Goal: Task Accomplishment & Management: Manage account settings

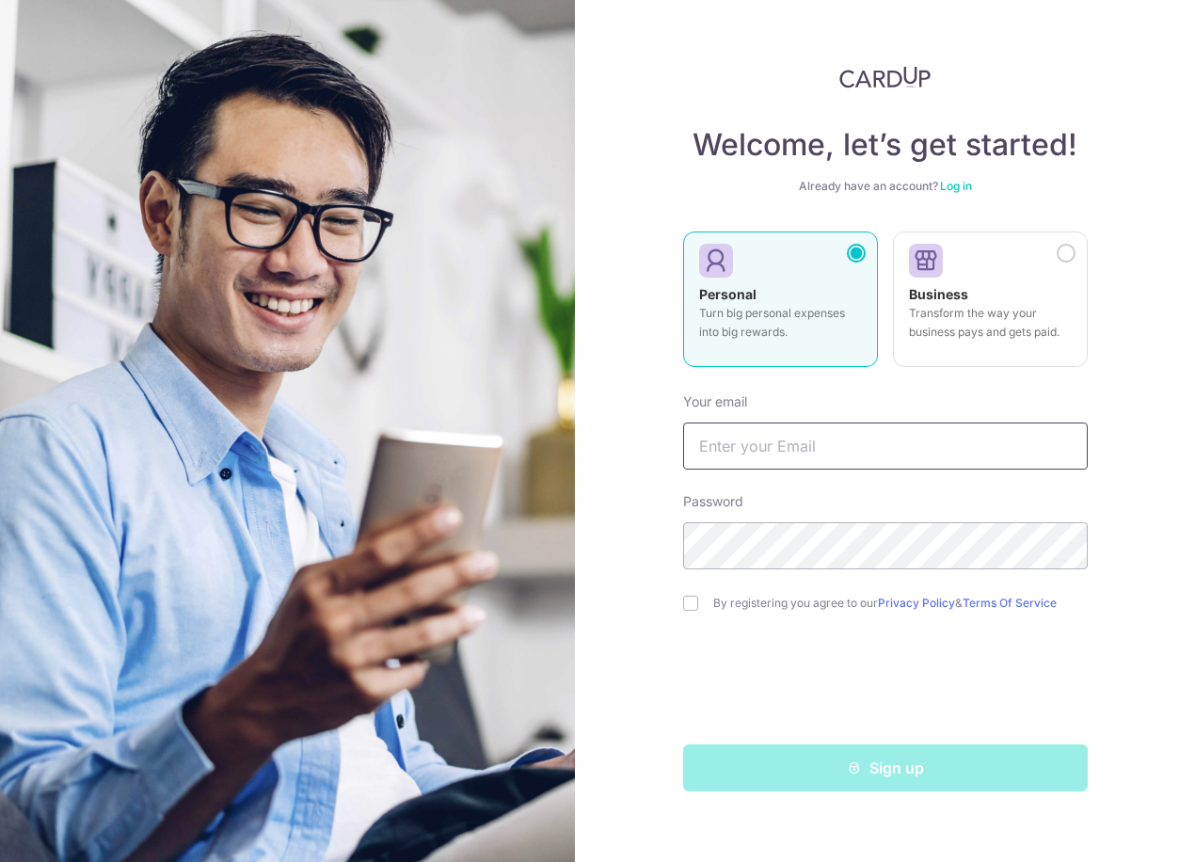
click at [733, 444] on input "text" at bounding box center [885, 445] width 405 height 47
type input "[EMAIL_ADDRESS][DOMAIN_NAME]"
click at [589, 608] on div "Welcome, let’s get started! Already have an account? Log in Personal Turn big p…" at bounding box center [885, 431] width 620 height 862
click at [688, 608] on input "checkbox" at bounding box center [690, 603] width 15 height 15
checkbox input "true"
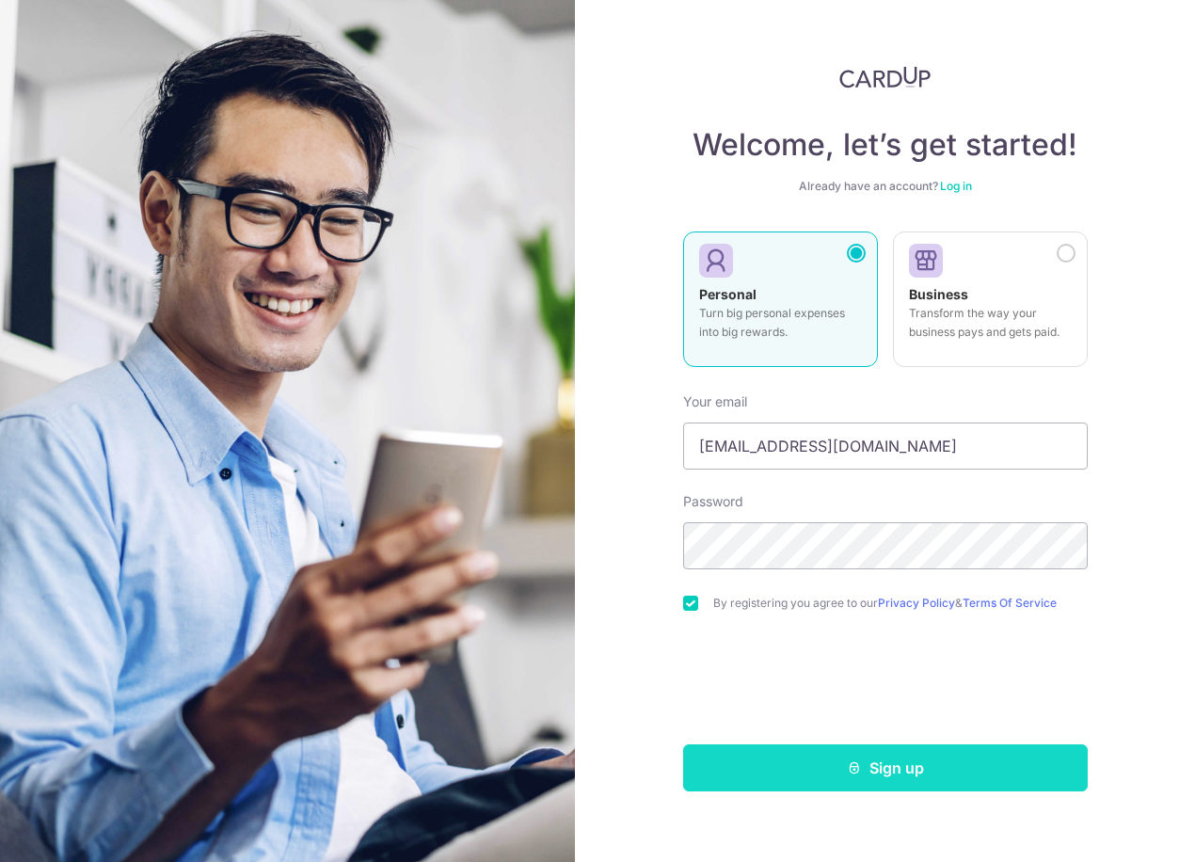
click at [859, 778] on button "Sign up" at bounding box center [885, 767] width 405 height 47
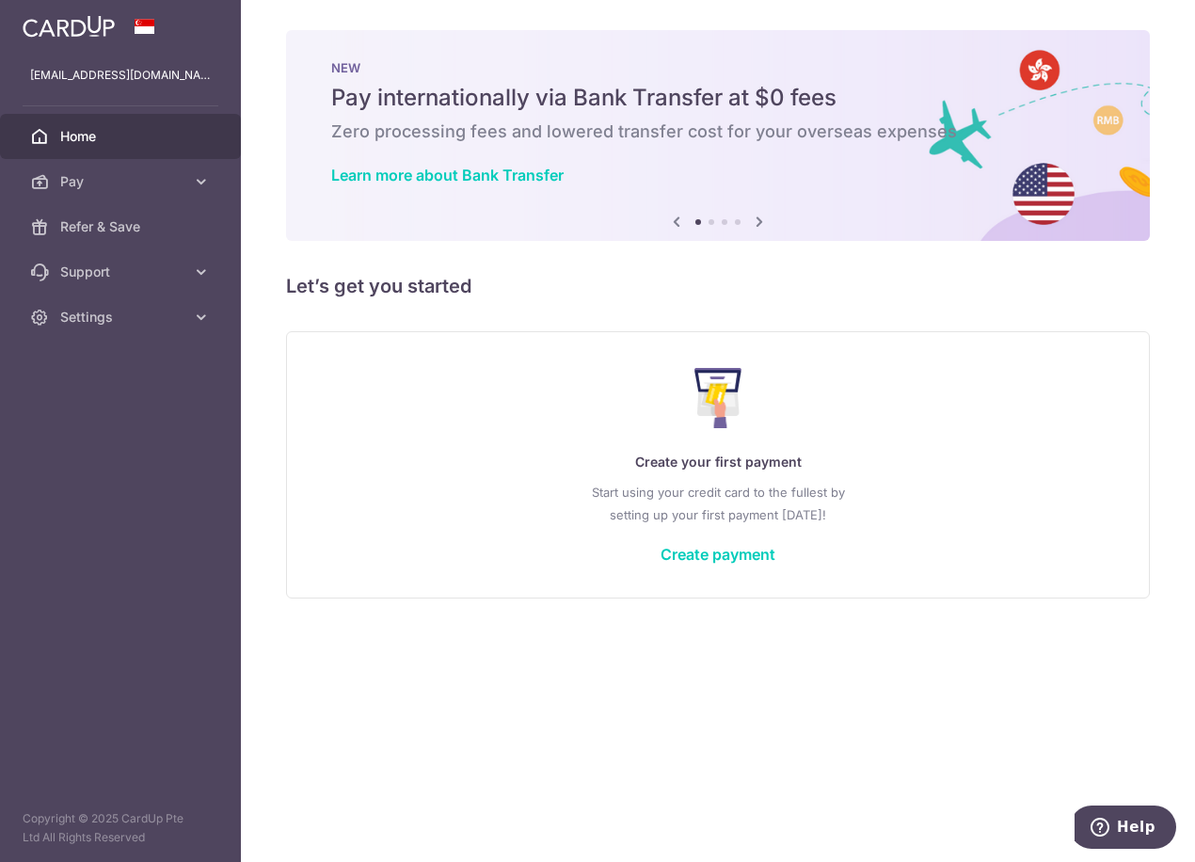
click at [373, 495] on p "Start using your credit card to the fullest by setting up your first payment to…" at bounding box center [718, 503] width 787 height 45
click at [106, 317] on span "Settings" at bounding box center [122, 317] width 124 height 19
click at [103, 357] on span "Account" at bounding box center [122, 362] width 124 height 19
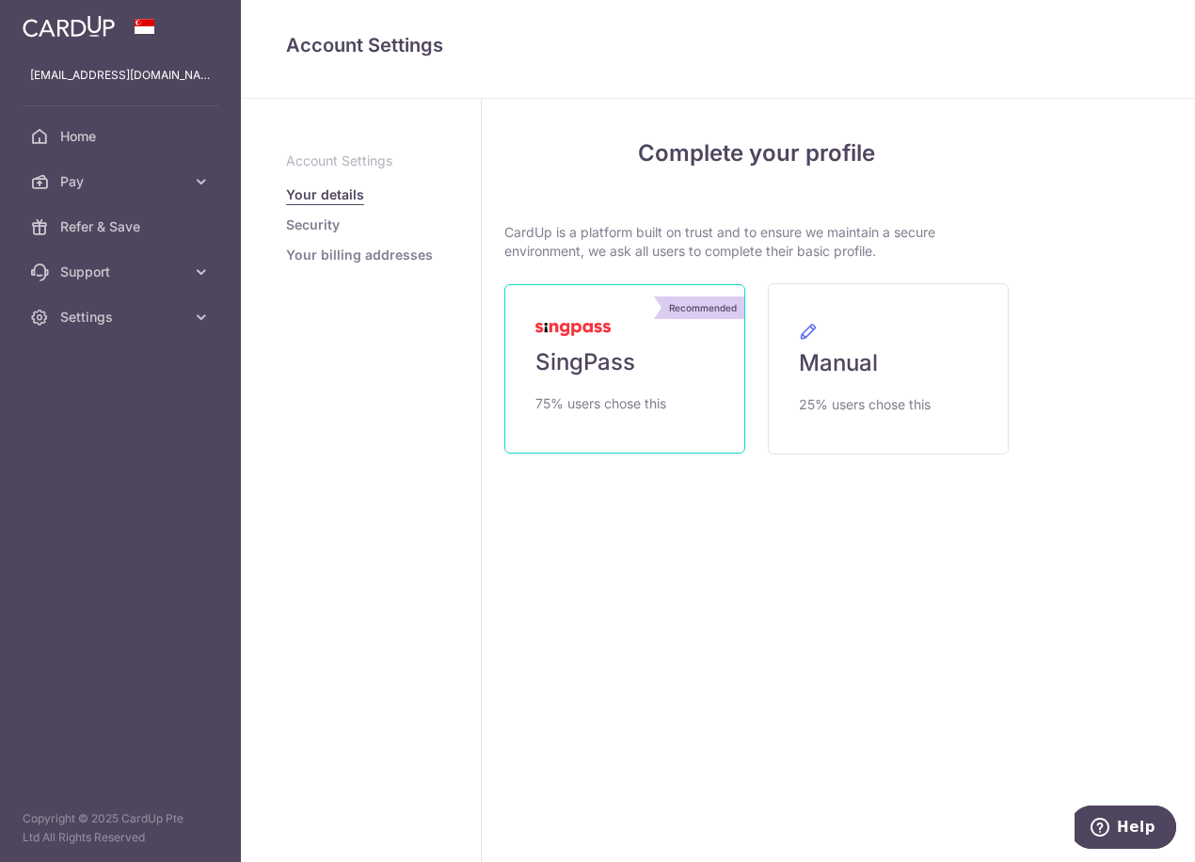
click at [637, 368] on link "Recommended SingPass 75% users chose this" at bounding box center [624, 368] width 241 height 169
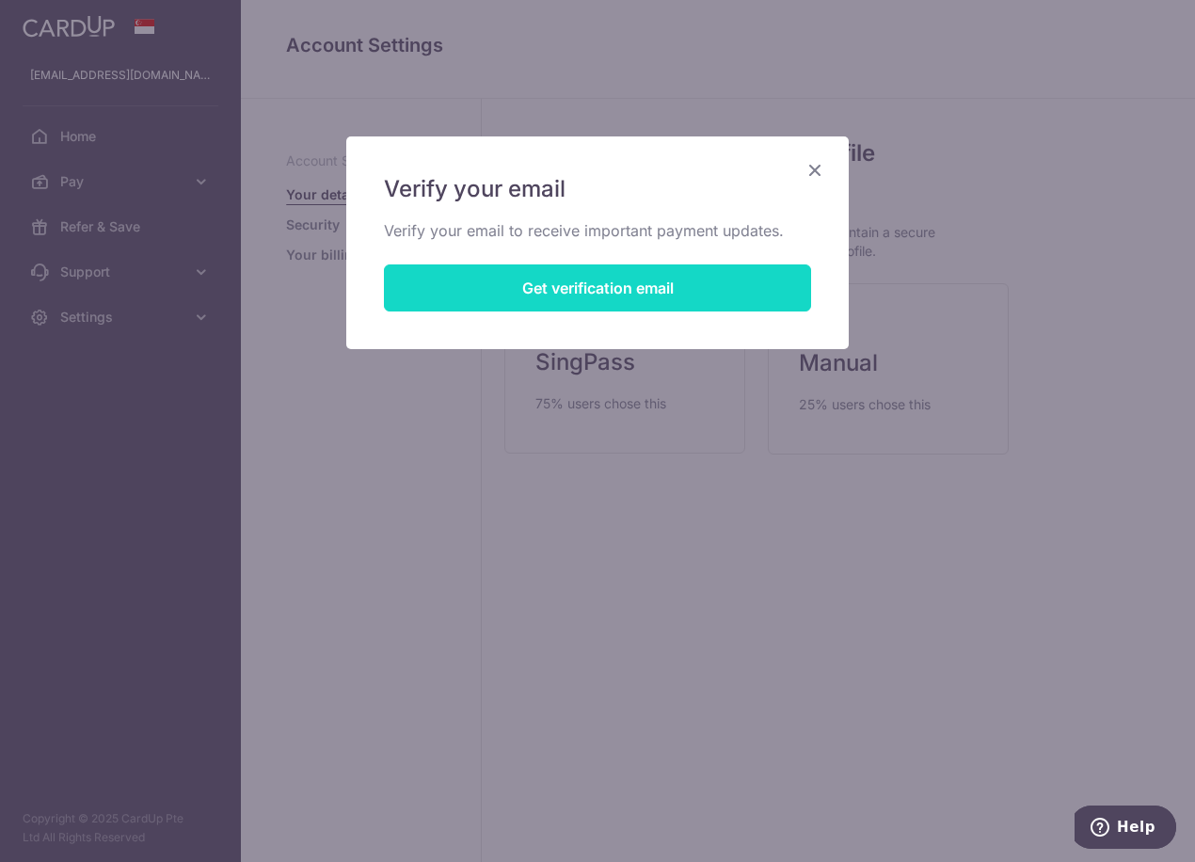
click at [564, 295] on button "Get verification email" at bounding box center [597, 287] width 427 height 47
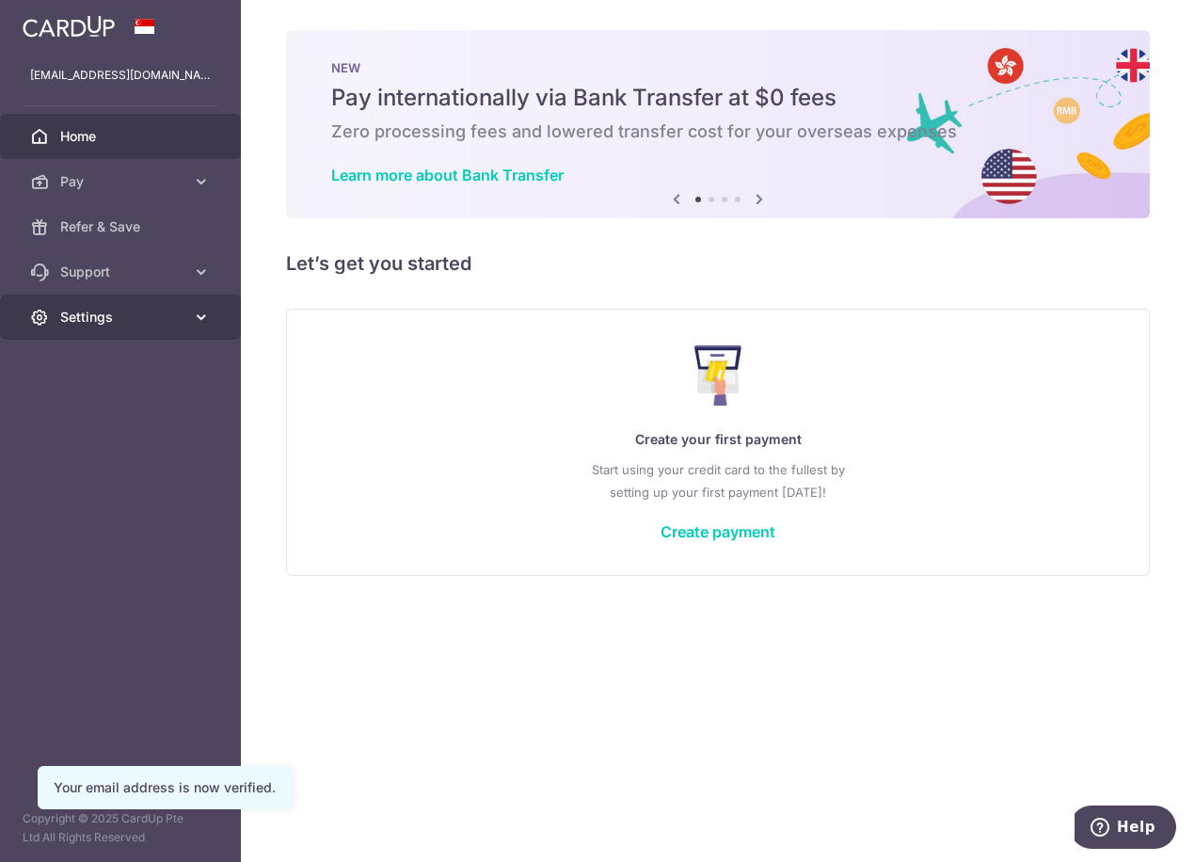
click at [85, 309] on span "Settings" at bounding box center [122, 317] width 124 height 19
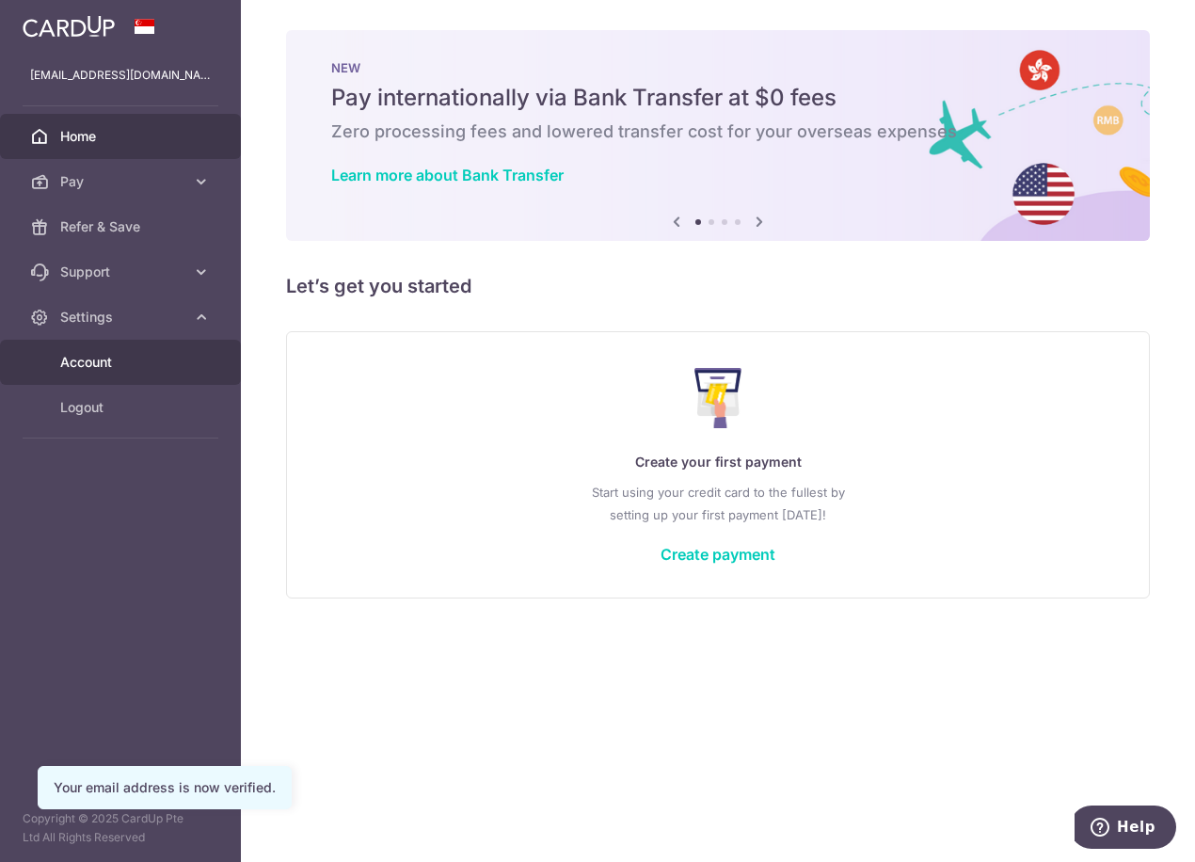
click at [85, 362] on span "Account" at bounding box center [122, 362] width 124 height 19
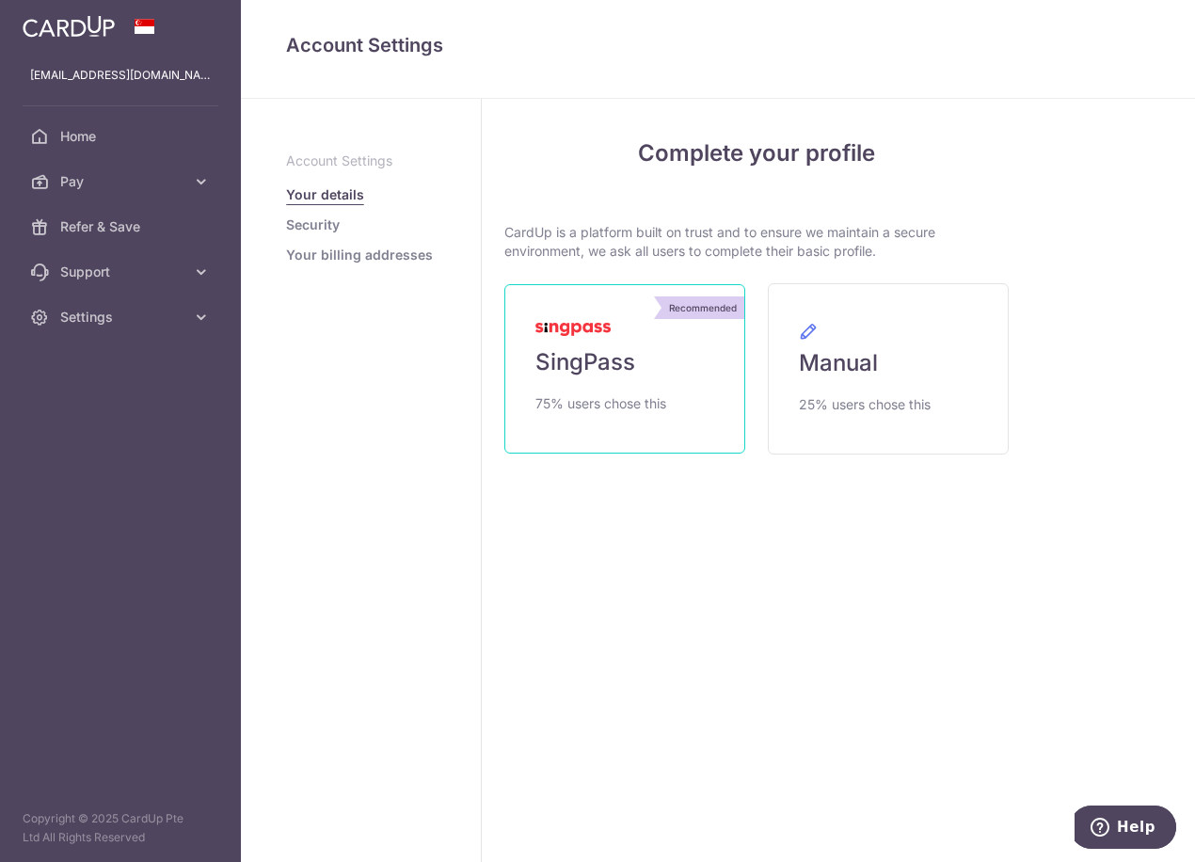
click at [681, 389] on link "Recommended SingPass 75% users chose this" at bounding box center [624, 368] width 241 height 169
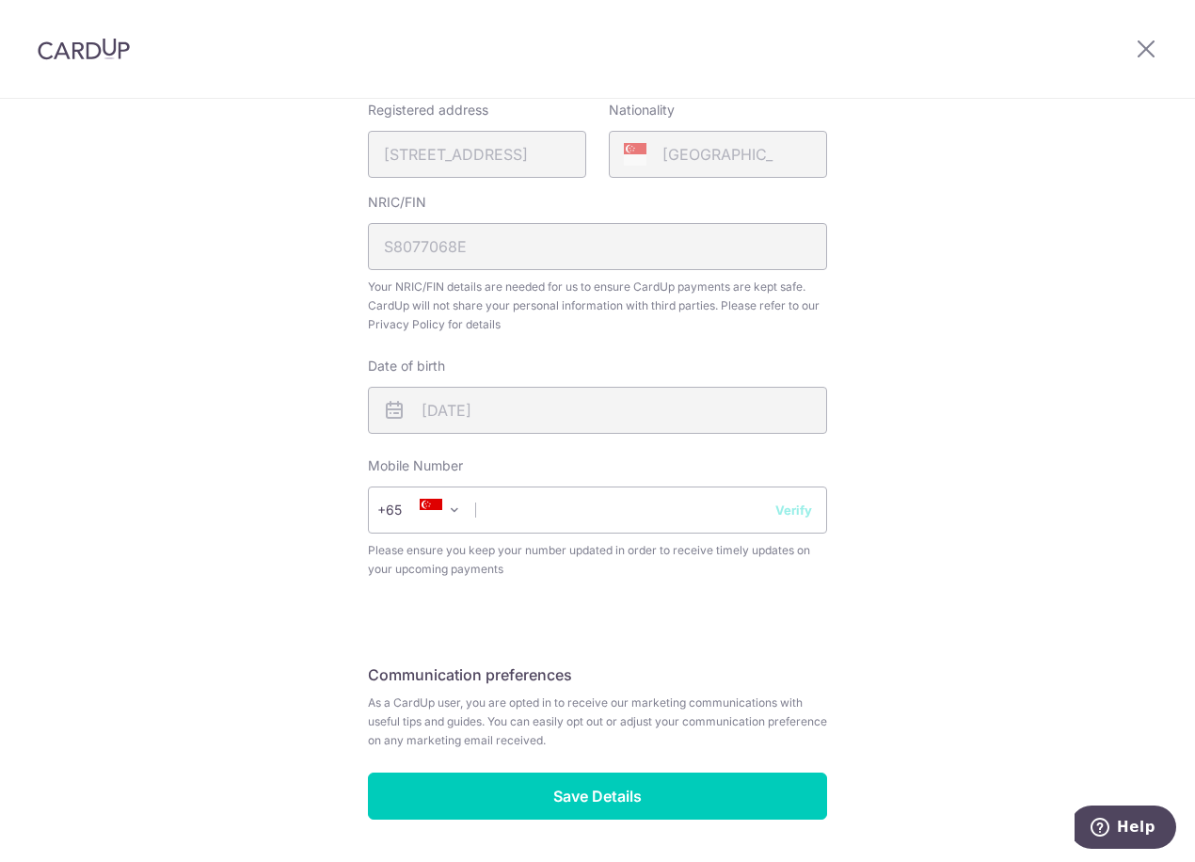
scroll to position [532, 0]
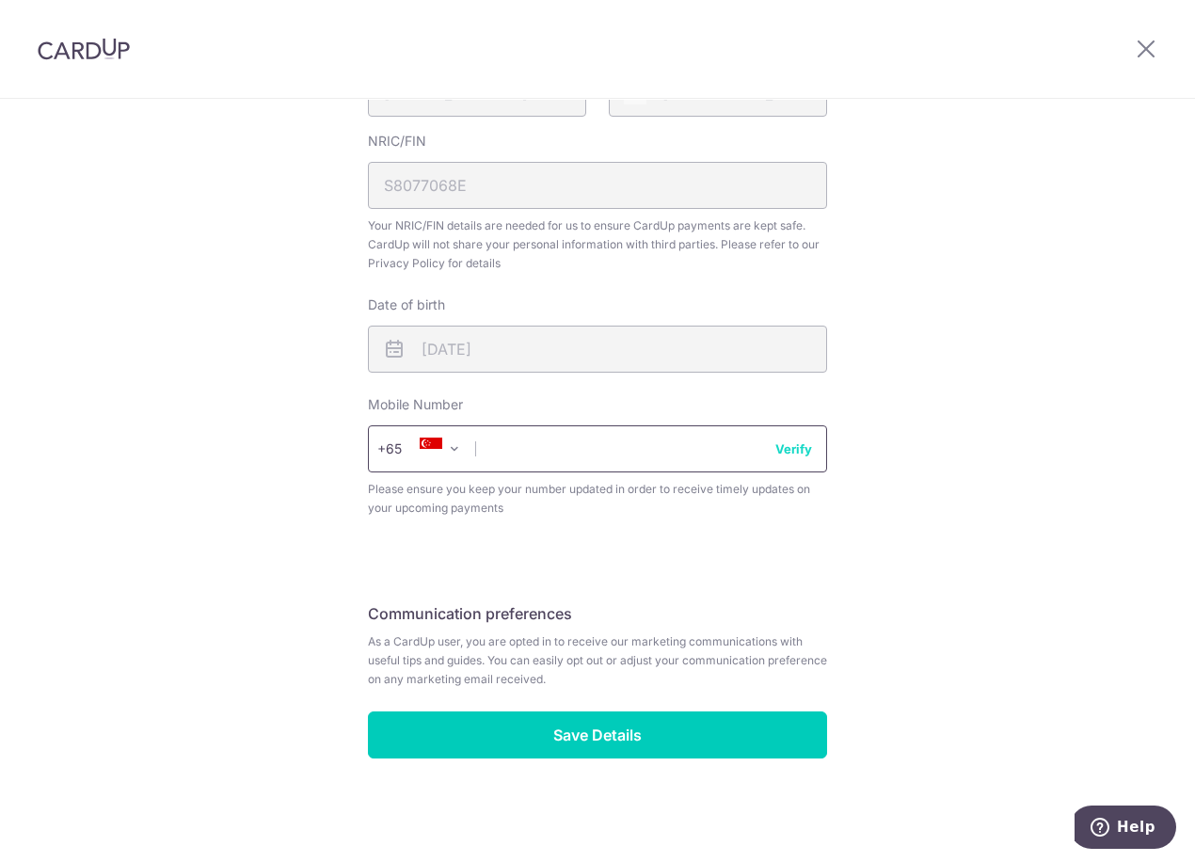
click at [583, 439] on input "text" at bounding box center [597, 448] width 459 height 47
type input "93631025"
click at [827, 506] on div "Review your details Your Details Please provide your full name as per your NRIC…" at bounding box center [597, 219] width 504 height 1255
click at [787, 449] on button "Verify" at bounding box center [793, 448] width 37 height 19
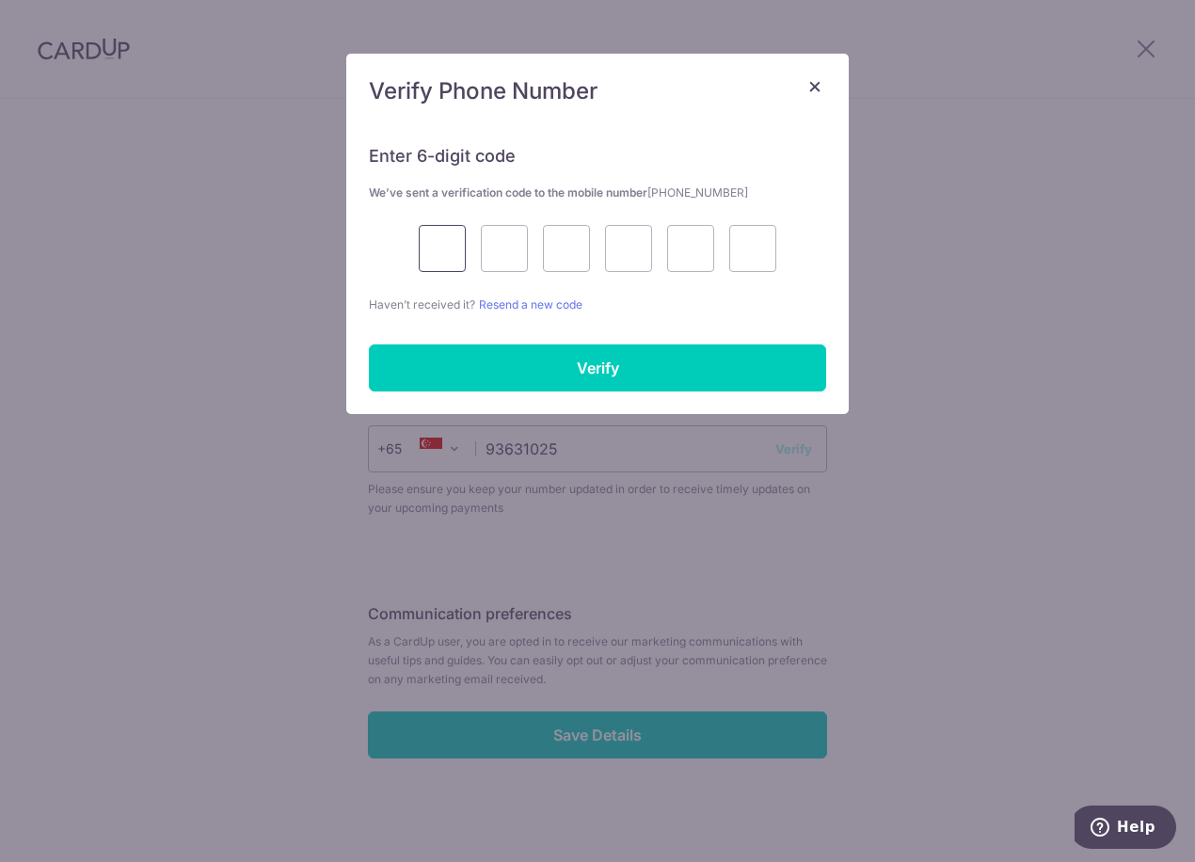
click at [451, 258] on input "text" at bounding box center [442, 248] width 47 height 47
type input "3"
type input "8"
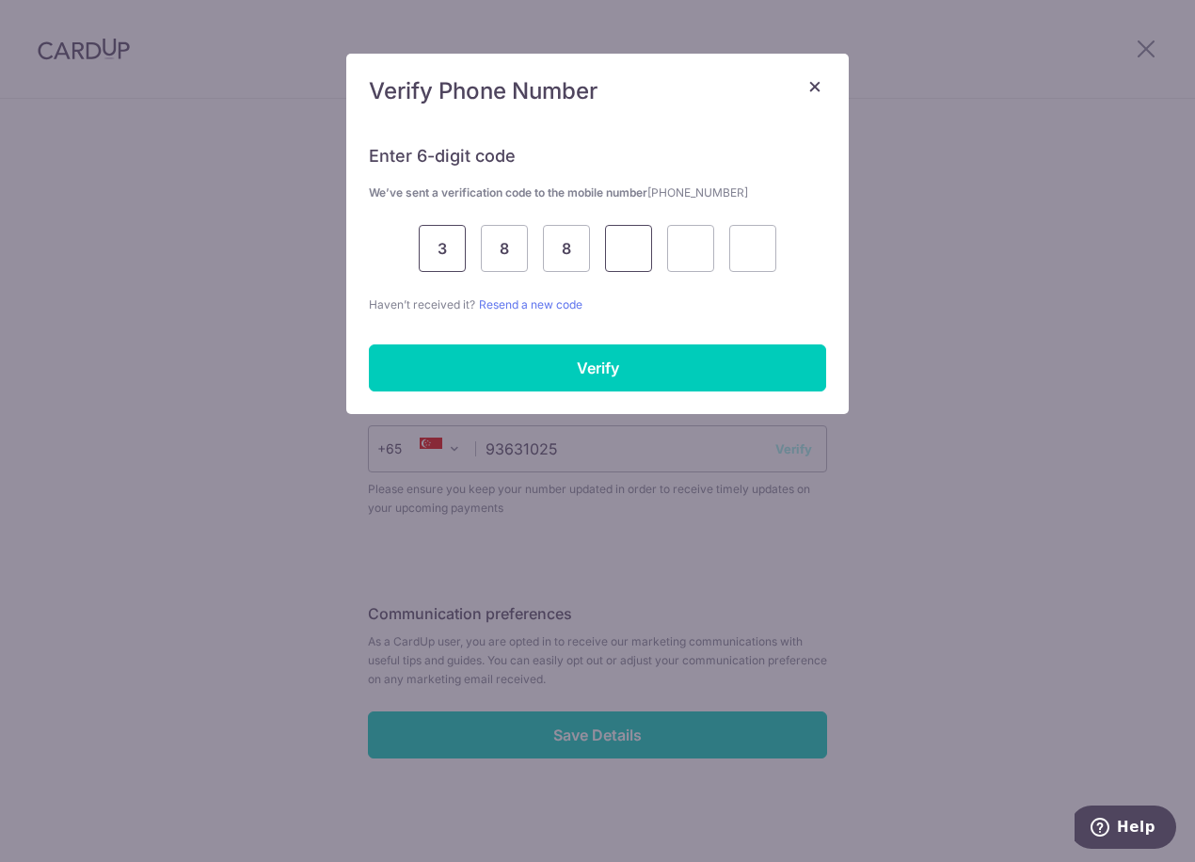
type input "9"
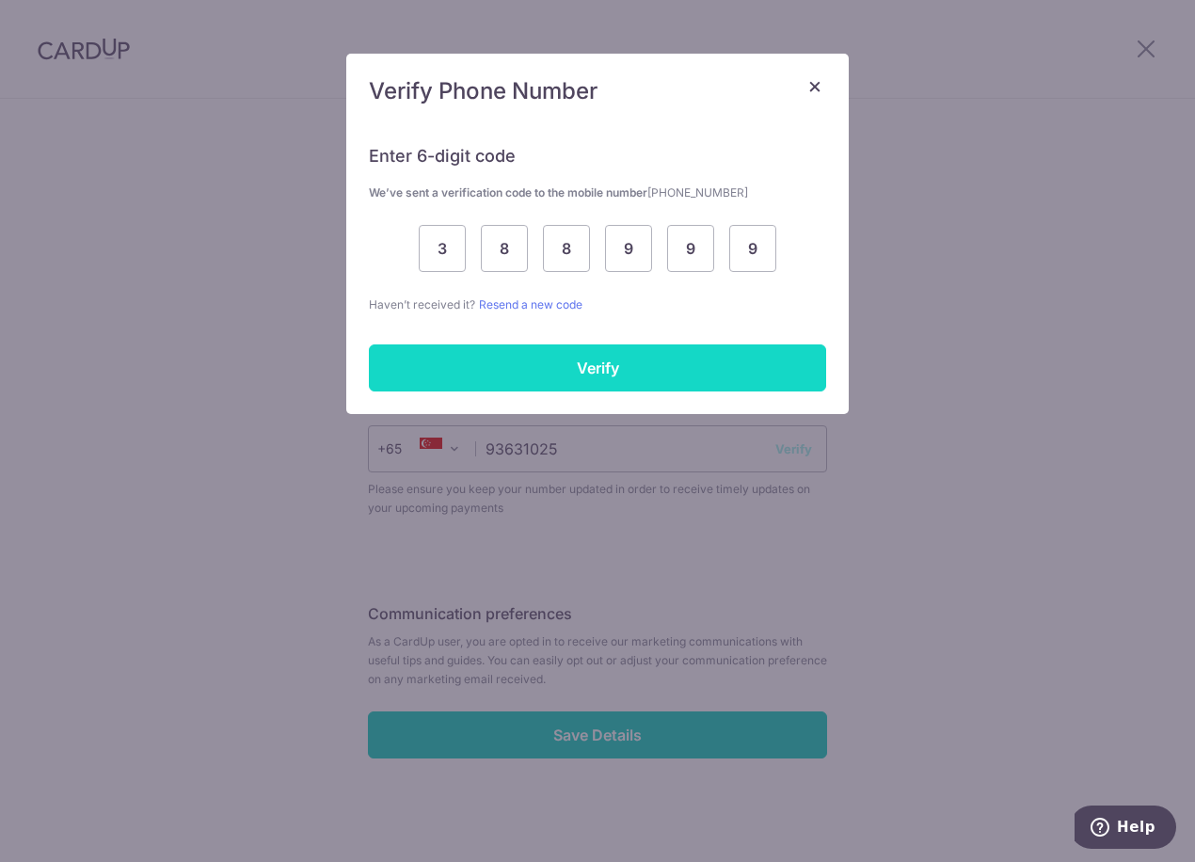
click at [534, 371] on input "Verify" at bounding box center [597, 367] width 457 height 47
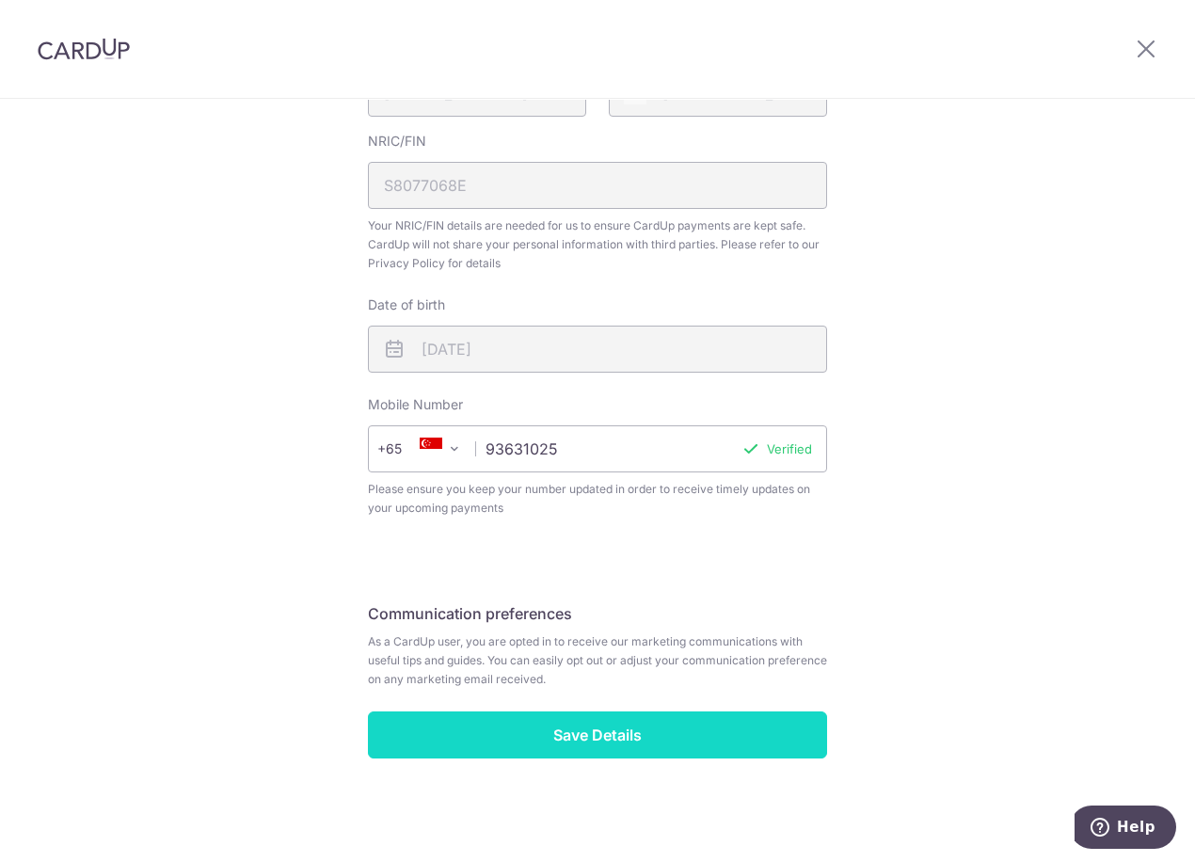
click at [606, 736] on input "Save Details" at bounding box center [597, 734] width 459 height 47
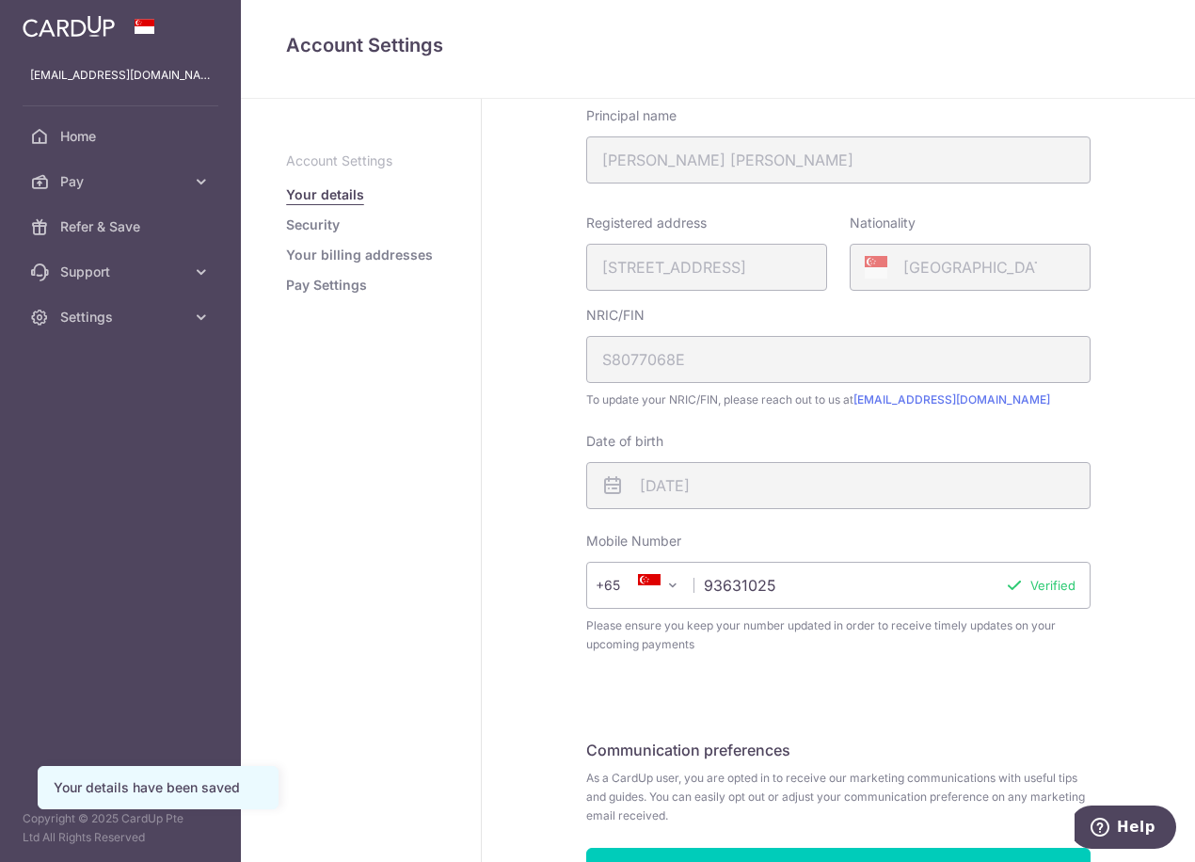
scroll to position [345, 0]
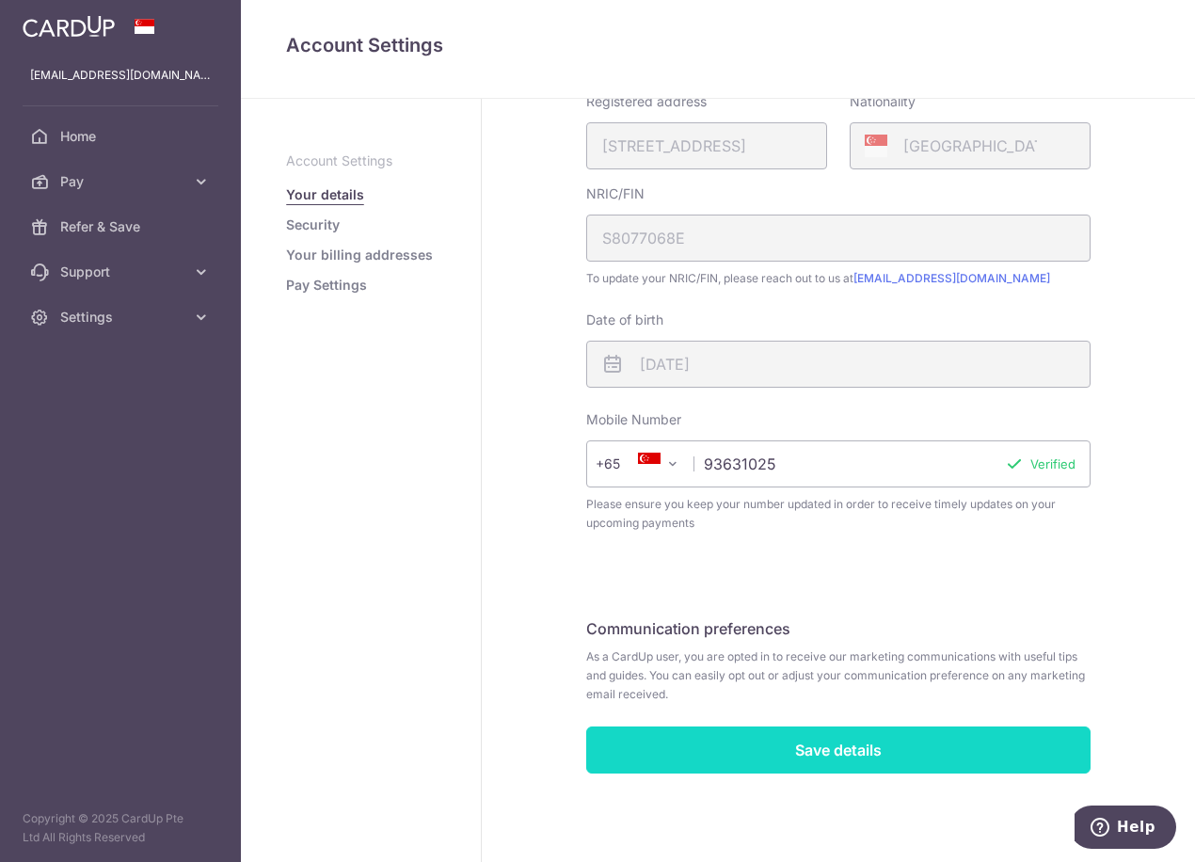
click at [756, 745] on input "Save details" at bounding box center [838, 749] width 504 height 47
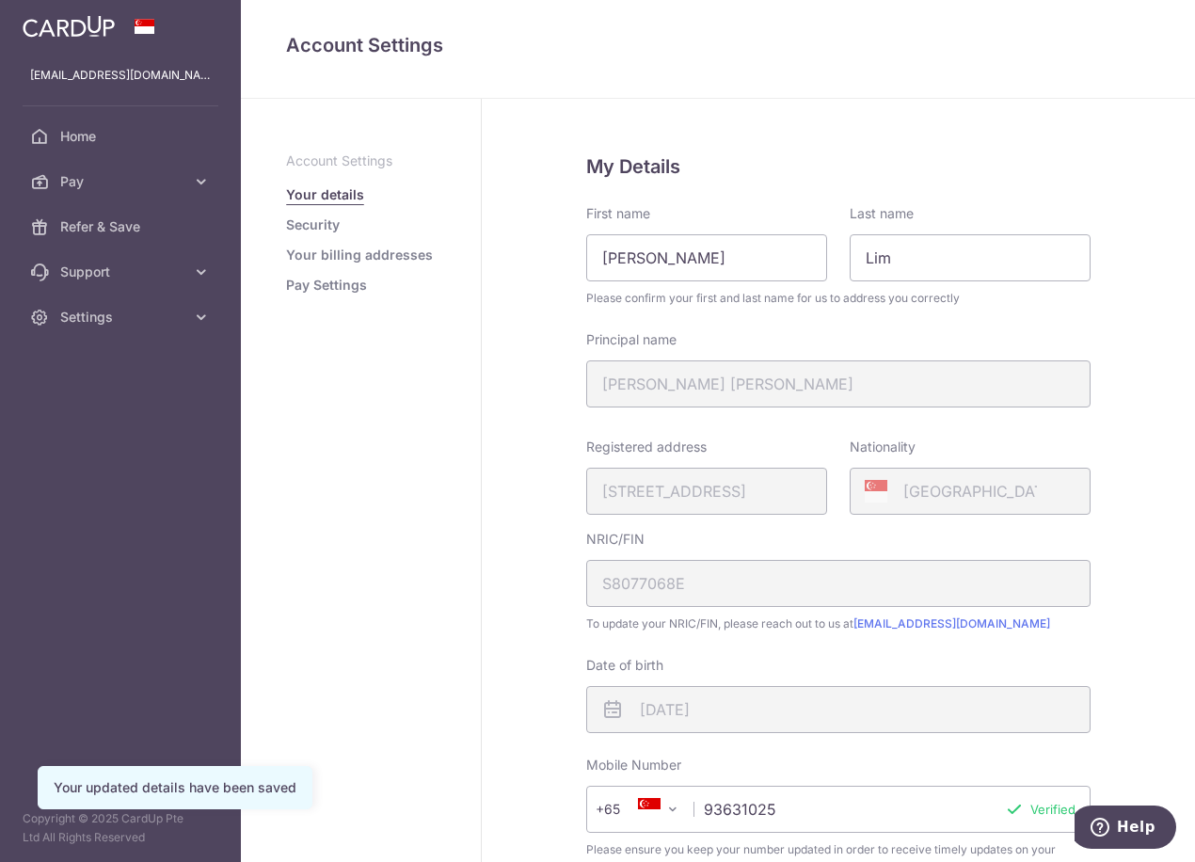
click at [325, 229] on link "Security" at bounding box center [313, 224] width 54 height 19
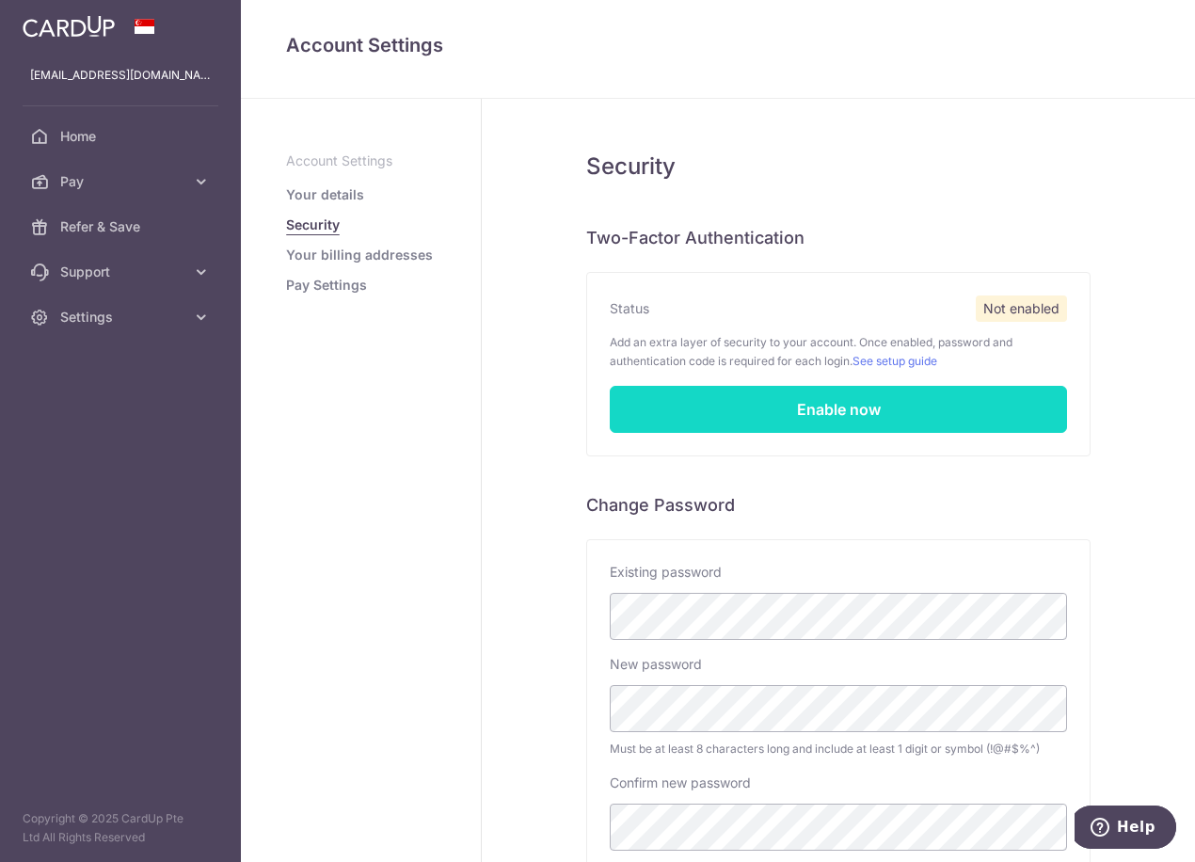
click at [708, 412] on link "Enable now" at bounding box center [838, 409] width 457 height 47
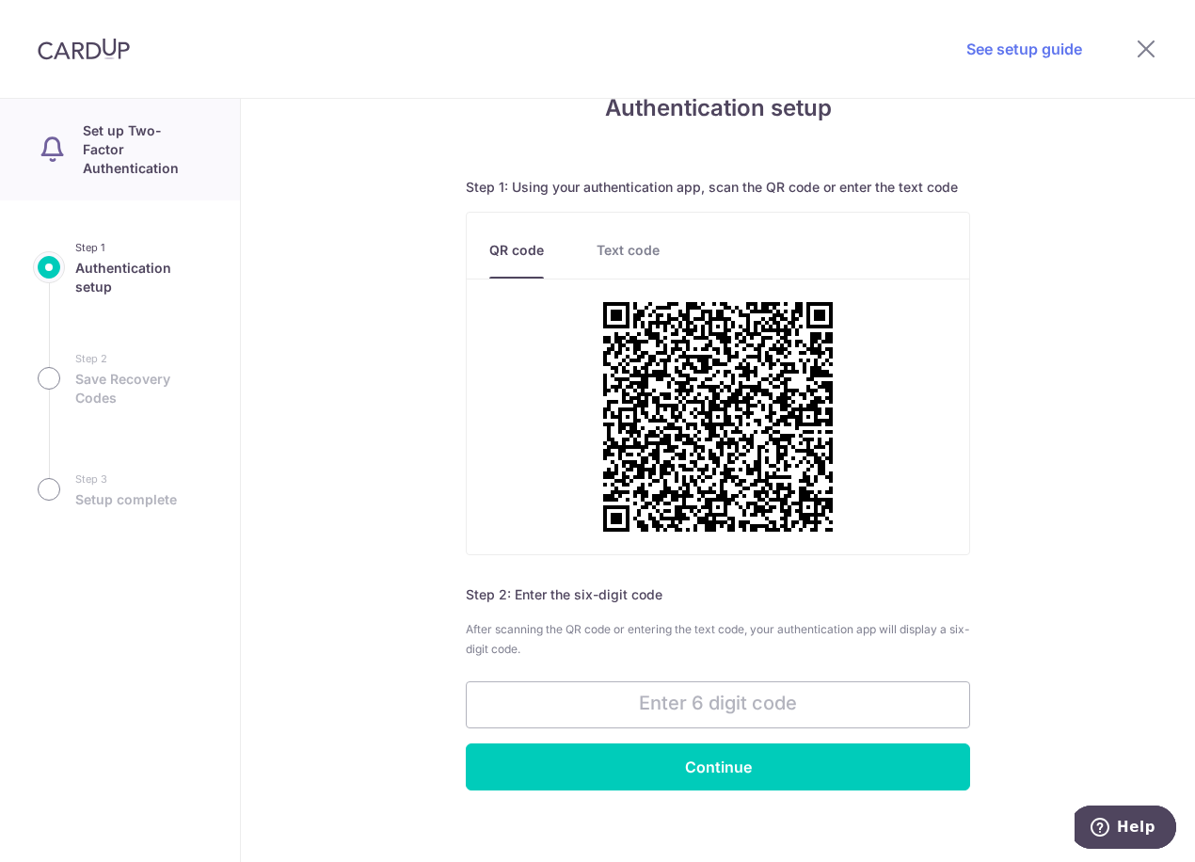
scroll to position [92, 0]
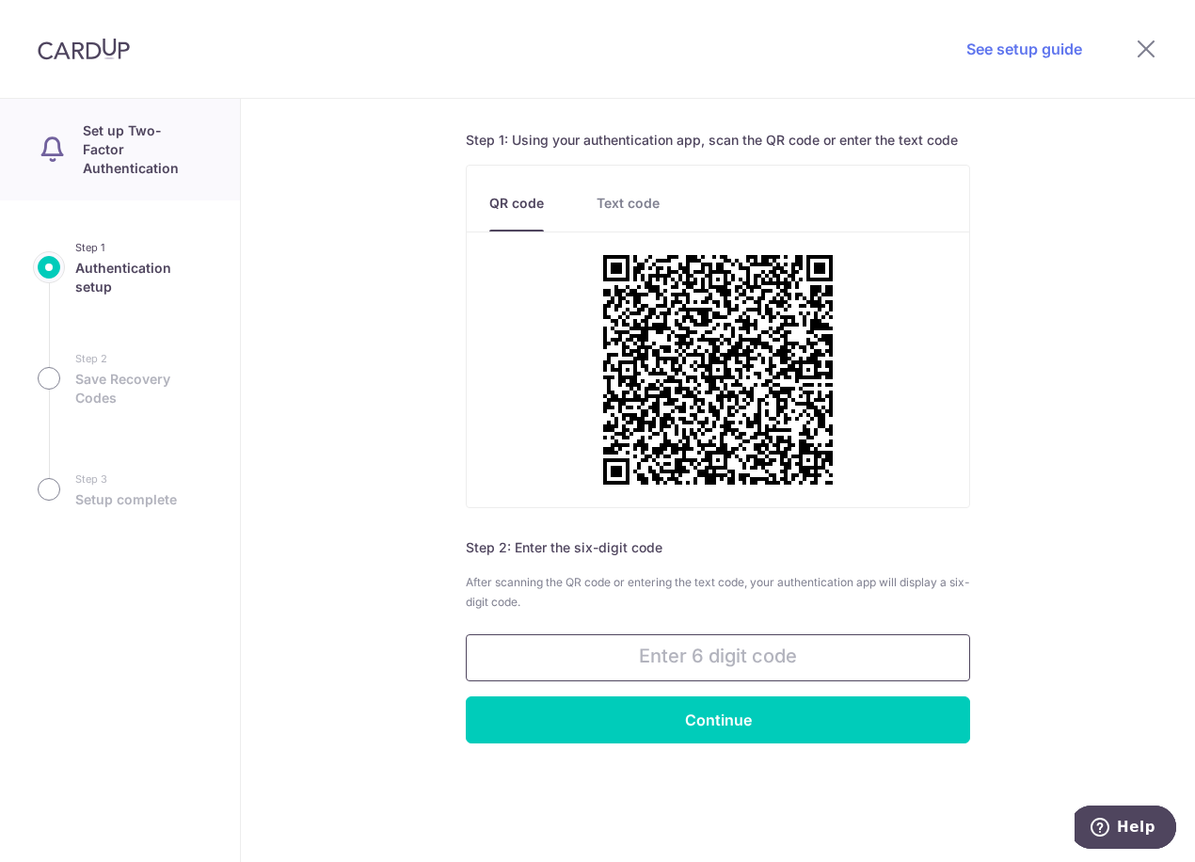
click at [715, 648] on input "text" at bounding box center [718, 657] width 504 height 47
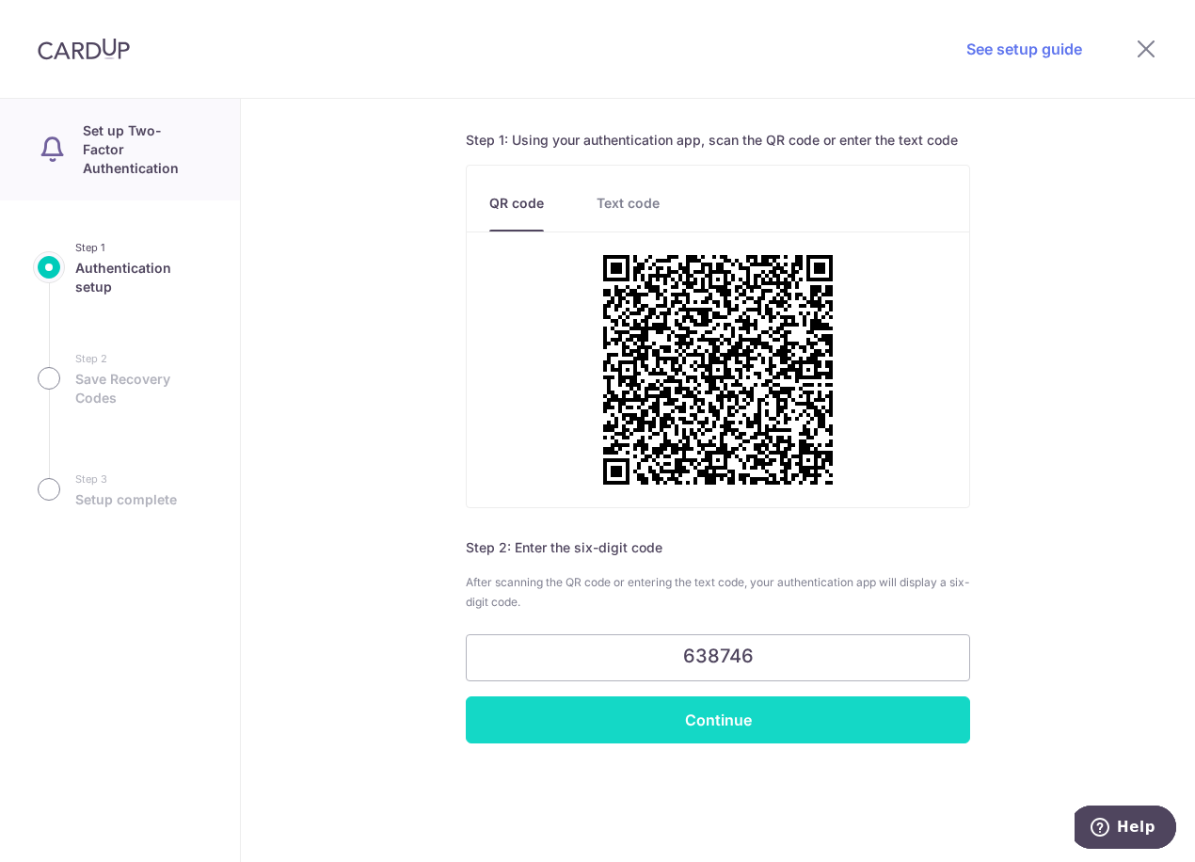
type input "638746"
click at [722, 719] on input "Continue" at bounding box center [718, 719] width 504 height 47
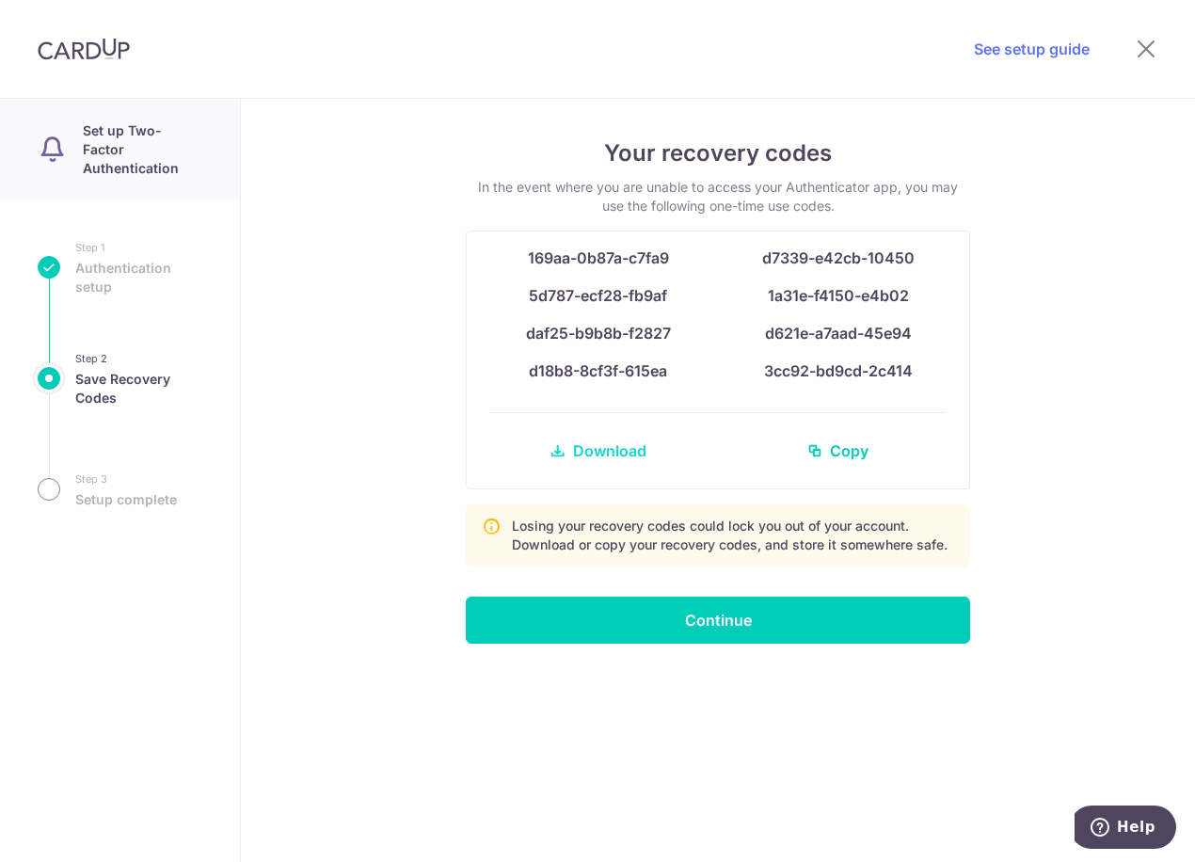
click at [603, 442] on span "Download" at bounding box center [609, 450] width 73 height 23
click at [898, 787] on div "Your recovery codes In the event where you are unable to access your Authentica…" at bounding box center [718, 480] width 954 height 763
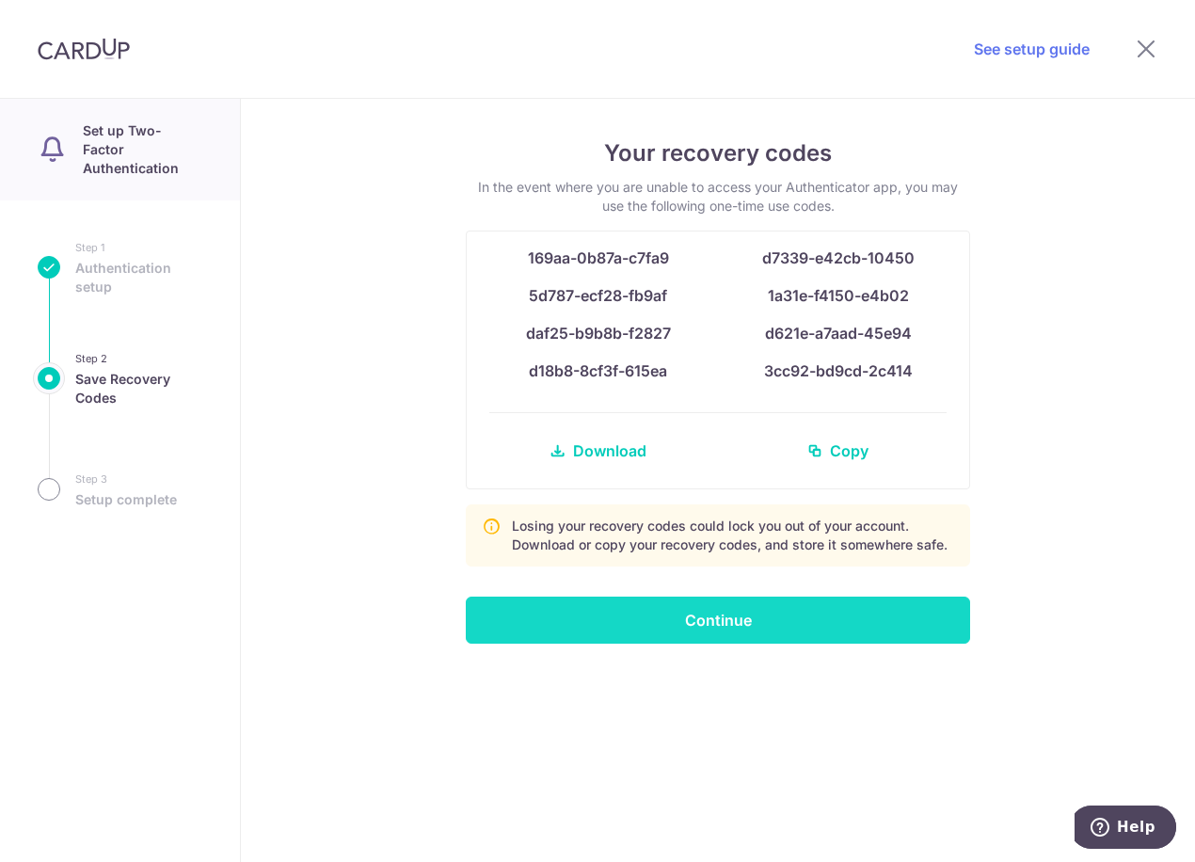
click at [757, 625] on input "Continue" at bounding box center [718, 619] width 504 height 47
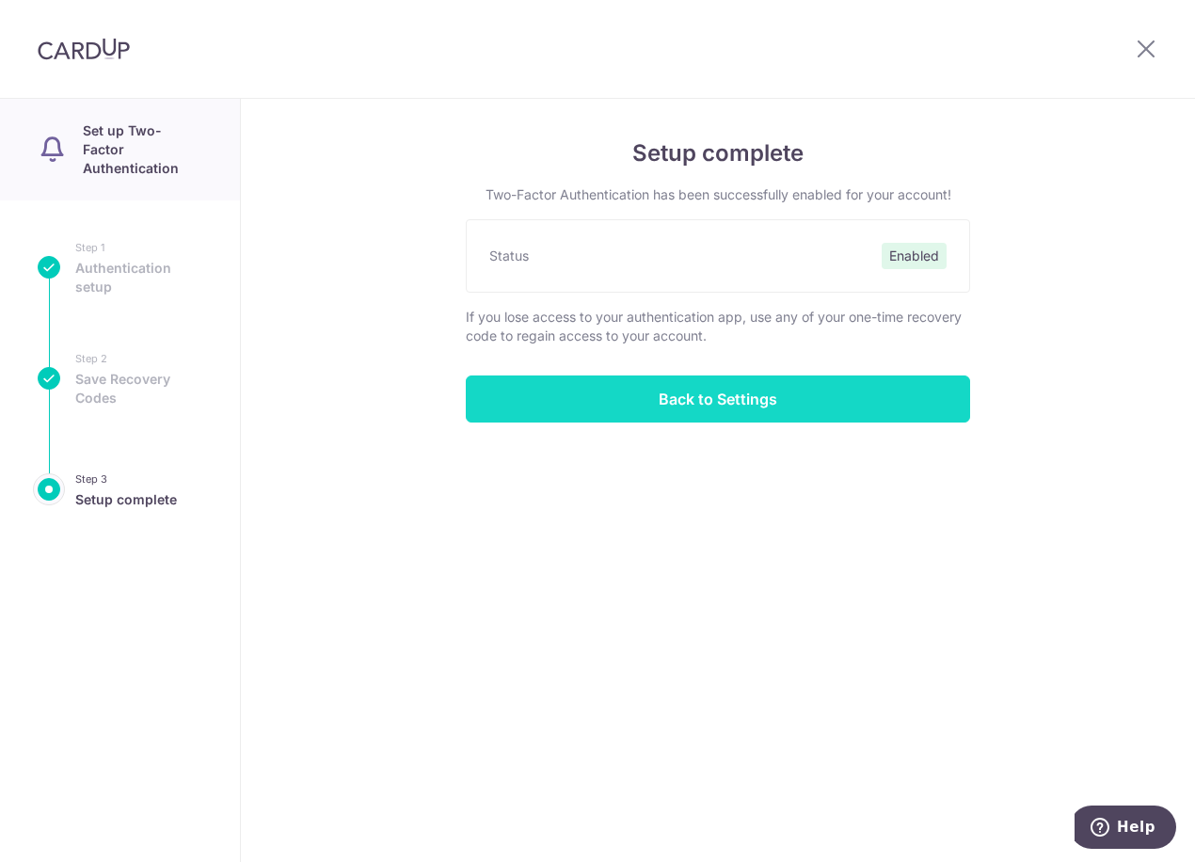
click at [697, 406] on input "Back to Settings" at bounding box center [718, 398] width 504 height 47
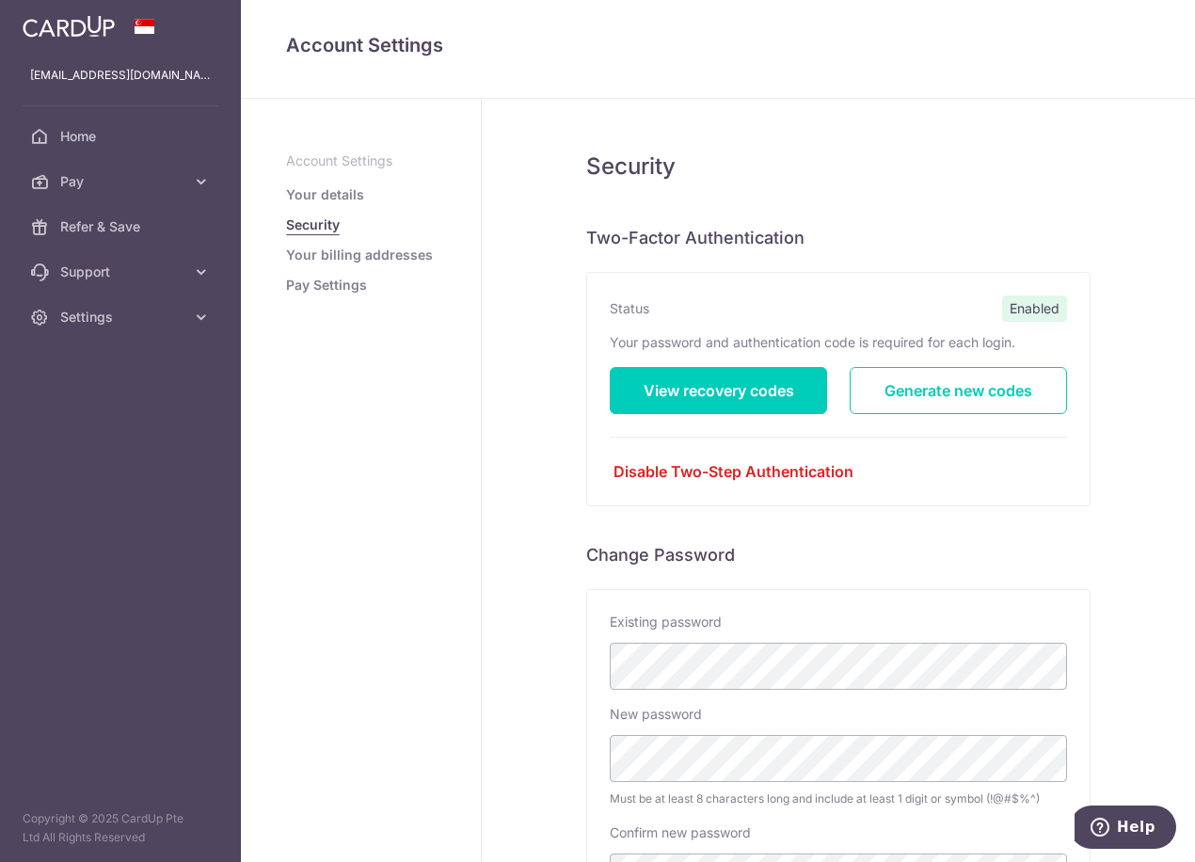
click at [324, 258] on link "Your billing addresses" at bounding box center [359, 255] width 147 height 19
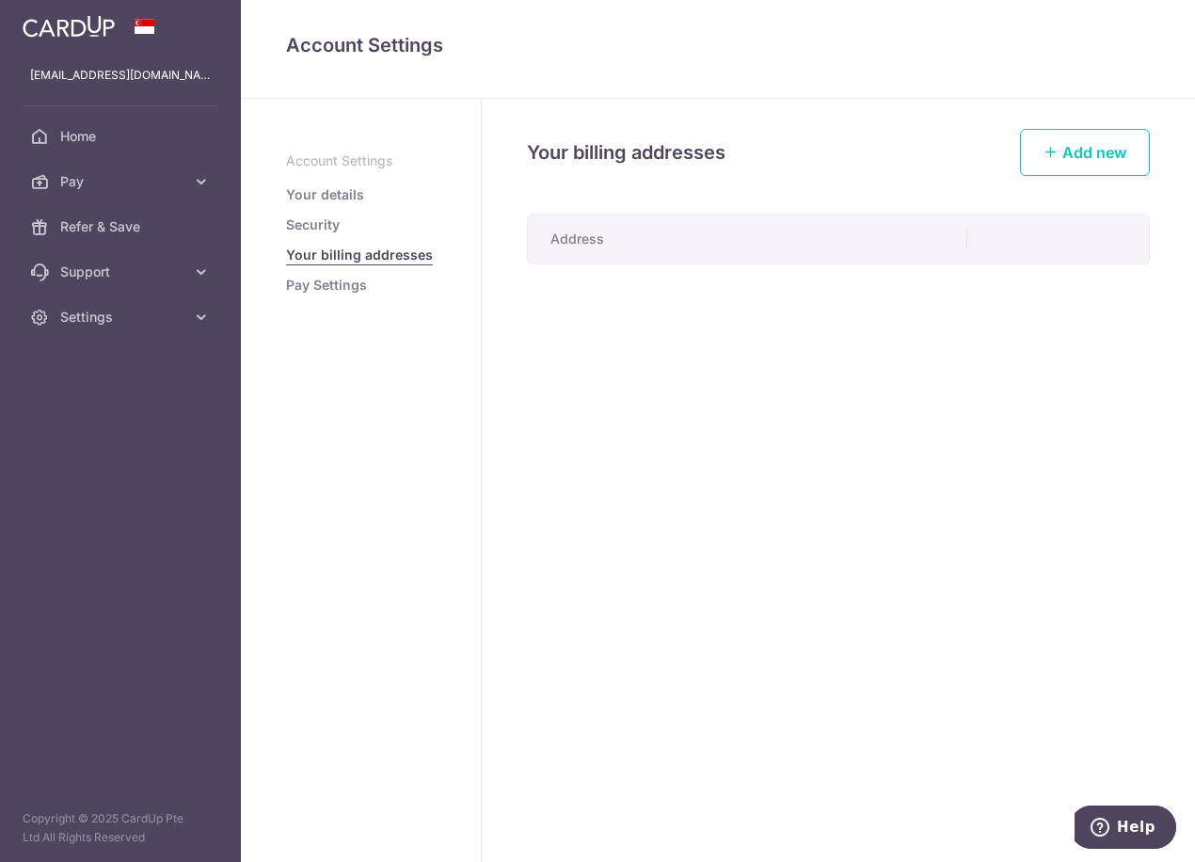
click at [315, 288] on link "Pay Settings" at bounding box center [326, 285] width 81 height 19
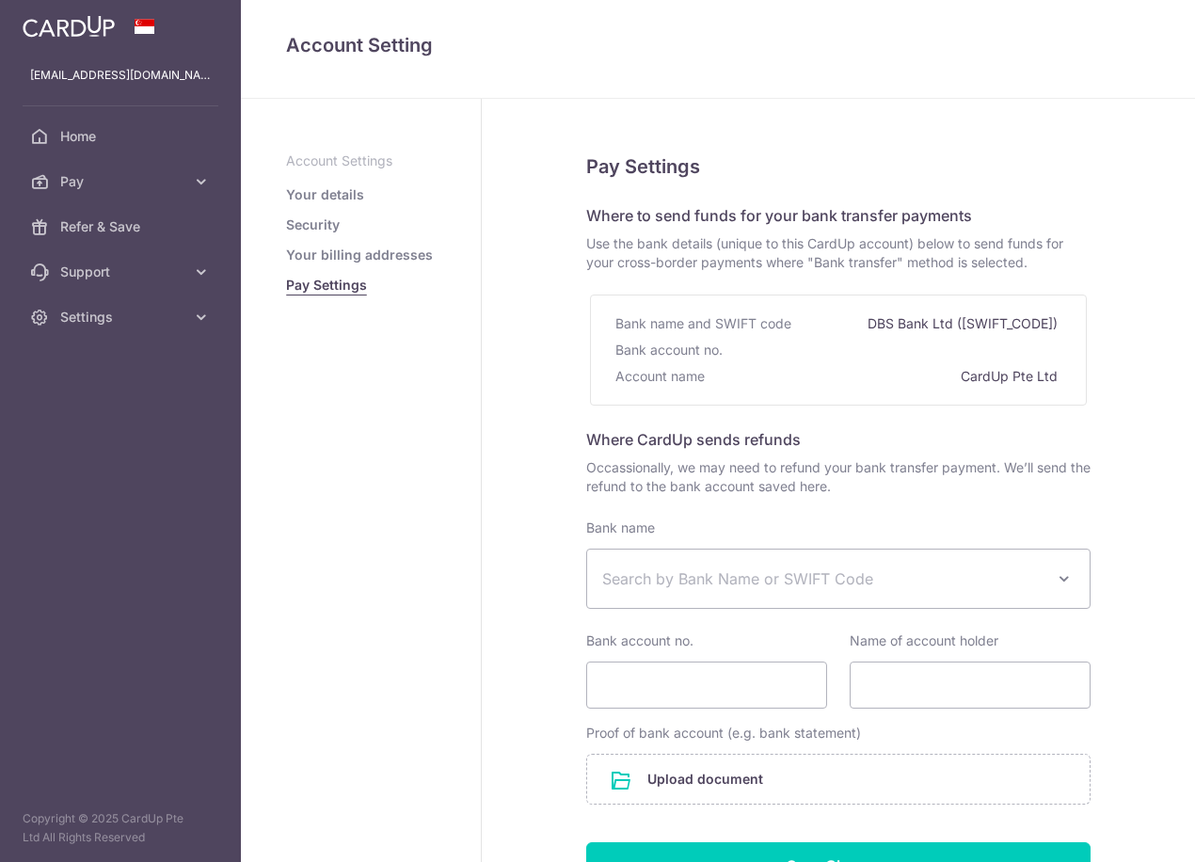
select select
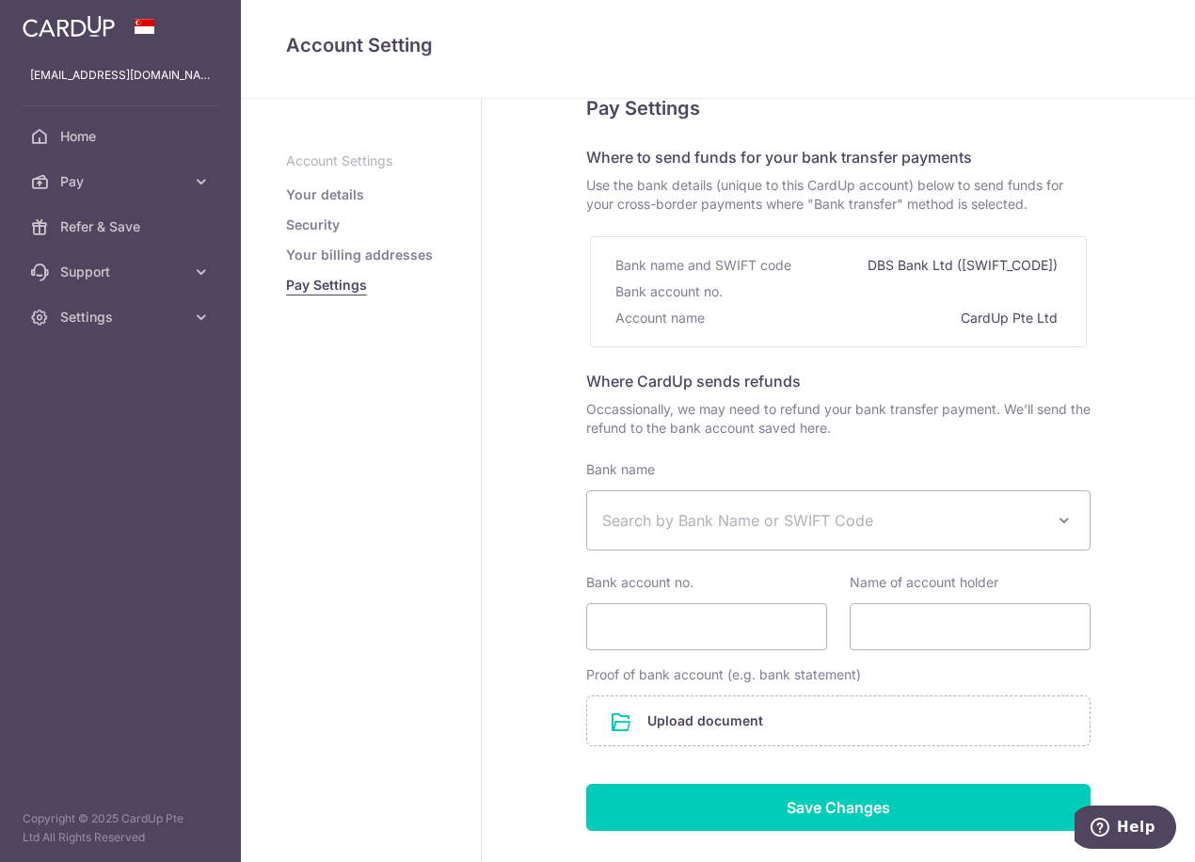
scroll to position [168, 0]
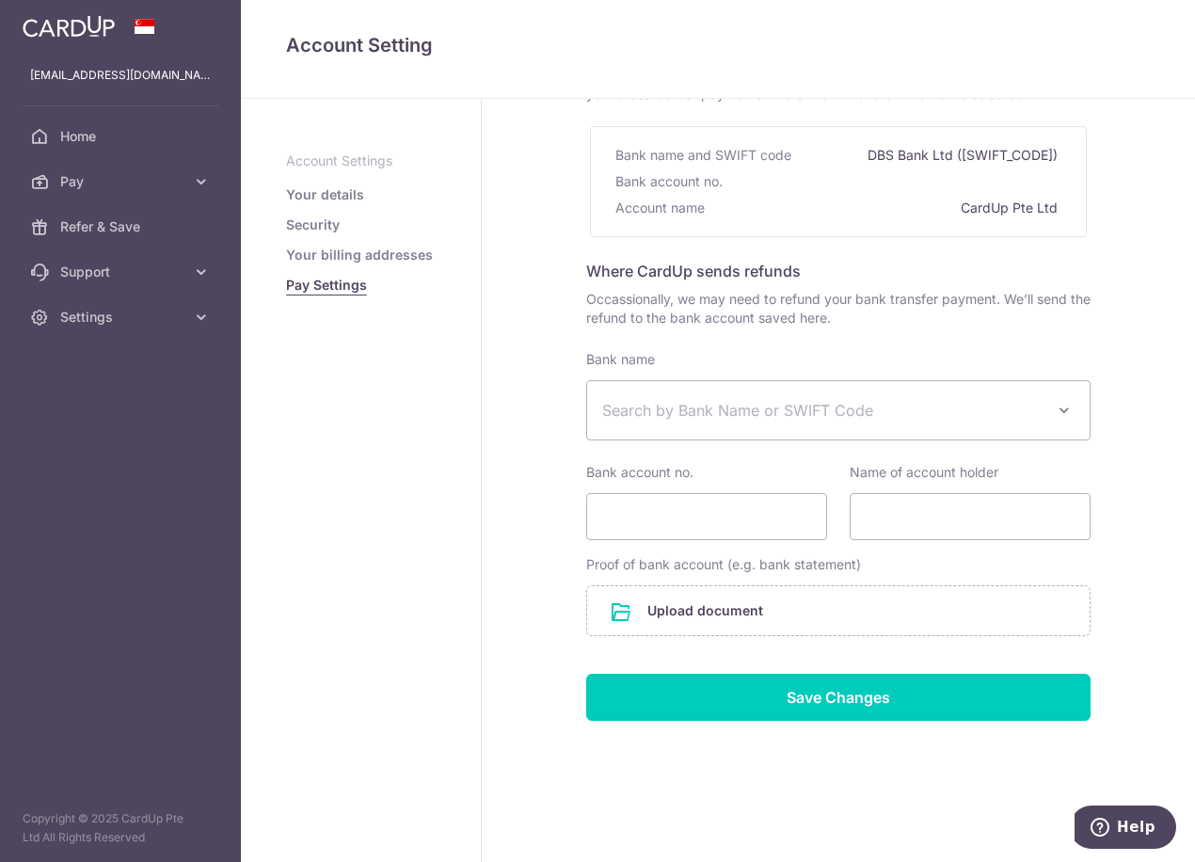
click at [993, 413] on span "Search by Bank Name or SWIFT Code" at bounding box center [823, 410] width 442 height 23
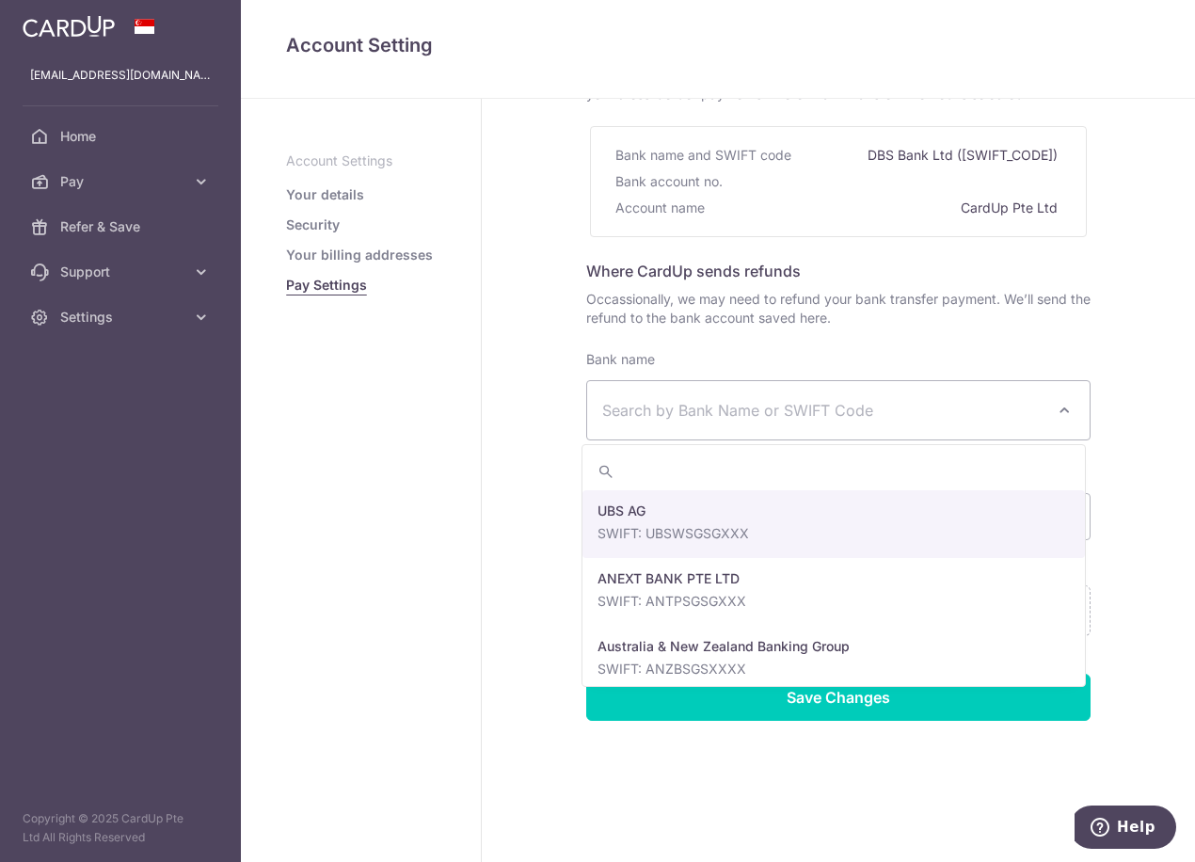
click at [993, 413] on span "Search by Bank Name or SWIFT Code" at bounding box center [823, 410] width 442 height 23
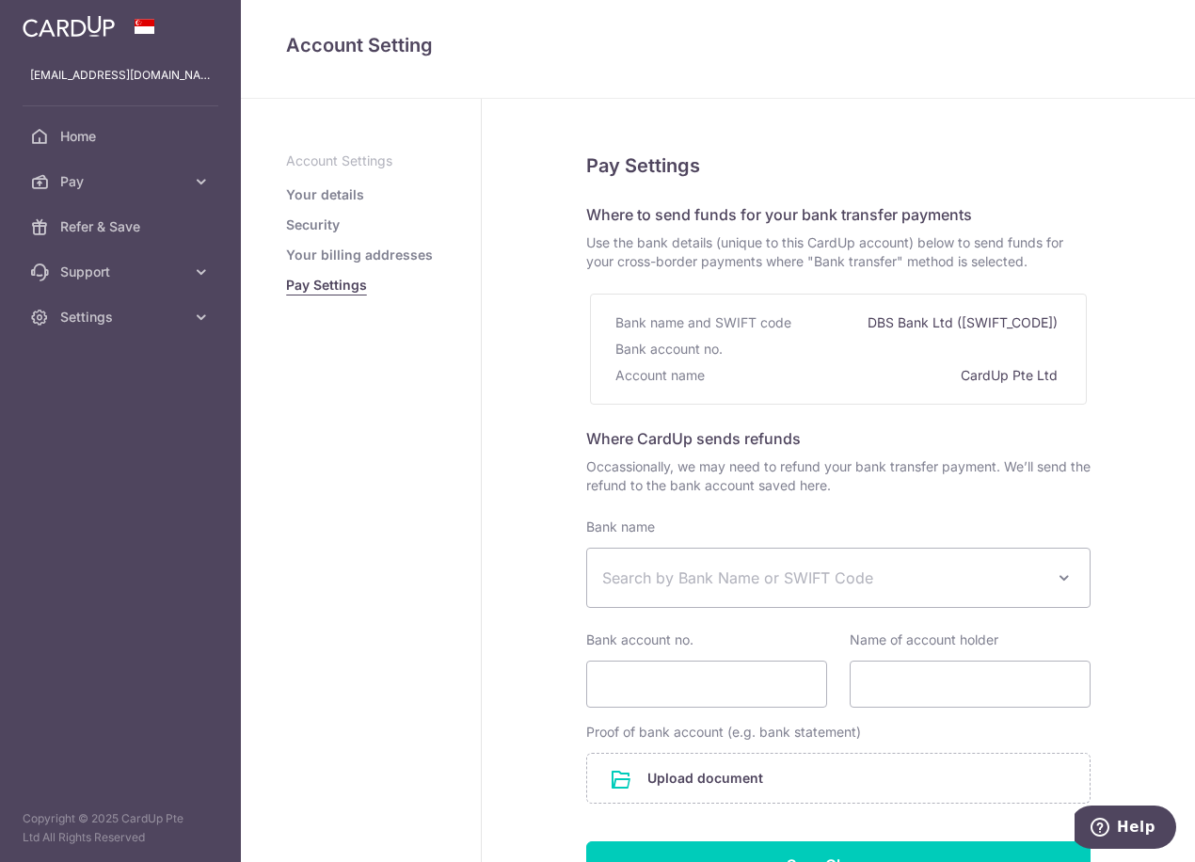
scroll to position [0, 0]
click at [355, 252] on link "Your billing addresses" at bounding box center [359, 255] width 147 height 19
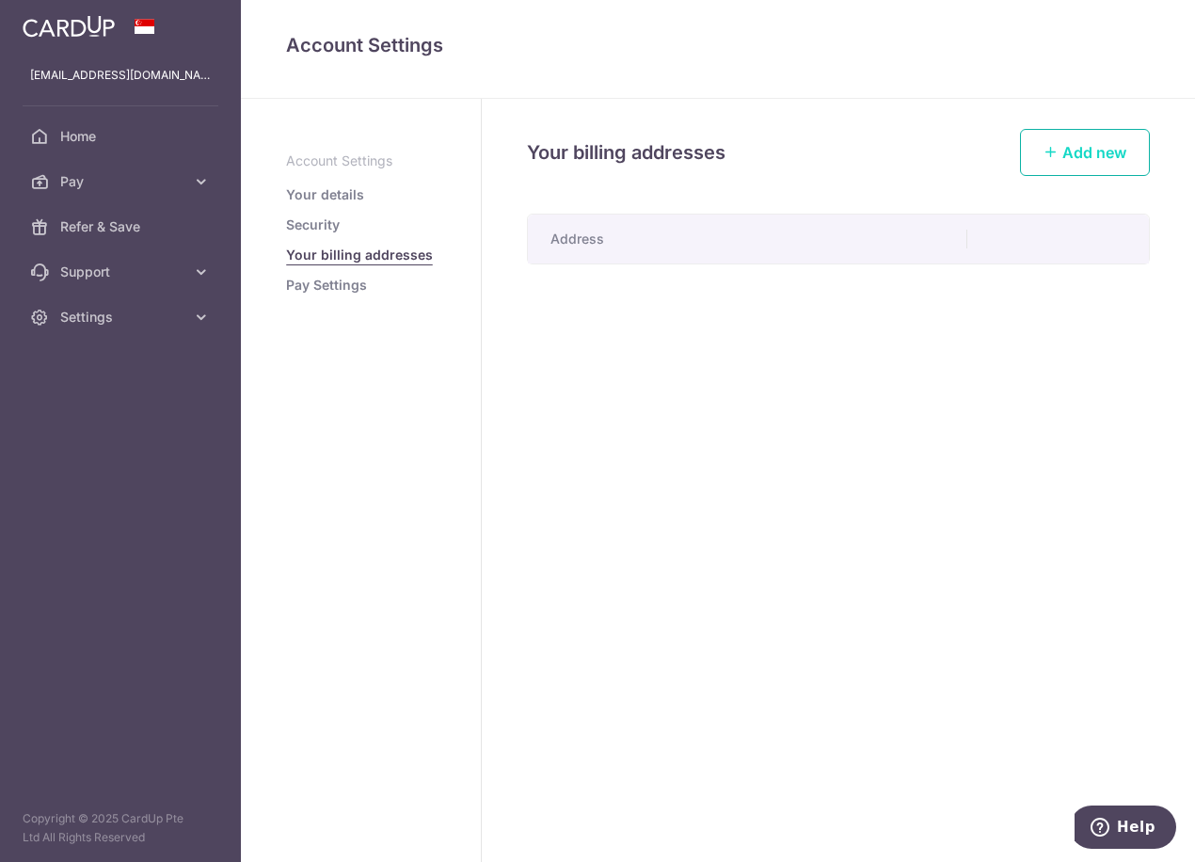
click at [1063, 155] on span "Add new" at bounding box center [1094, 152] width 64 height 19
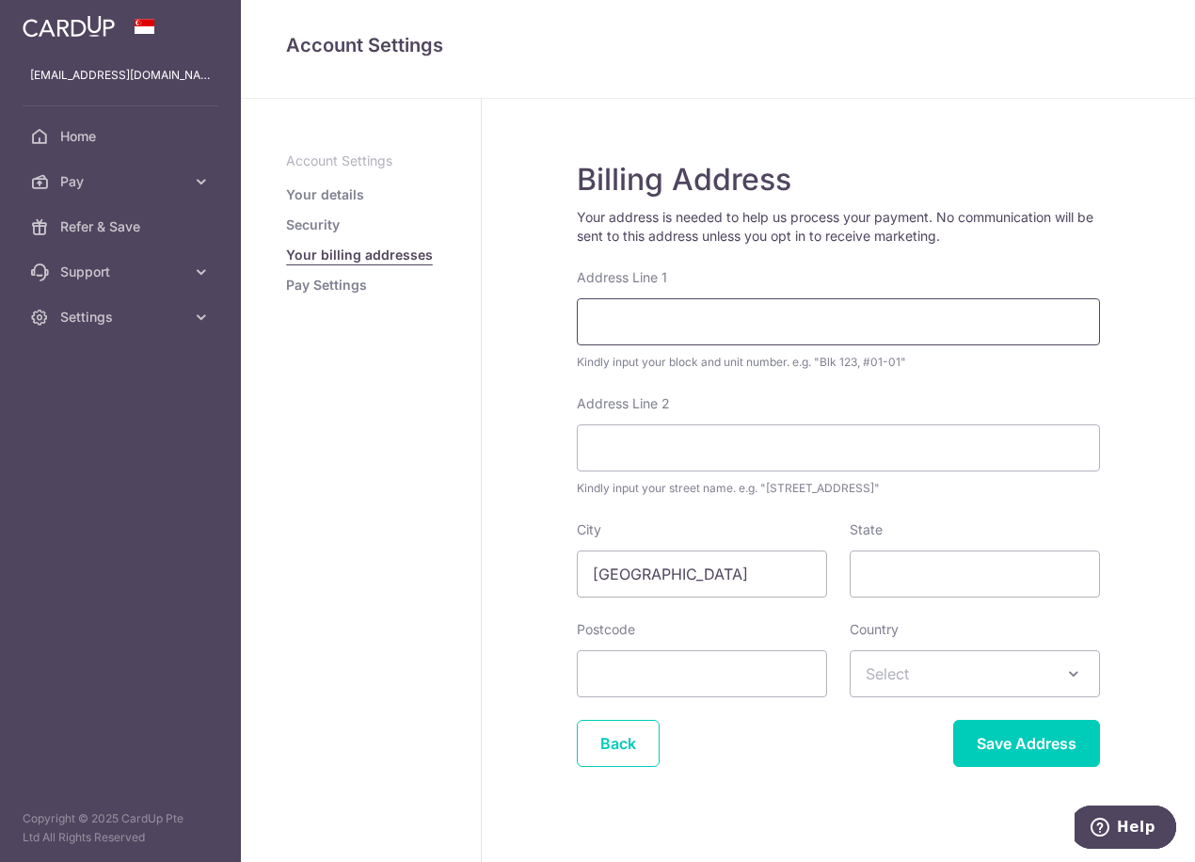
click at [682, 320] on input "Address Line 1" at bounding box center [838, 321] width 523 height 47
type input "667A Punggol Drive #12-598"
click at [505, 360] on div "Billing Address Your address is needed to help us process your payment. No comm…" at bounding box center [838, 488] width 713 height 779
click at [717, 441] on input "Address Line 2" at bounding box center [838, 447] width 523 height 47
type input "Punggol Drive"
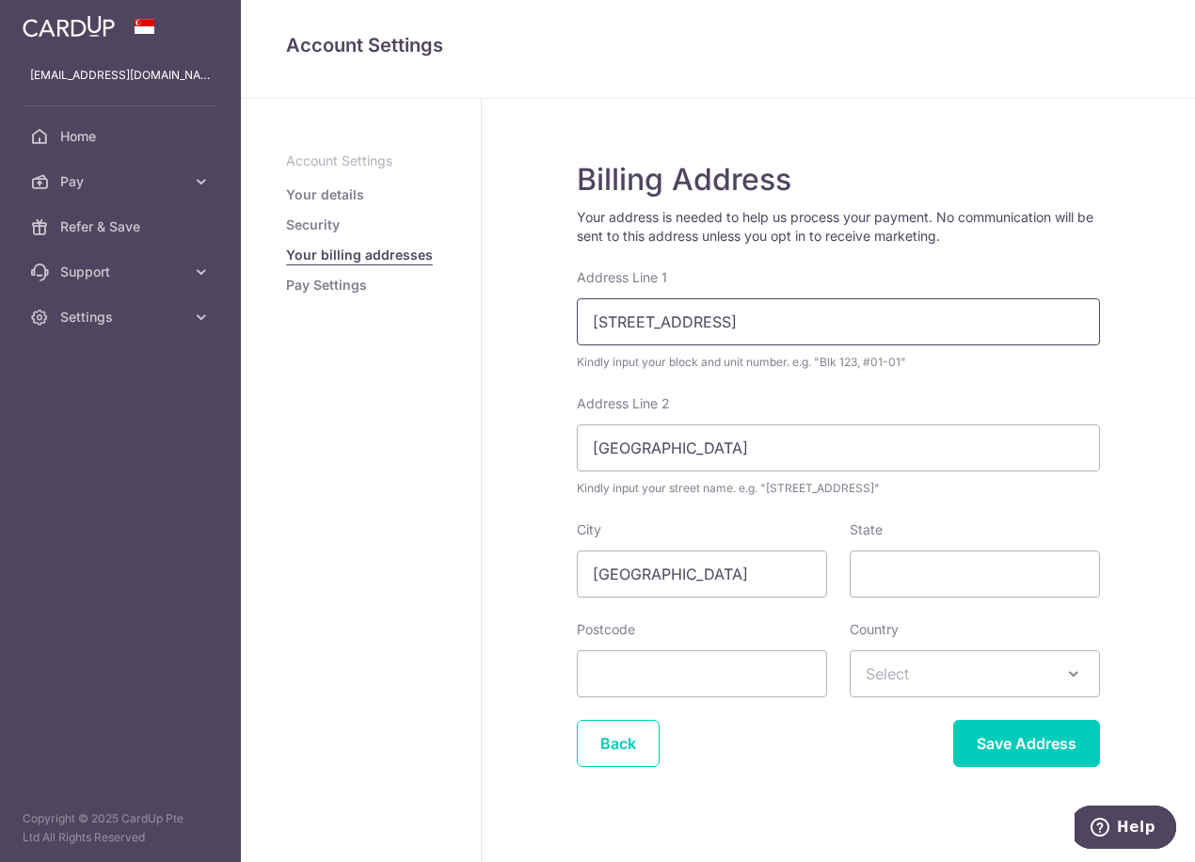
click at [732, 319] on input "667A Punggol Drive #12-598" at bounding box center [838, 321] width 523 height 47
type input "Blk 667A, #12-598"
click at [1121, 507] on div "Billing Address Your address is needed to help us process your payment. No comm…" at bounding box center [838, 488] width 713 height 779
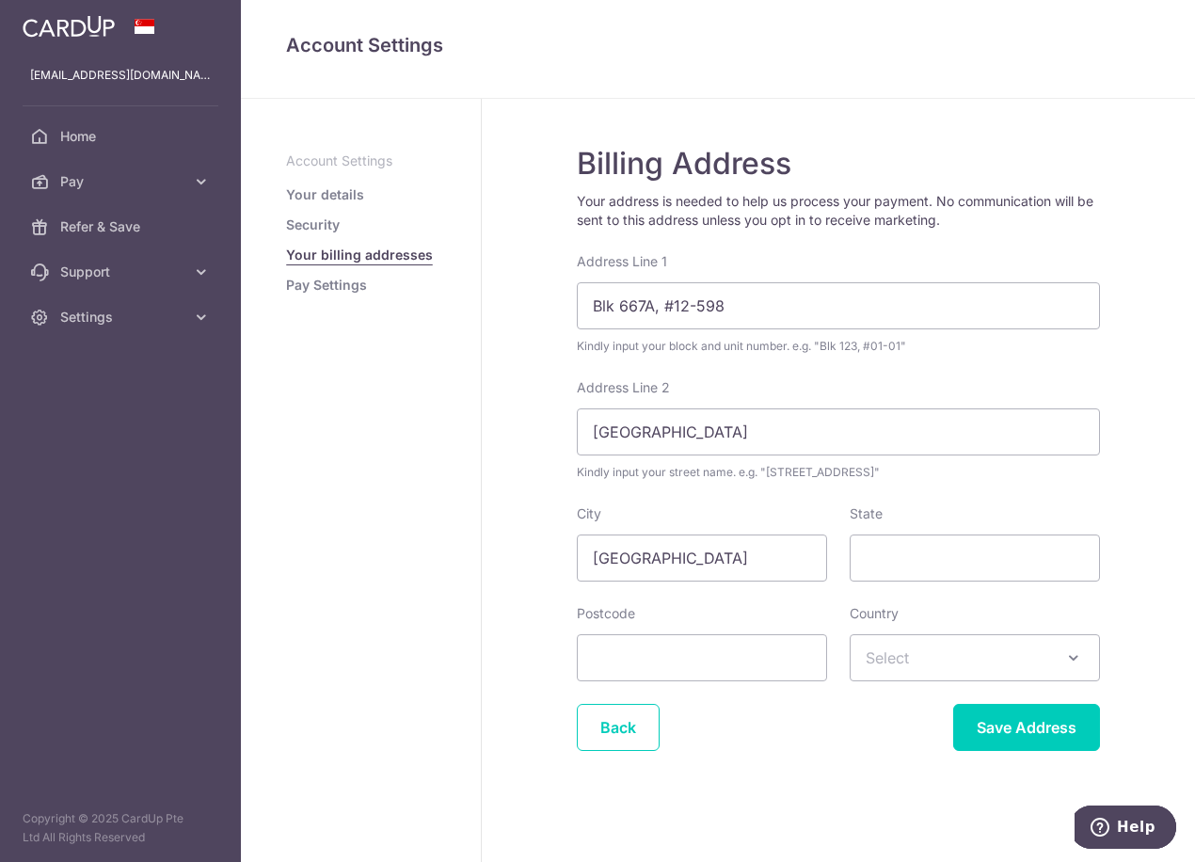
click at [981, 653] on span "Select" at bounding box center [974, 657] width 248 height 45
click at [965, 415] on input "search" at bounding box center [970, 415] width 248 height 38
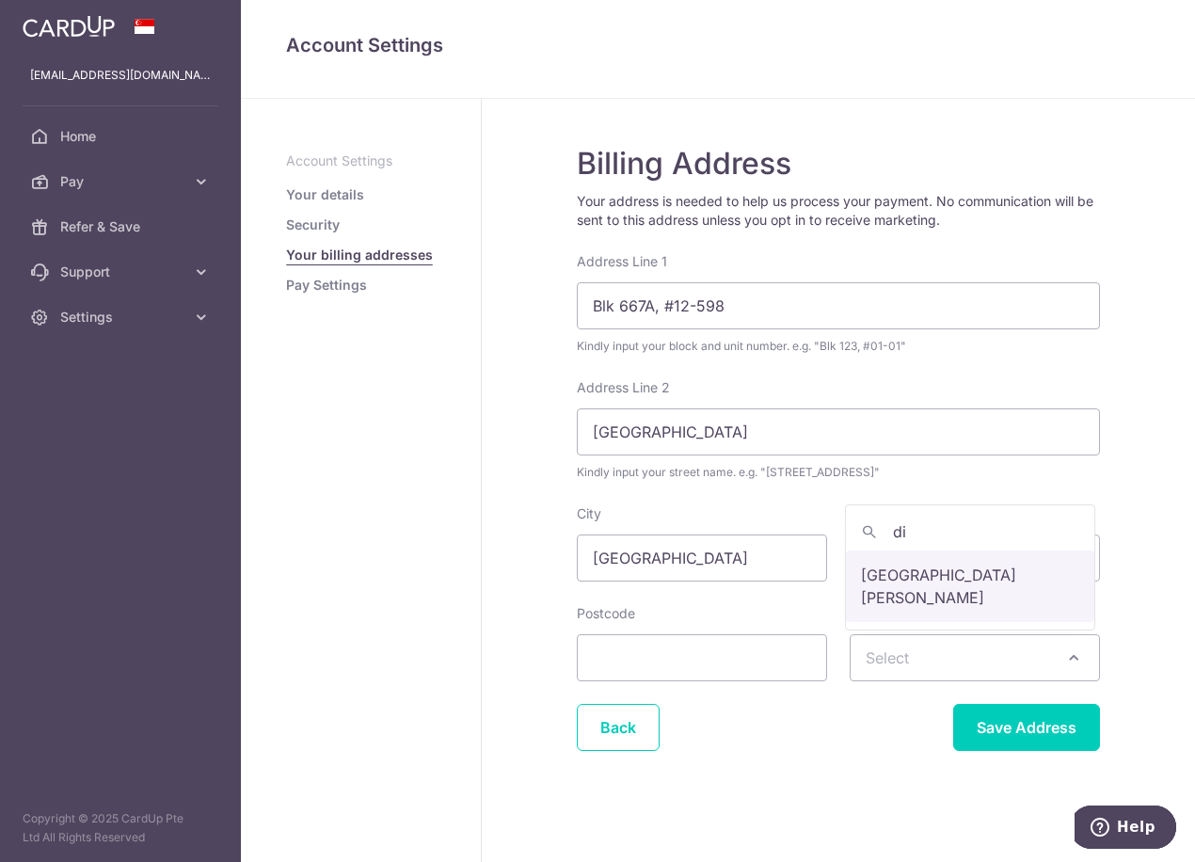
type input "d"
type input "sing"
select select "199"
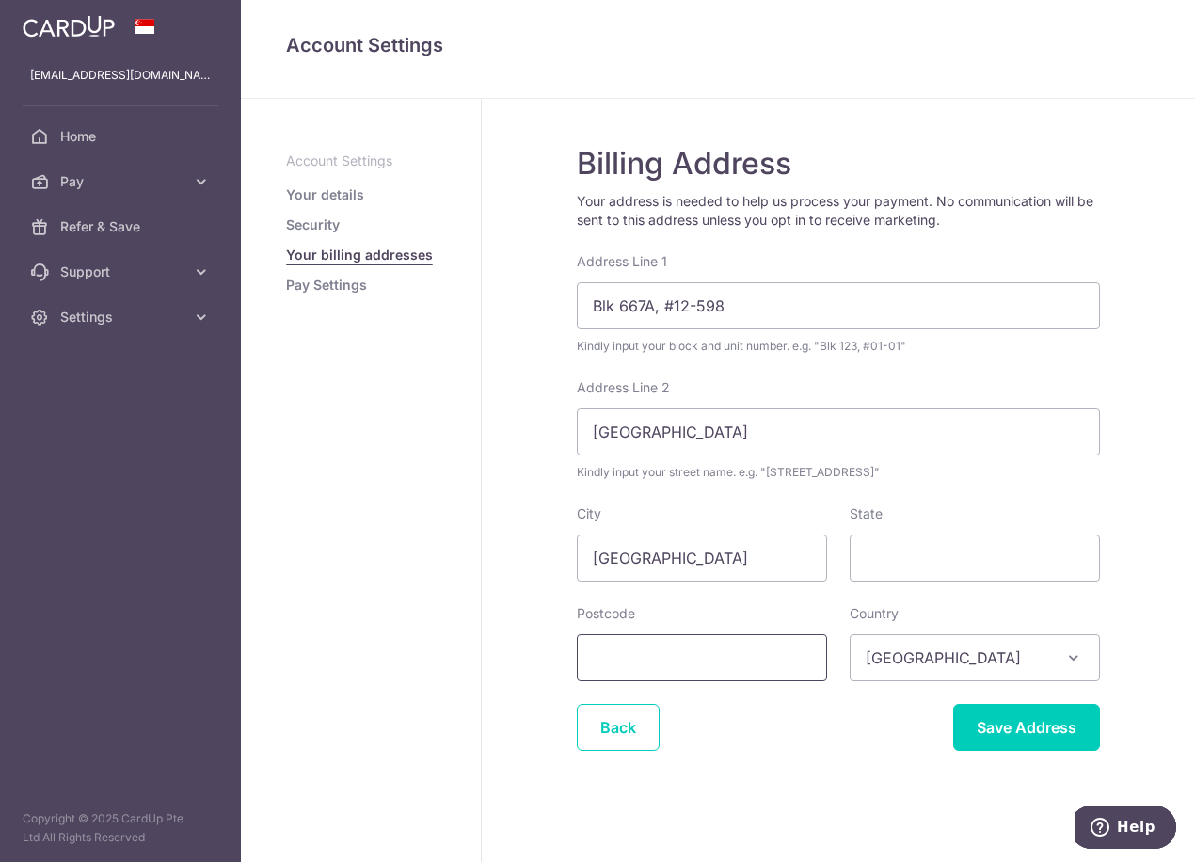
click at [624, 655] on input "Postcode" at bounding box center [702, 657] width 250 height 47
type input "821667"
click at [486, 568] on div "Billing Address Your address is needed to help us process your payment. No comm…" at bounding box center [838, 472] width 713 height 779
click at [1006, 727] on input "Save Address" at bounding box center [1026, 727] width 147 height 47
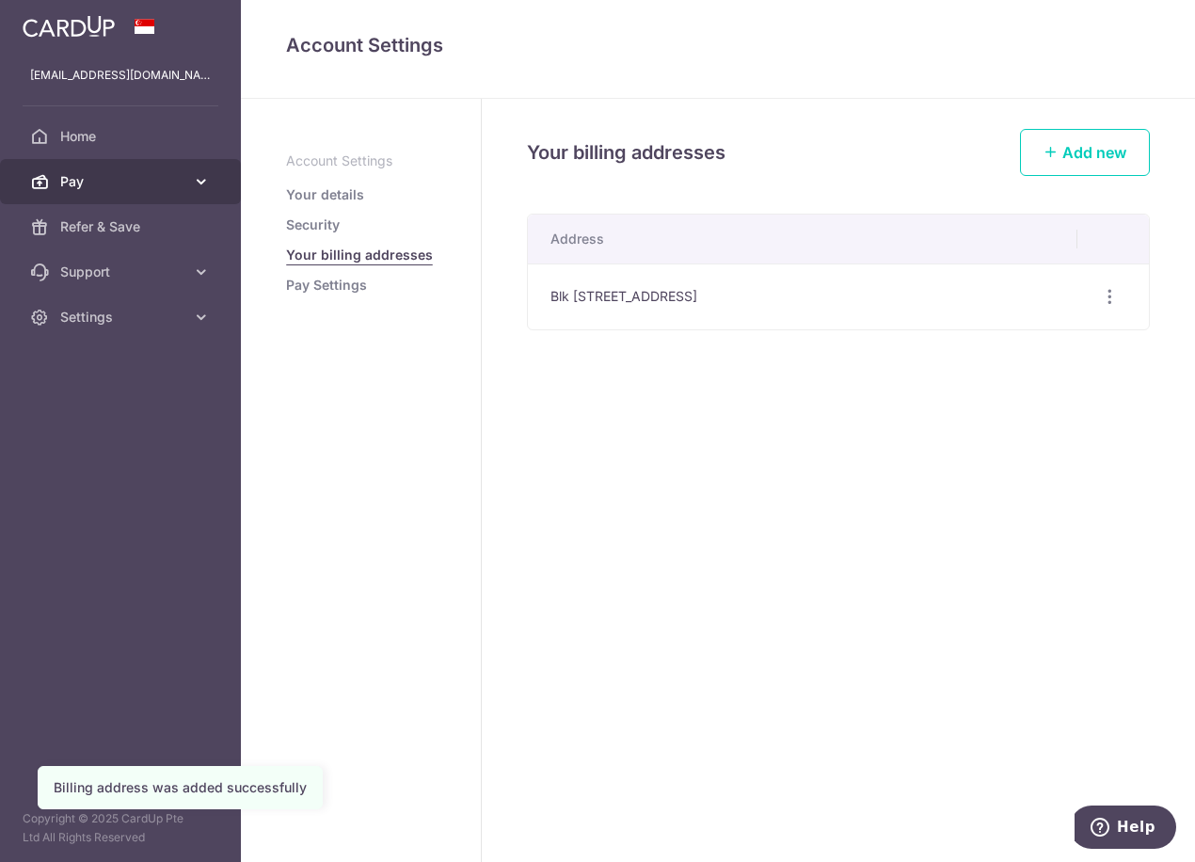
click at [90, 186] on span "Pay" at bounding box center [122, 181] width 124 height 19
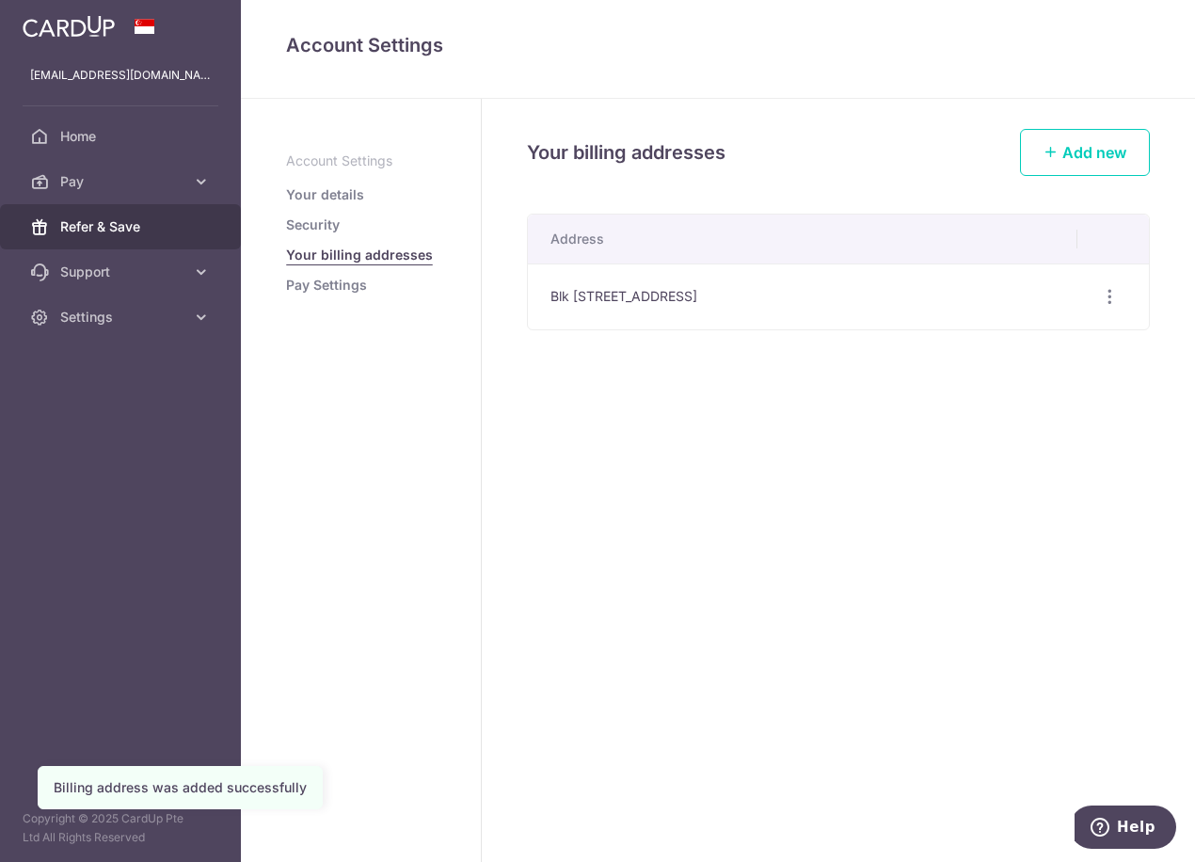
click at [90, 231] on span "Refer & Save" at bounding box center [122, 226] width 124 height 19
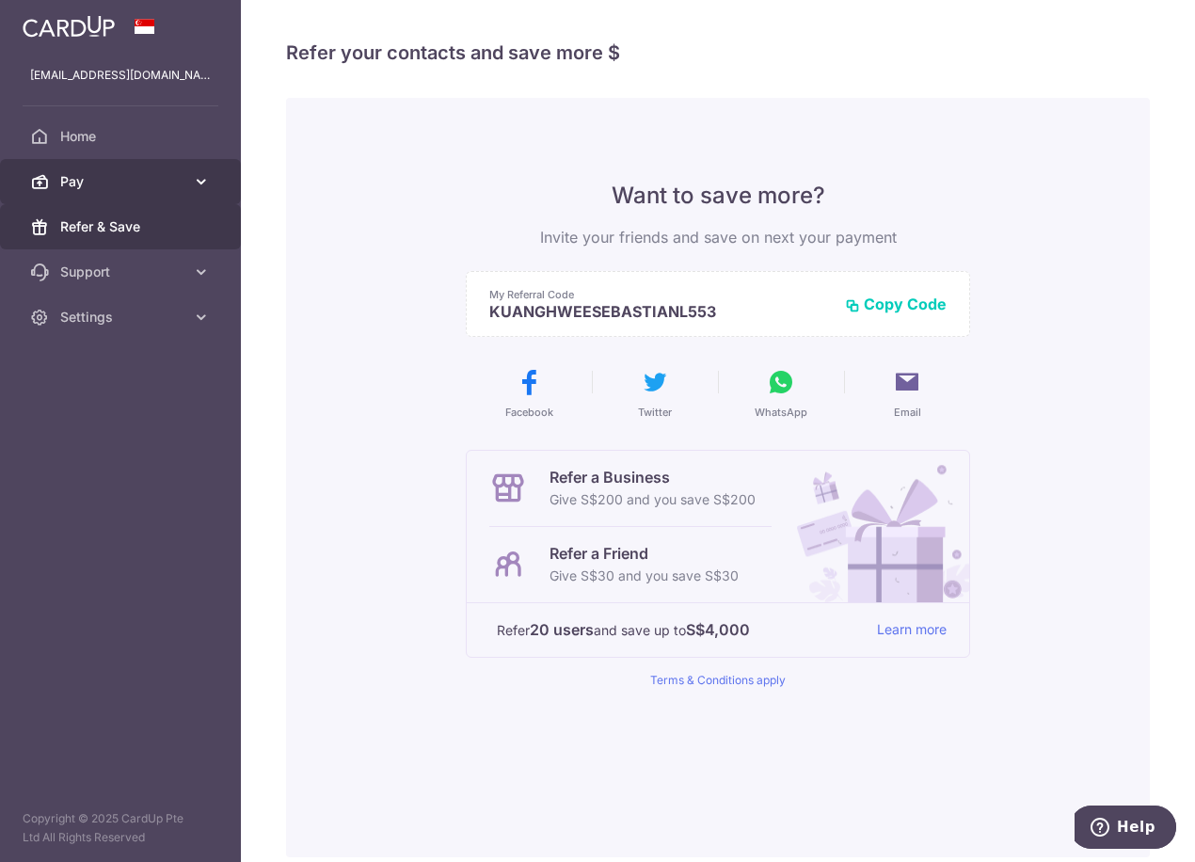
click at [89, 183] on span "Pay" at bounding box center [122, 181] width 124 height 19
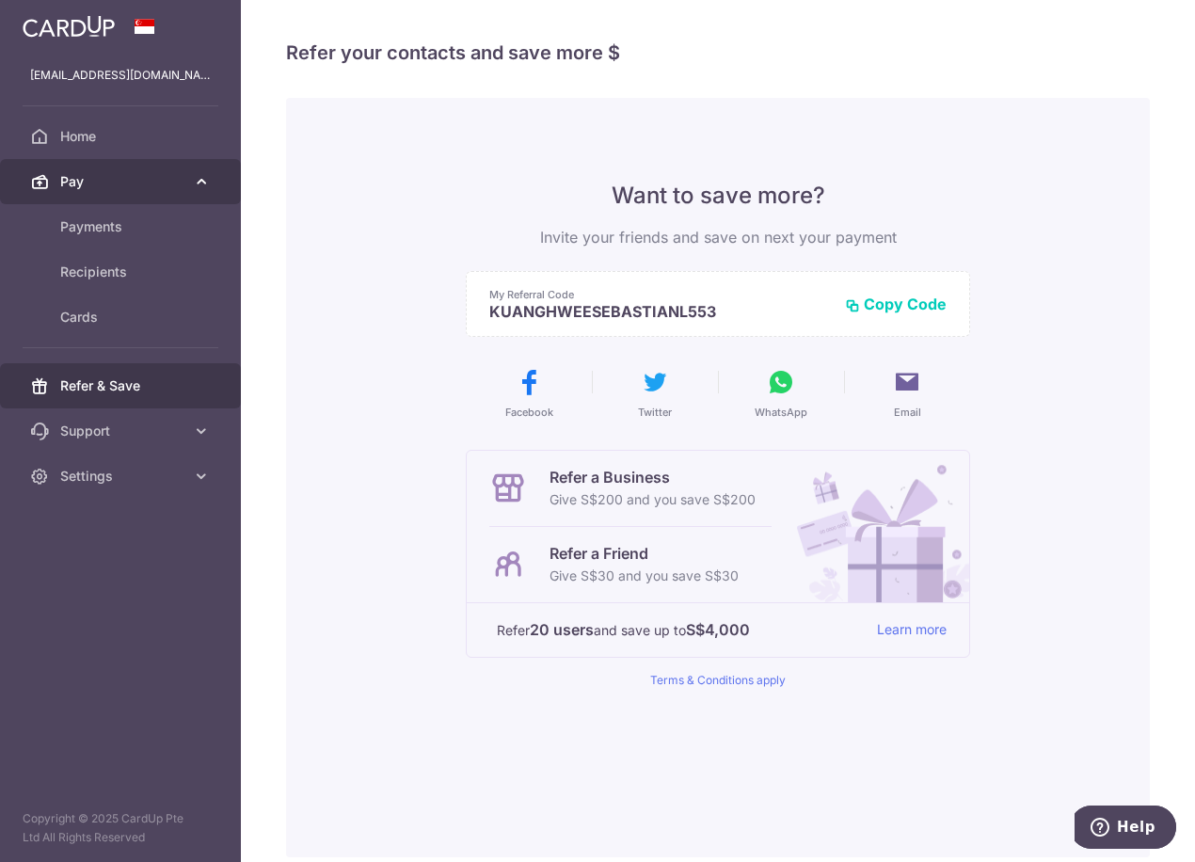
click at [88, 183] on span "Pay" at bounding box center [122, 181] width 124 height 19
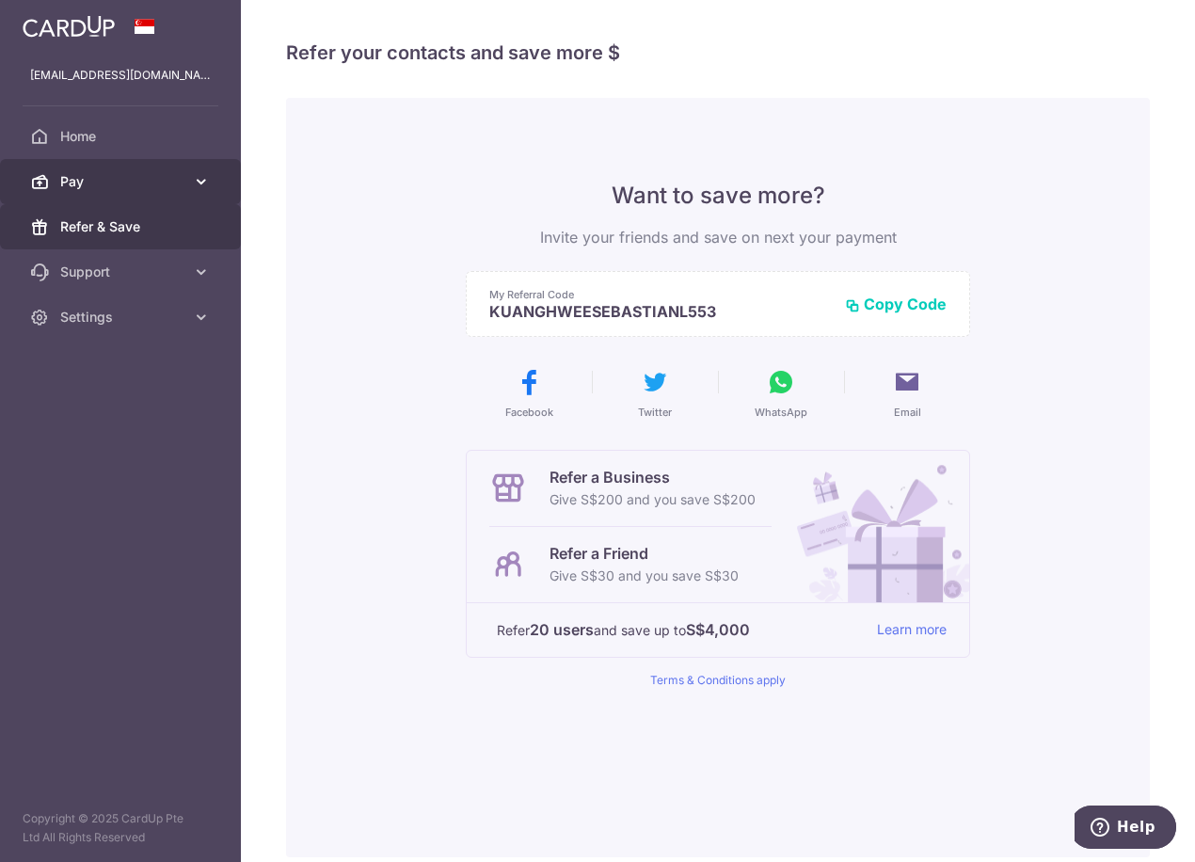
click at [88, 183] on span "Pay" at bounding box center [122, 181] width 124 height 19
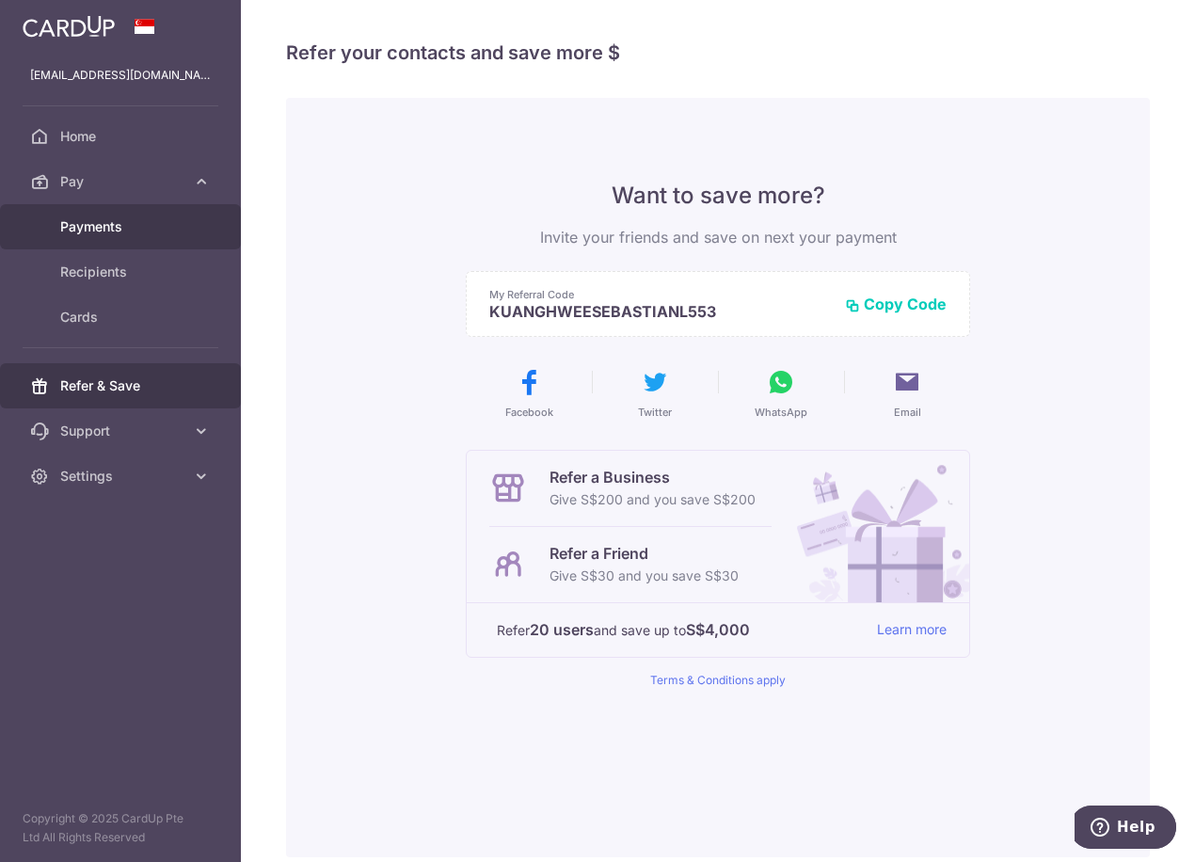
click at [88, 215] on link "Payments" at bounding box center [120, 226] width 241 height 45
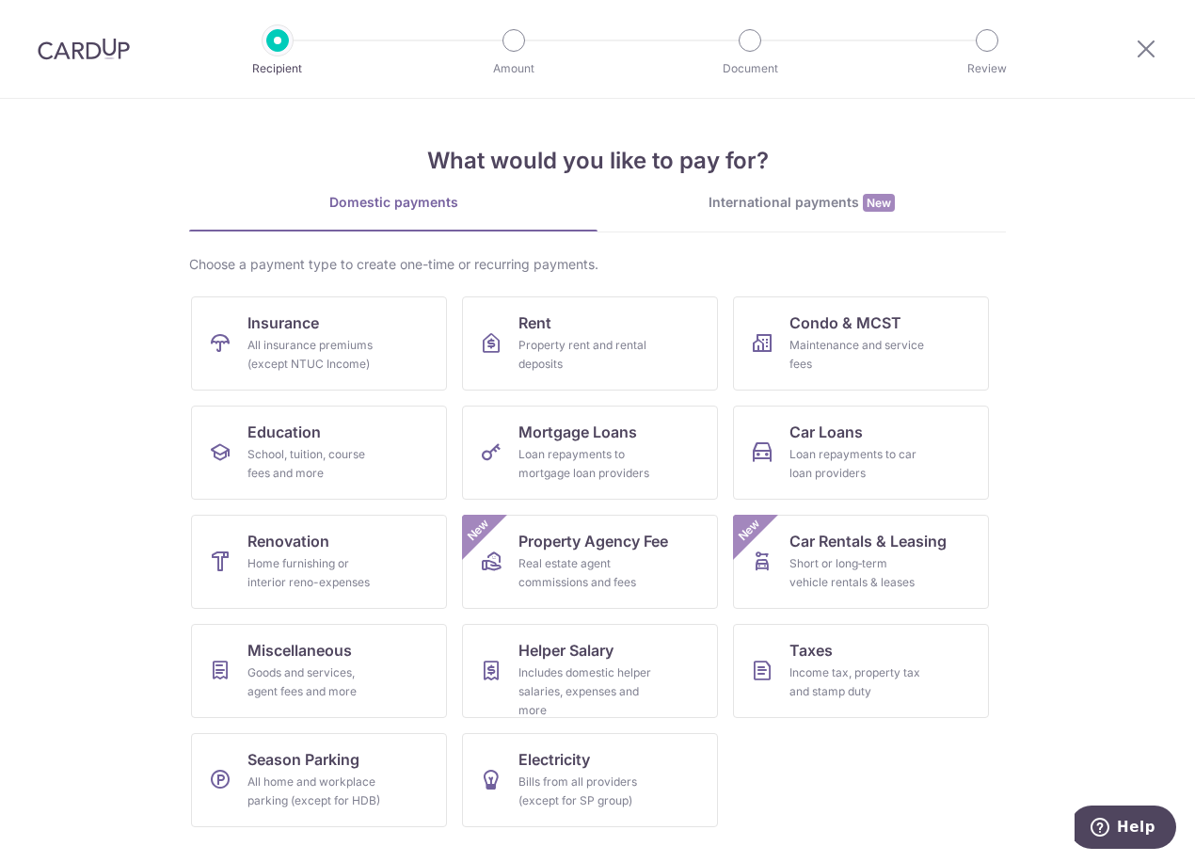
click at [91, 49] on img at bounding box center [84, 49] width 92 height 23
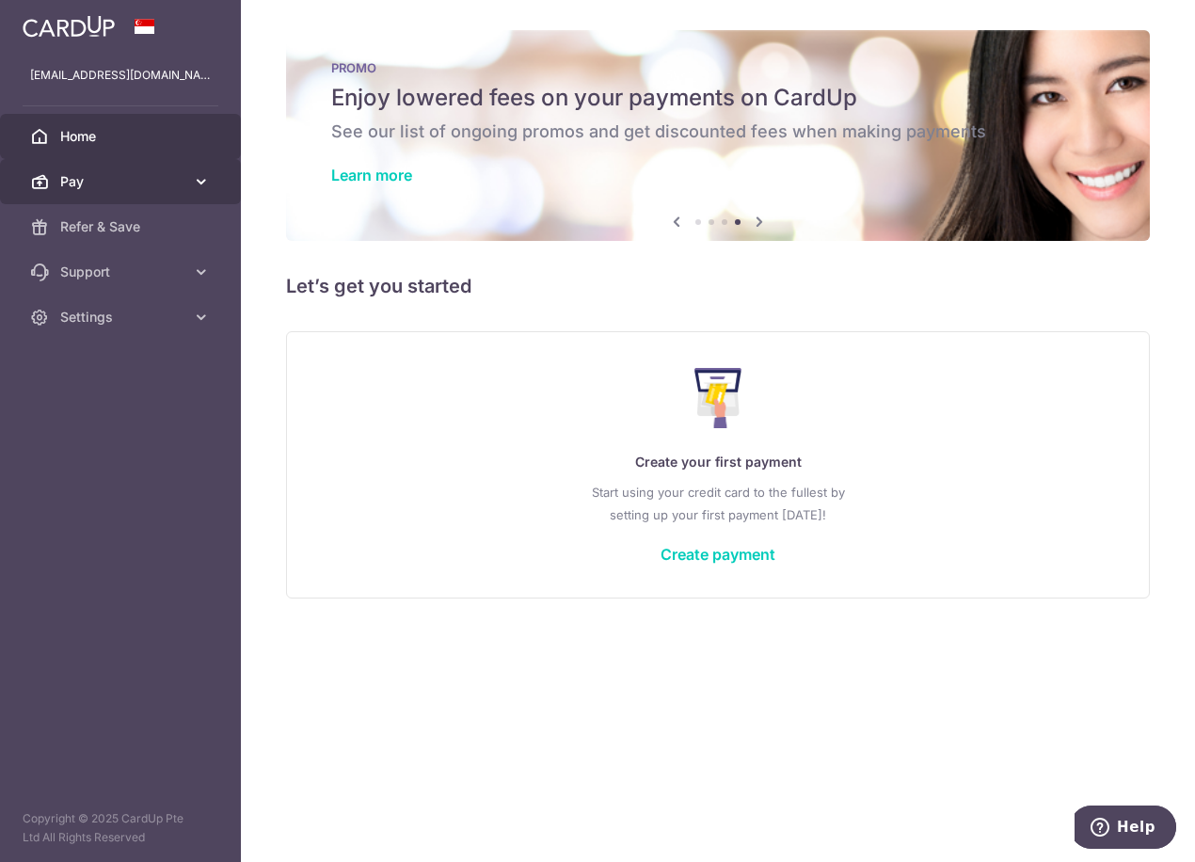
click at [90, 171] on link "Pay" at bounding box center [120, 181] width 241 height 45
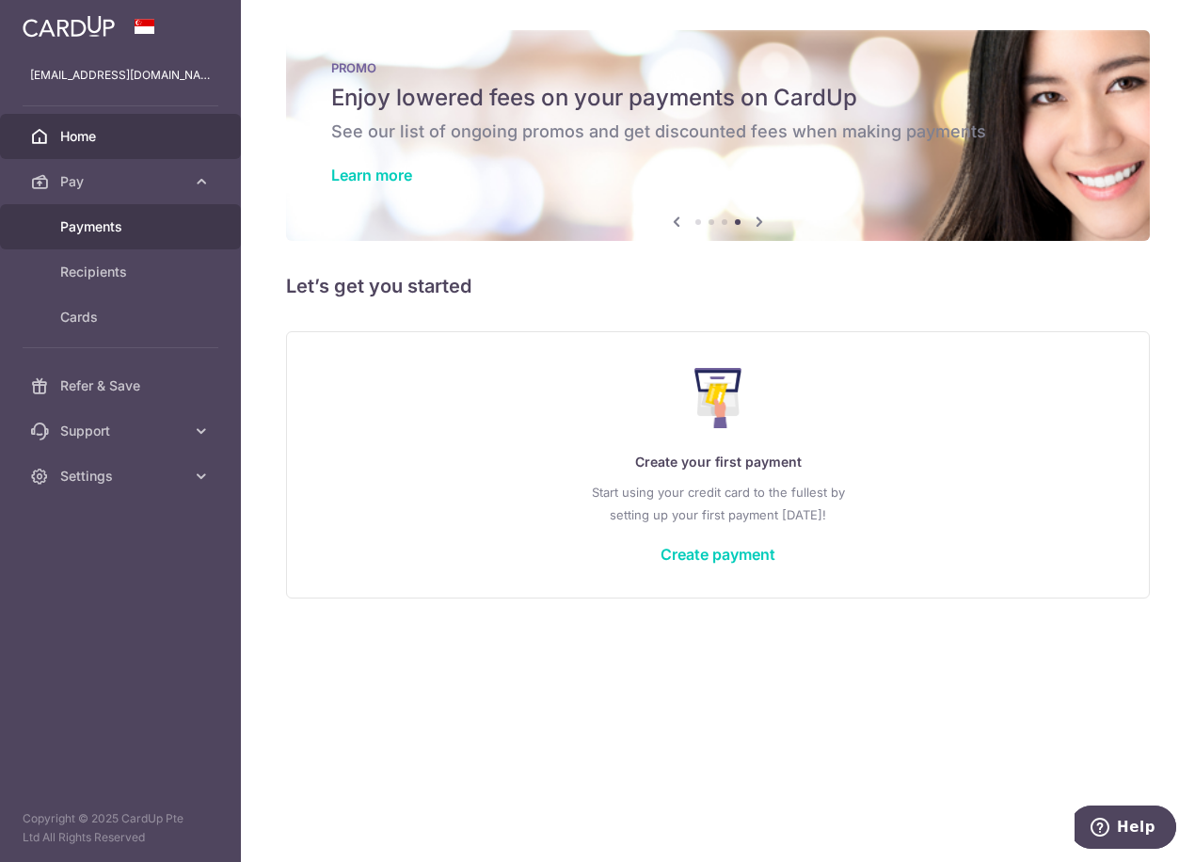
click at [94, 223] on span "Payments" at bounding box center [122, 226] width 124 height 19
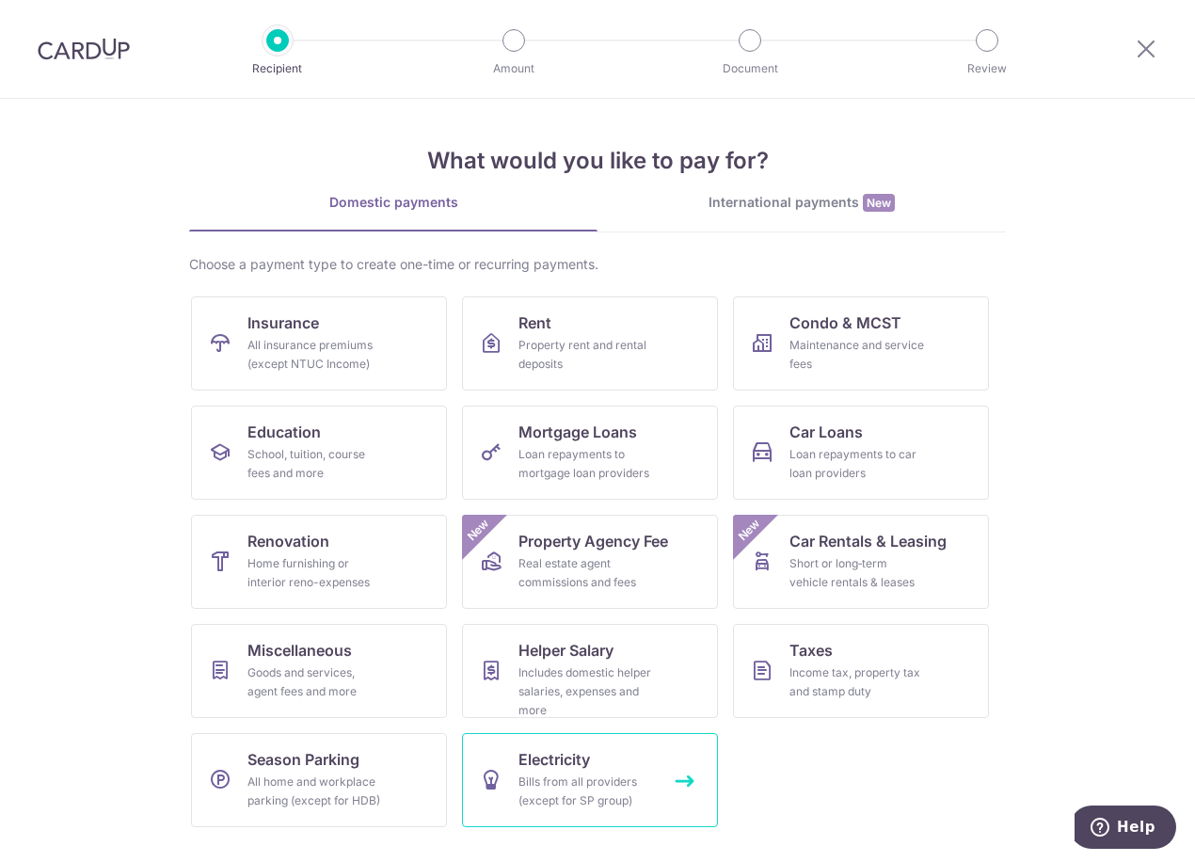
click at [563, 761] on span "Electricity" at bounding box center [554, 759] width 72 height 23
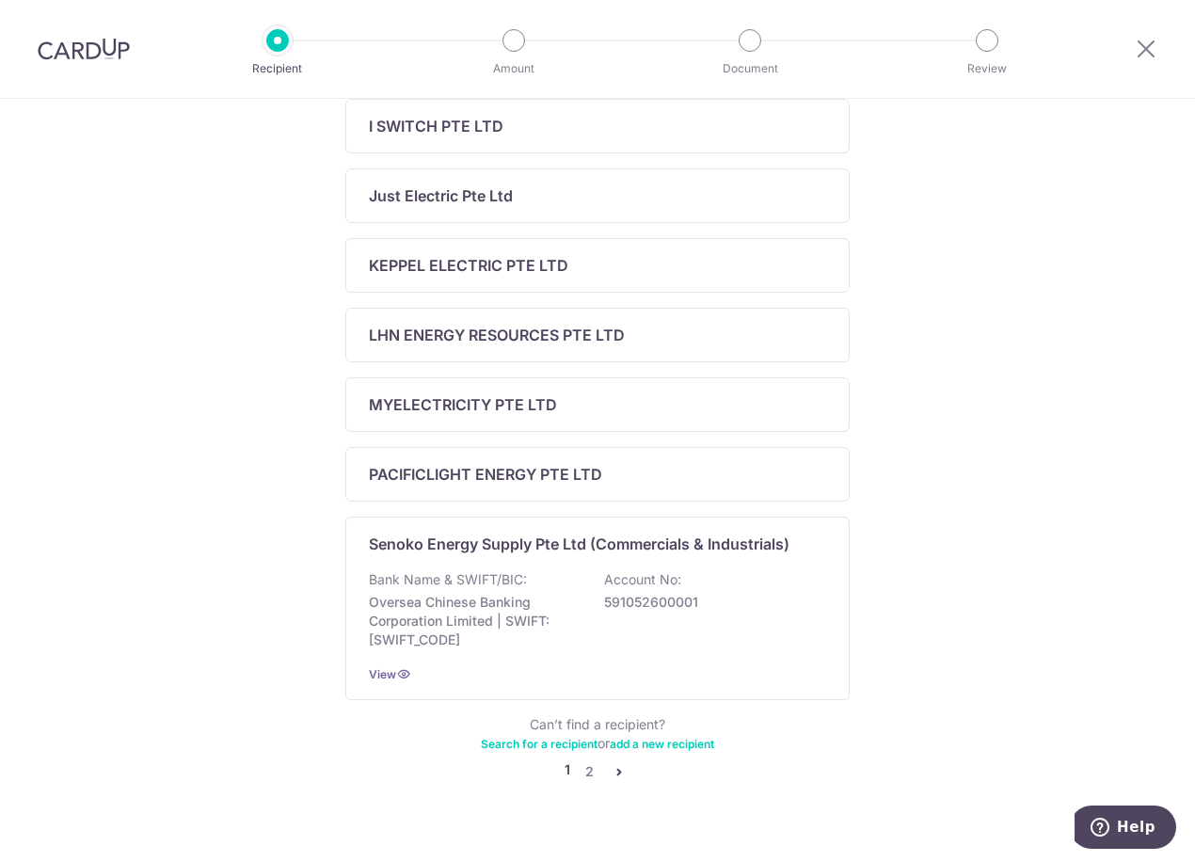
scroll to position [632, 0]
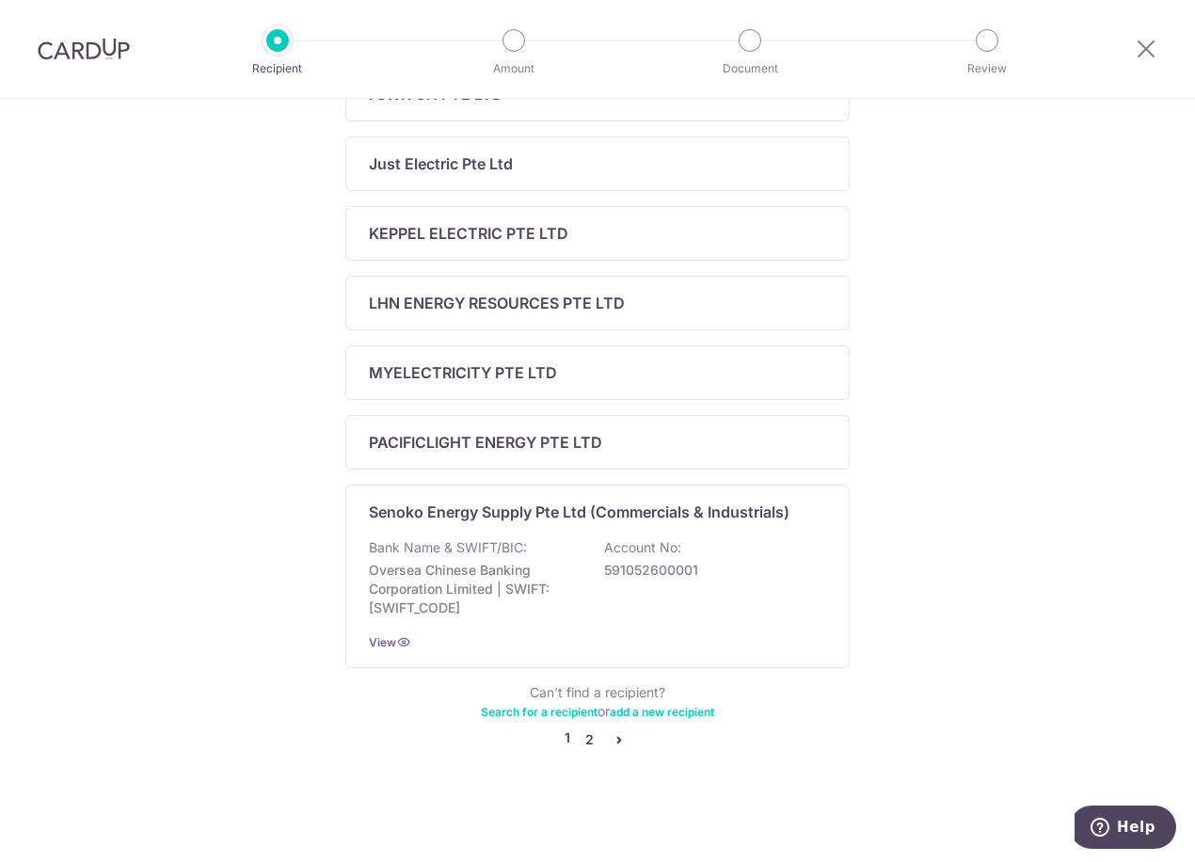
click at [584, 736] on link "2" at bounding box center [589, 739] width 23 height 23
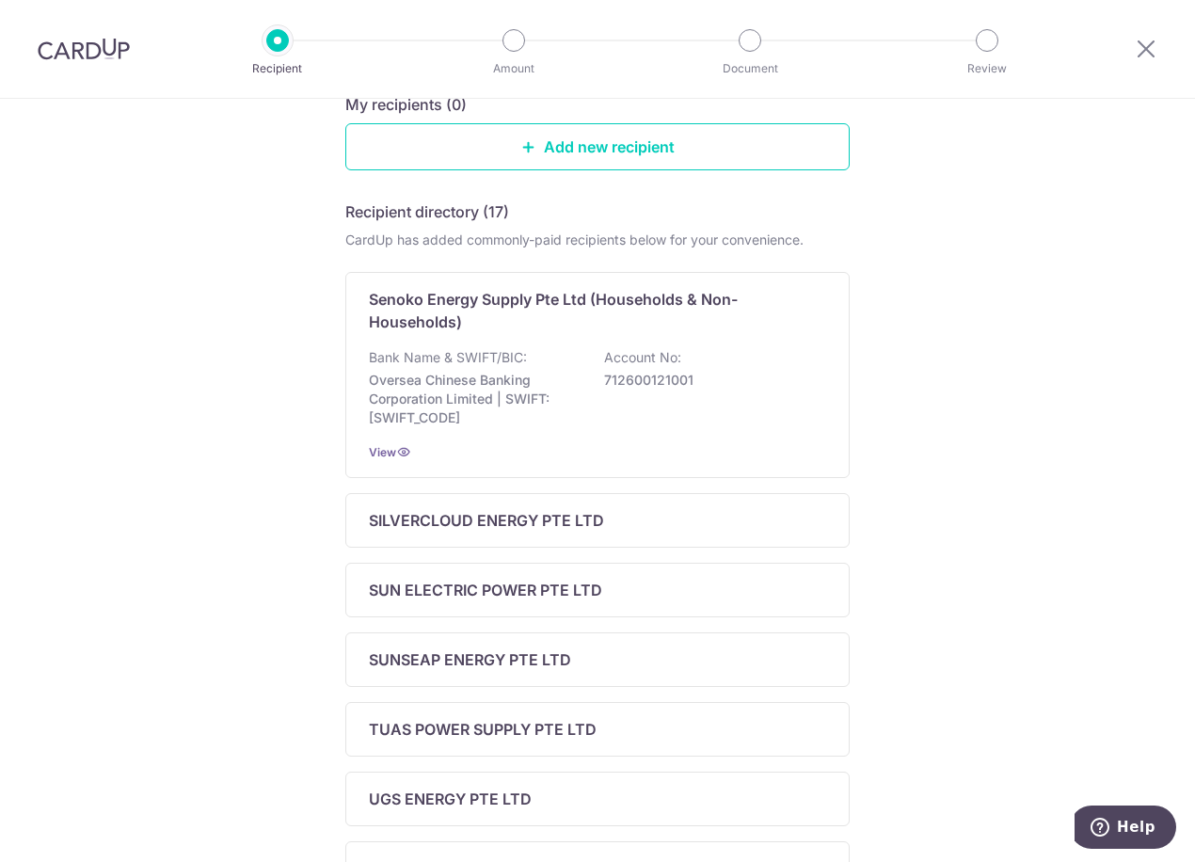
scroll to position [164, 0]
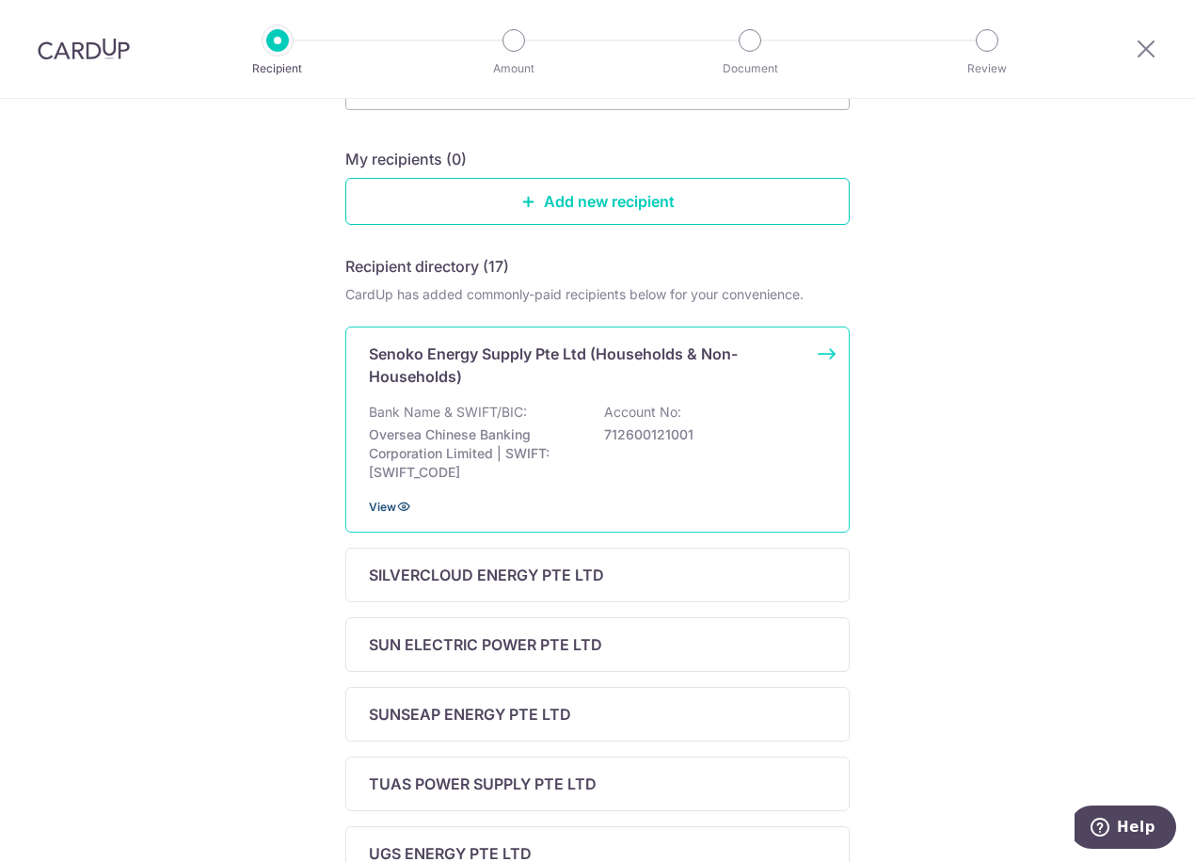
click at [374, 505] on span "View" at bounding box center [382, 507] width 27 height 14
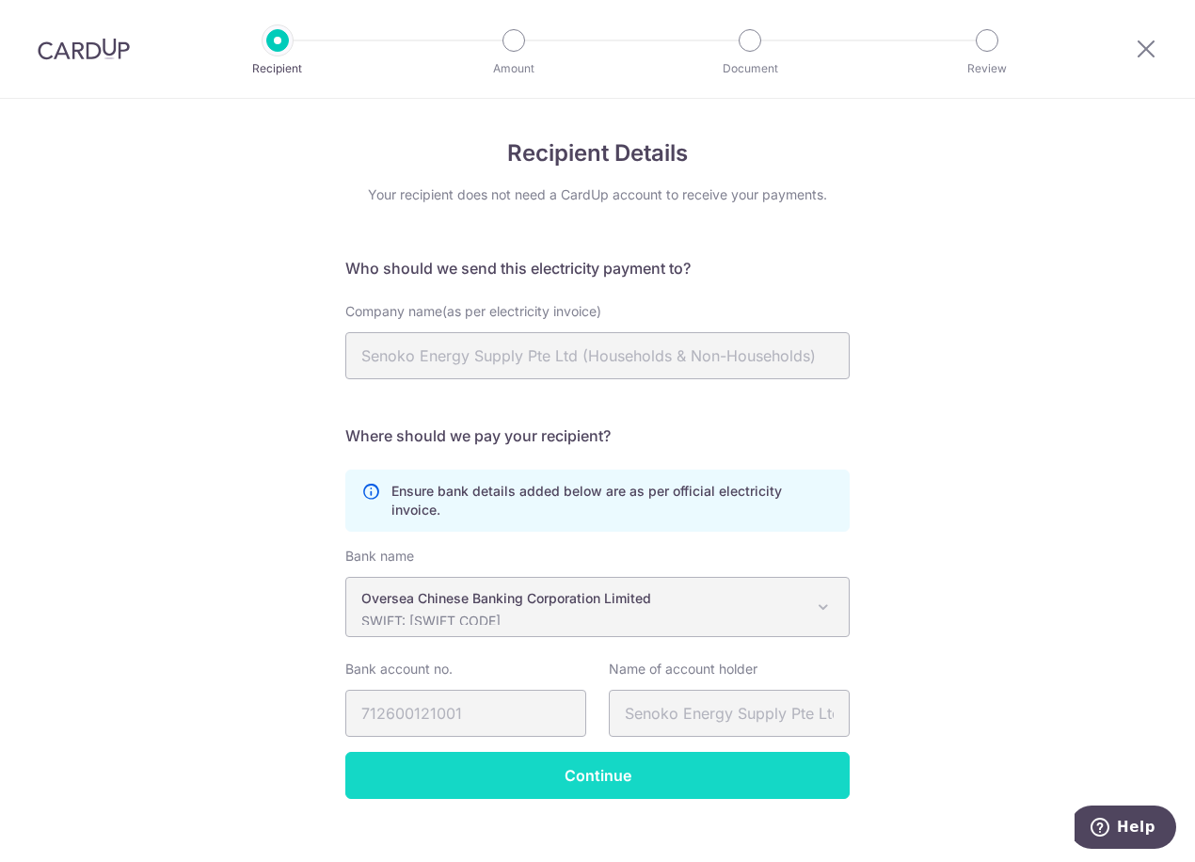
click at [669, 752] on input "Continue" at bounding box center [597, 775] width 504 height 47
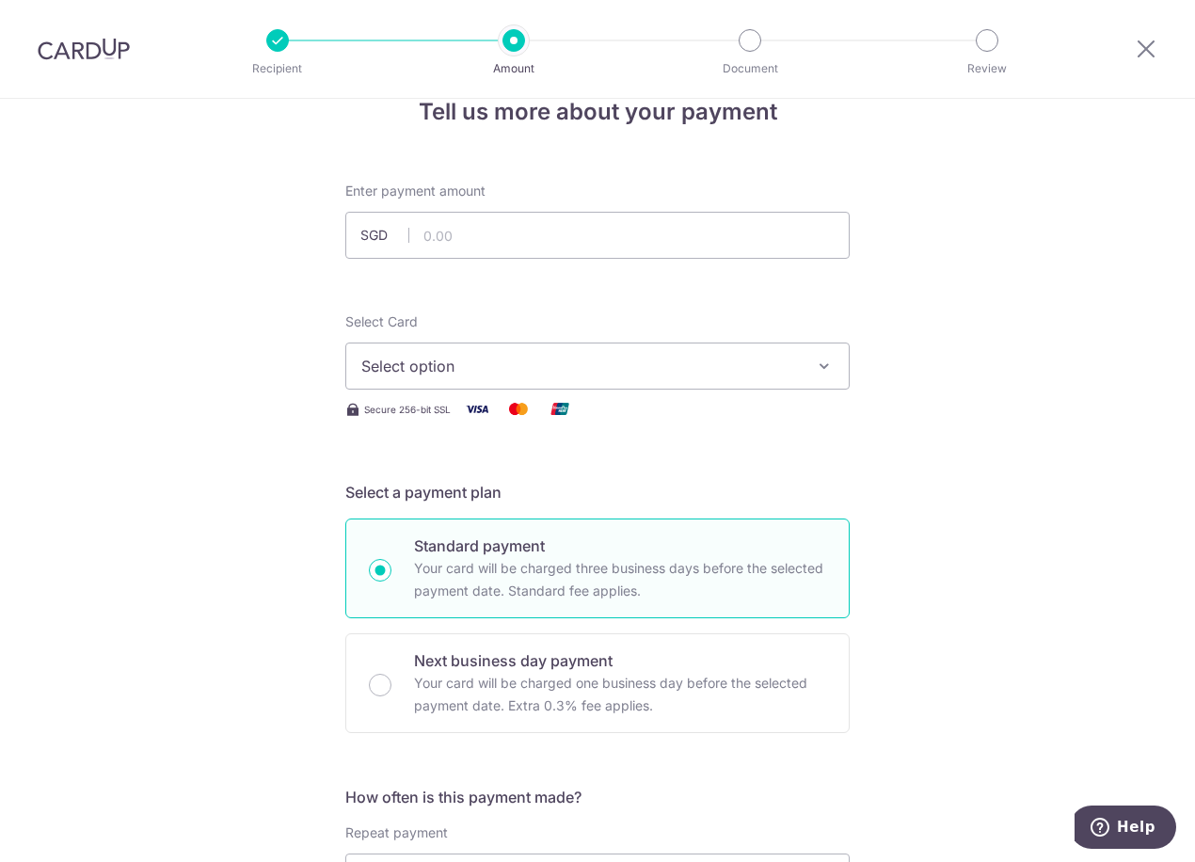
scroll to position [94, 0]
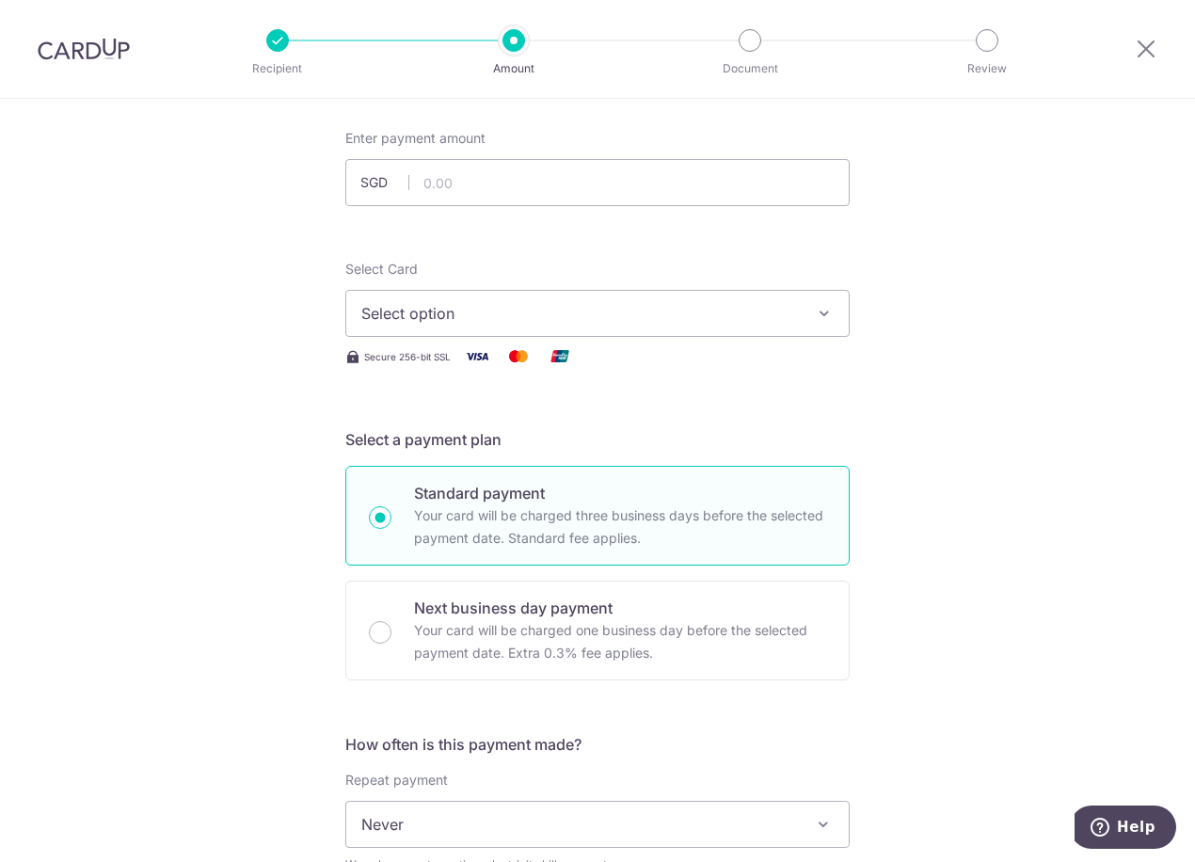
click at [702, 312] on span "Select option" at bounding box center [580, 313] width 438 height 23
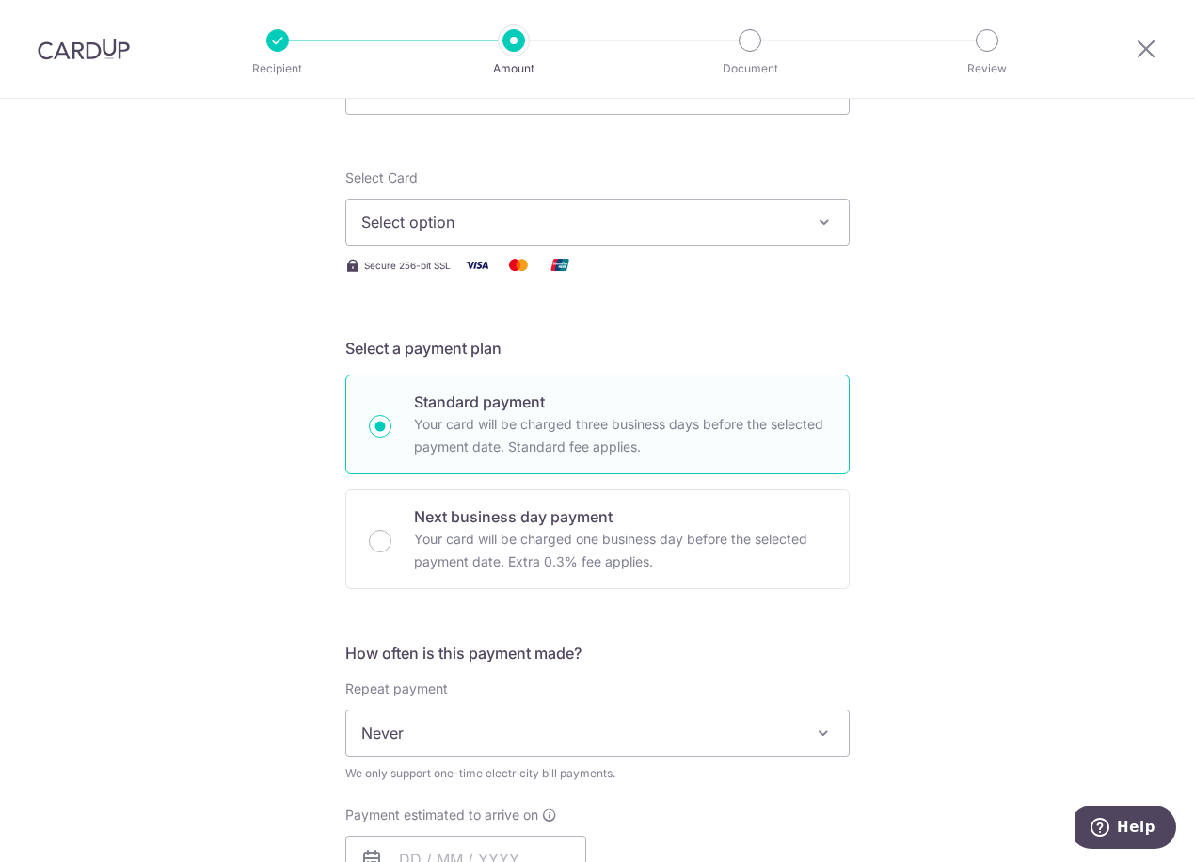
scroll to position [0, 0]
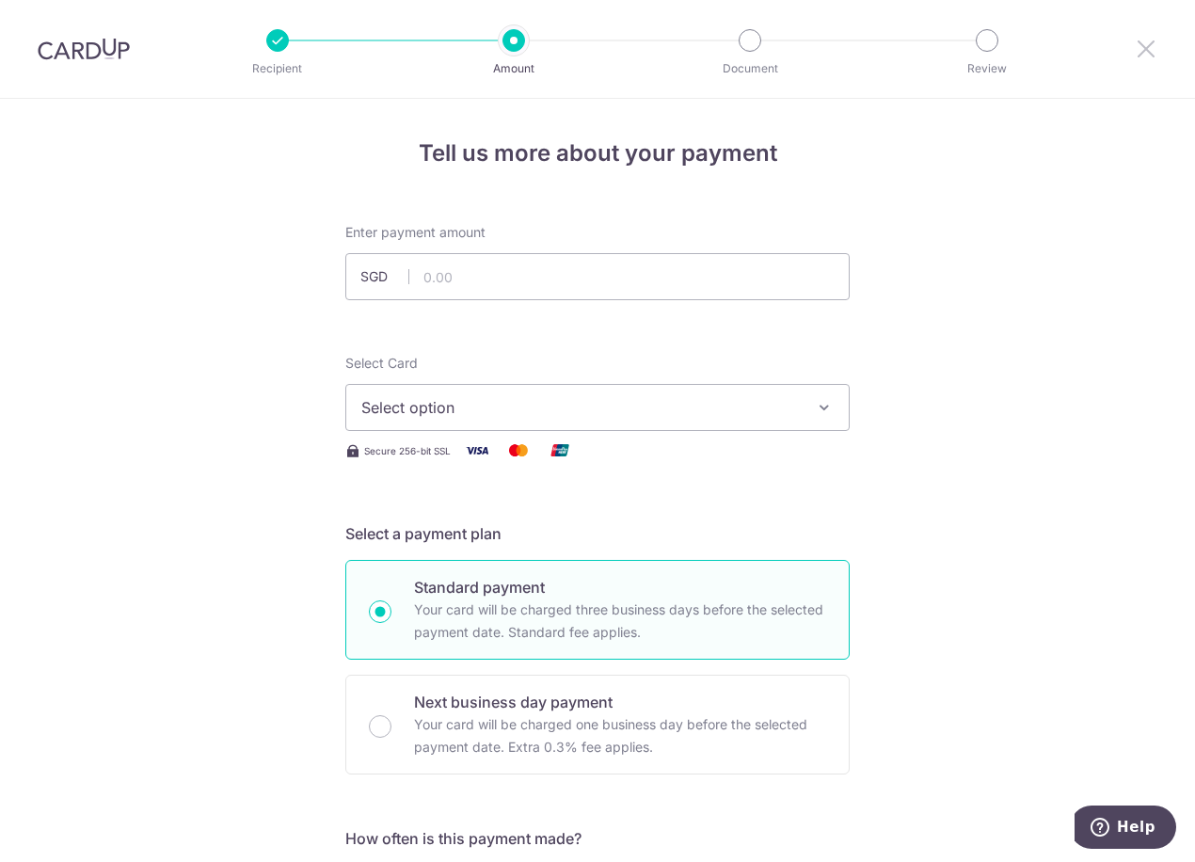
click at [1144, 48] on icon at bounding box center [1146, 49] width 23 height 24
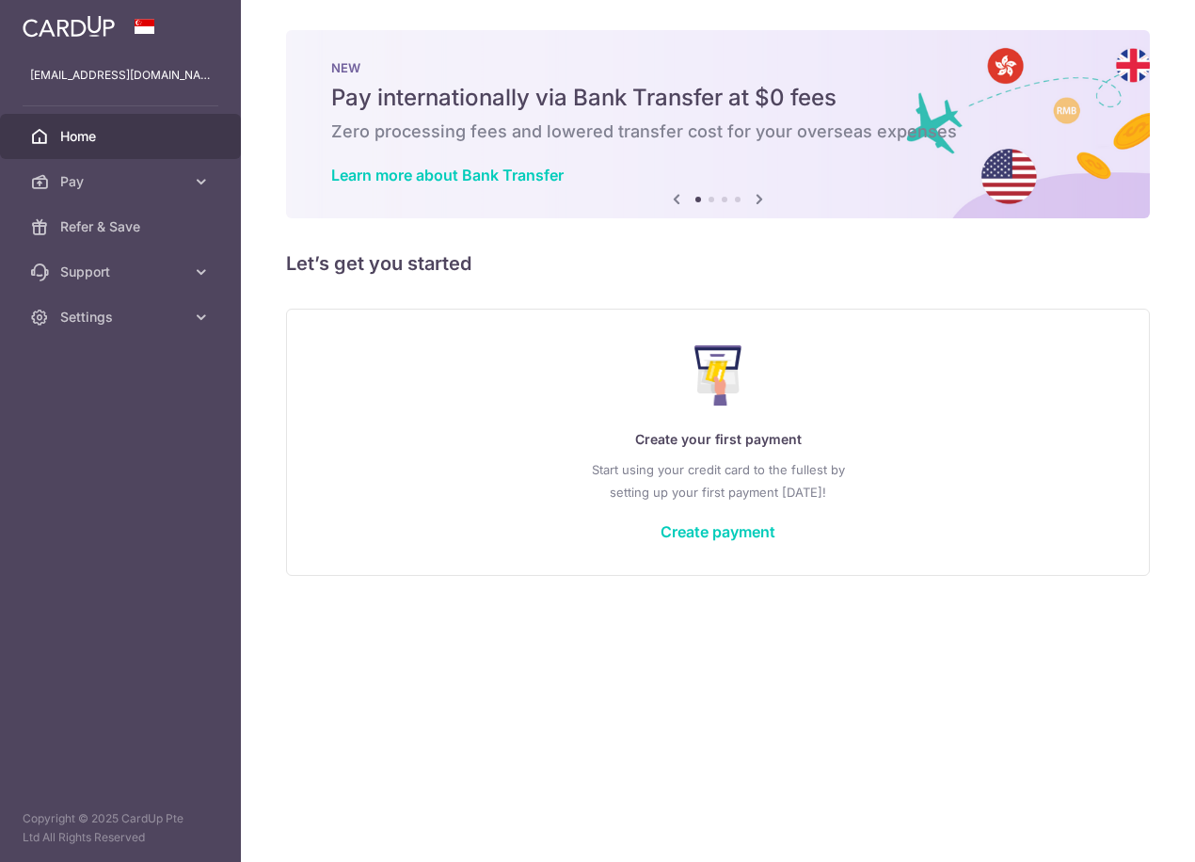
click at [646, 504] on div "Create your first payment Start using your credit card to the fullest by settin…" at bounding box center [718, 441] width 817 height 223
click at [672, 531] on link "Create payment" at bounding box center [717, 531] width 115 height 19
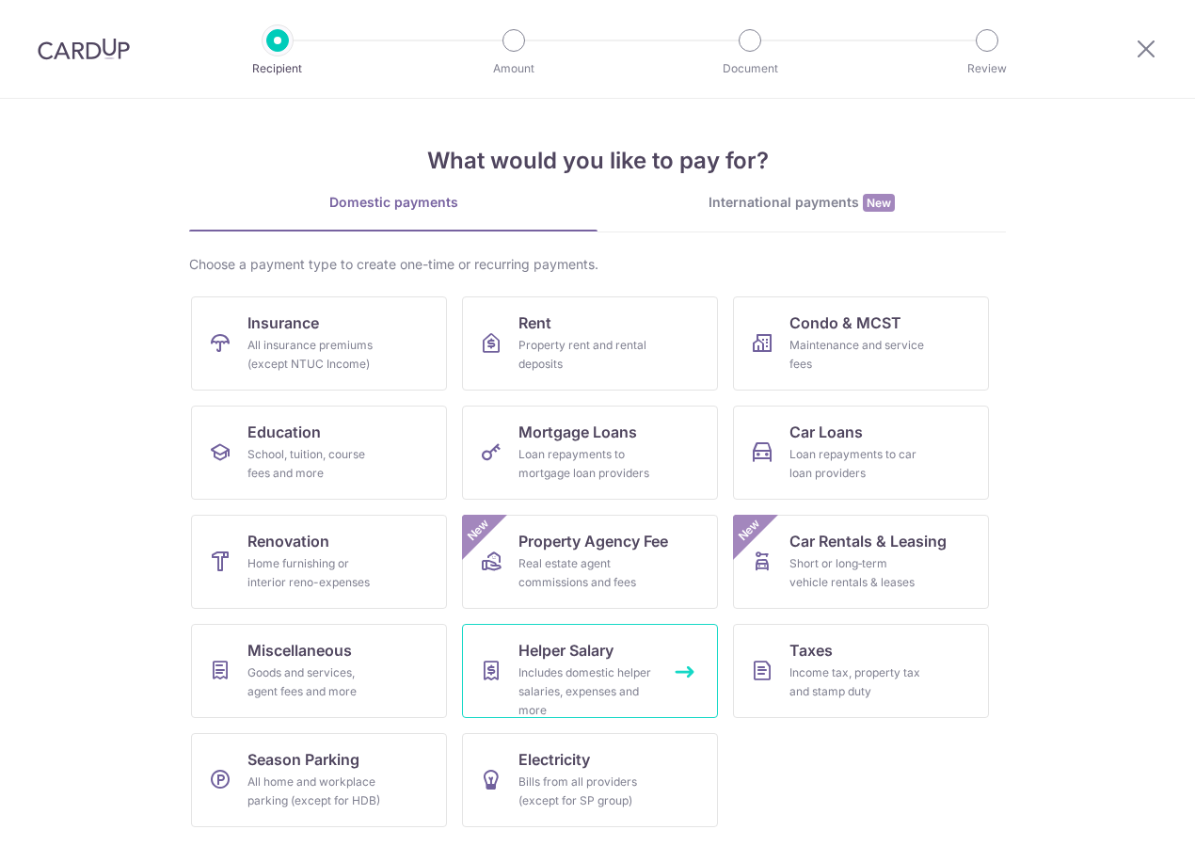
click at [594, 651] on span "Helper Salary" at bounding box center [565, 650] width 95 height 23
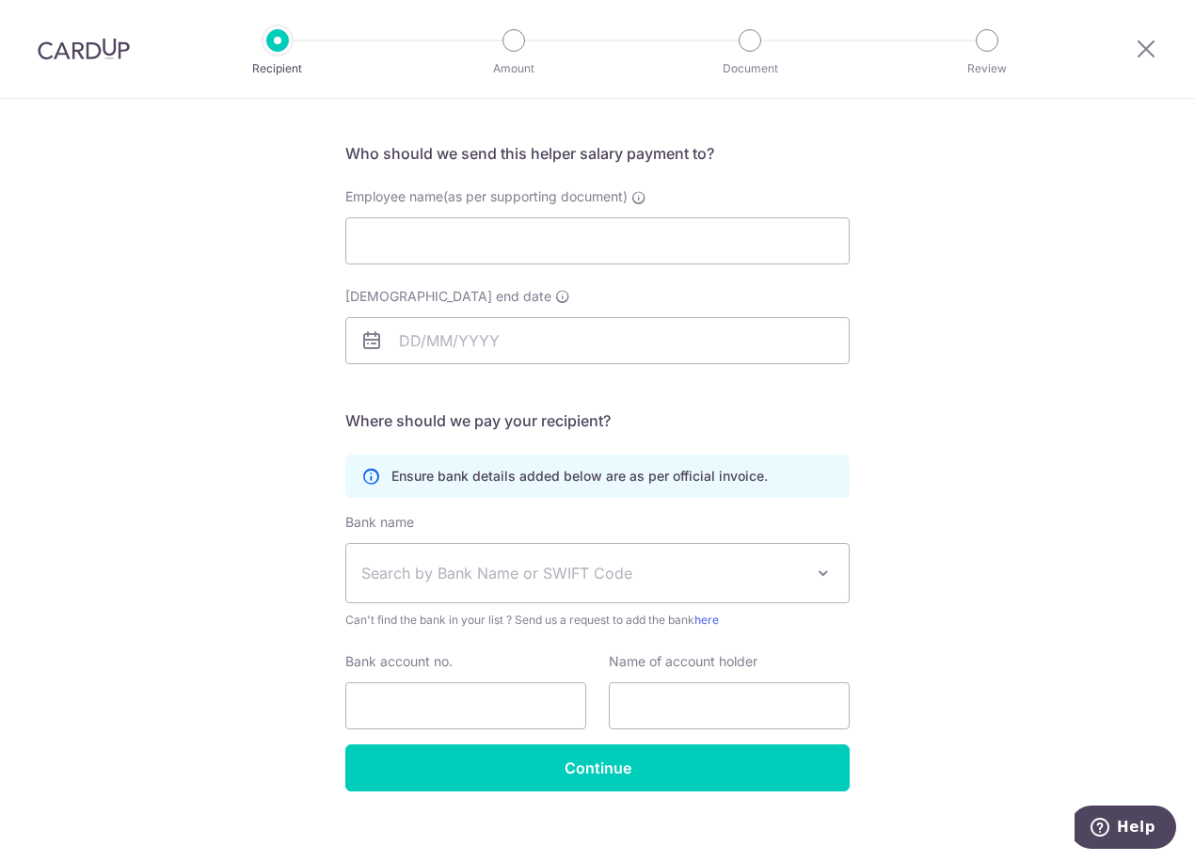
scroll to position [133, 0]
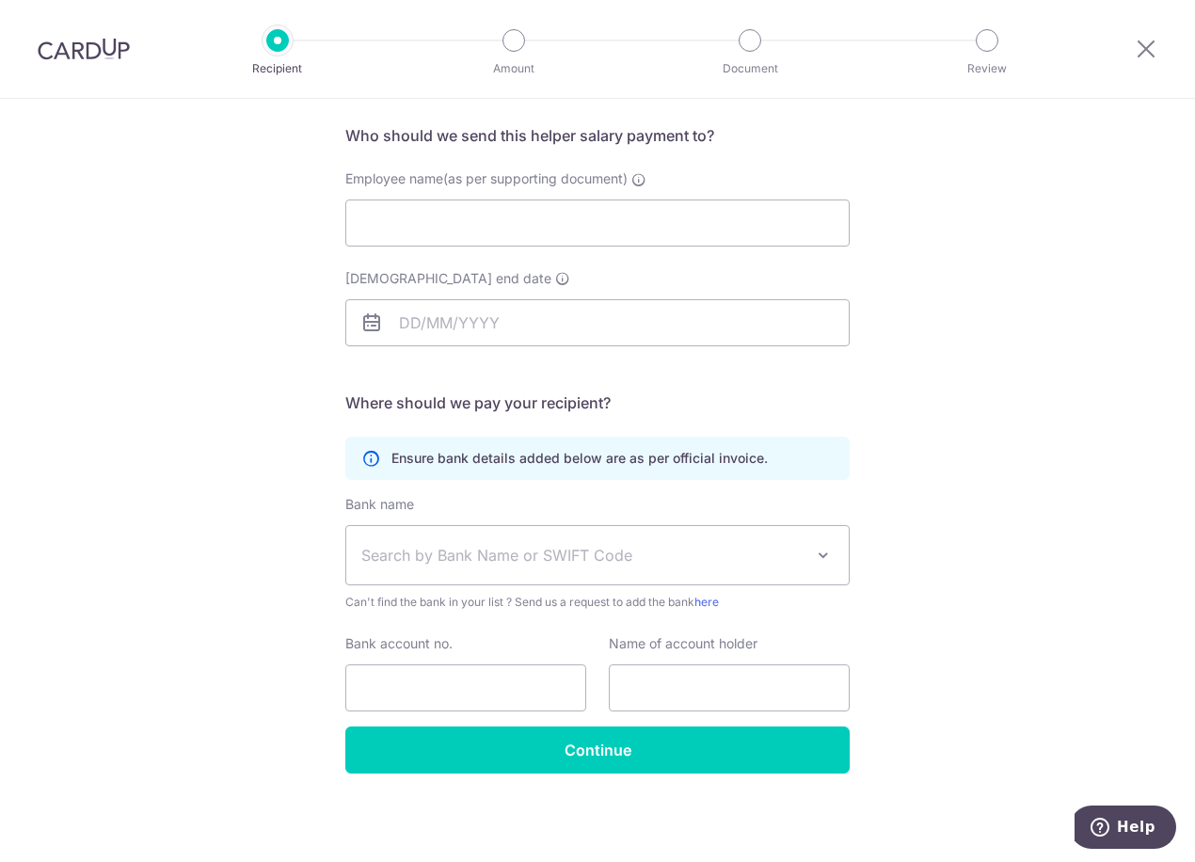
click at [815, 544] on span at bounding box center [823, 555] width 23 height 23
click at [977, 548] on div "Who would you like to pay? Your recipient does not need a CardUp account to rec…" at bounding box center [597, 414] width 1195 height 896
click at [1157, 43] on div at bounding box center [1146, 49] width 98 height 98
click at [1144, 45] on icon at bounding box center [1146, 49] width 23 height 24
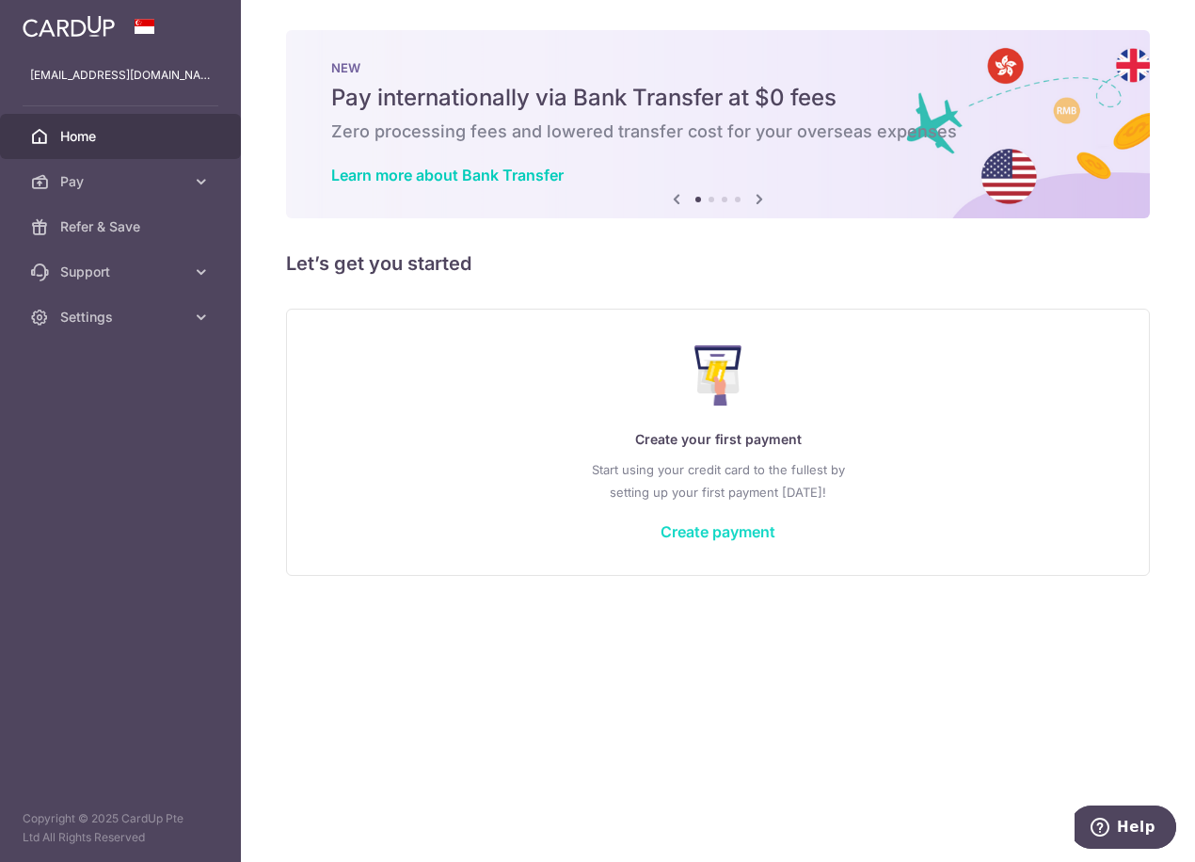
click at [672, 527] on link "Create payment" at bounding box center [717, 531] width 115 height 19
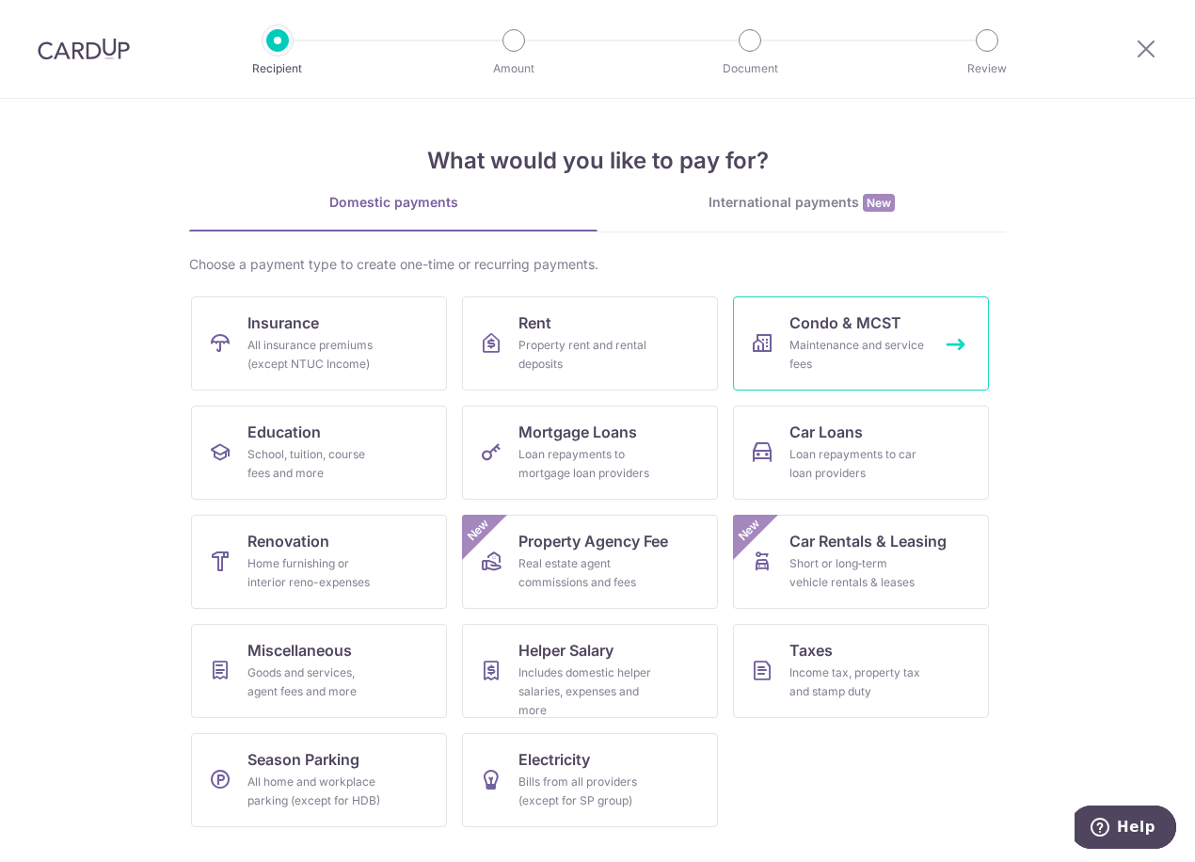
click at [814, 344] on div "Maintenance and service fees" at bounding box center [856, 355] width 135 height 38
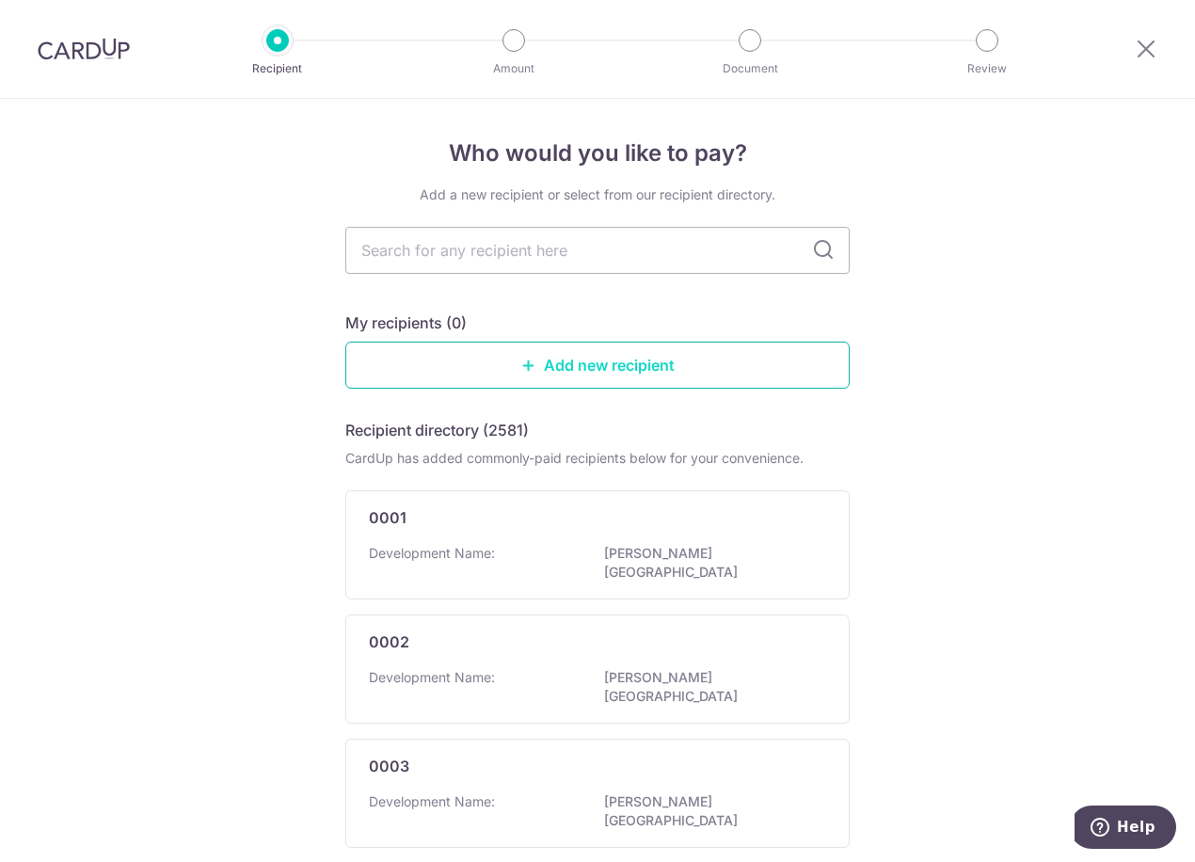
click at [609, 373] on link "Add new recipient" at bounding box center [597, 365] width 504 height 47
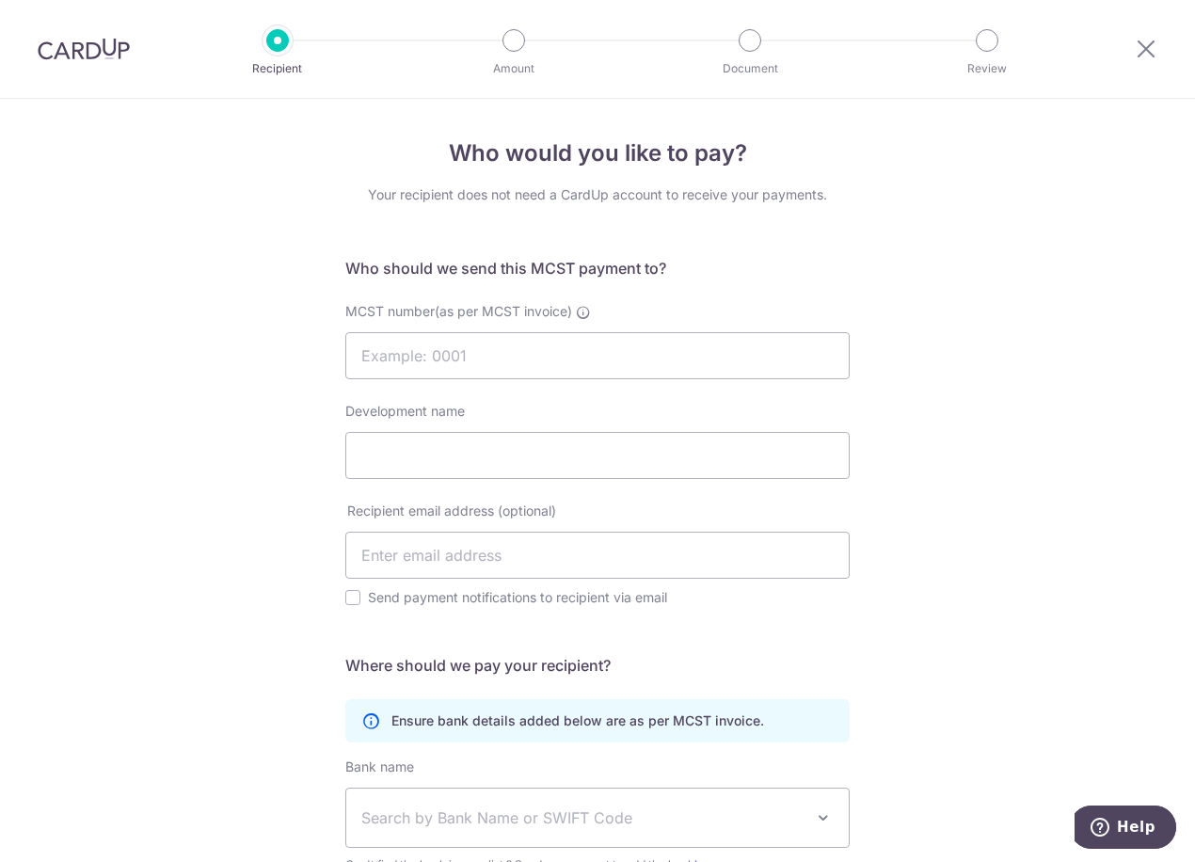
click at [482, 301] on form "Who should we send this MCST payment to? MCST number(as per MCST invoice) Devel…" at bounding box center [597, 646] width 504 height 779
click at [1142, 49] on icon at bounding box center [1146, 49] width 23 height 24
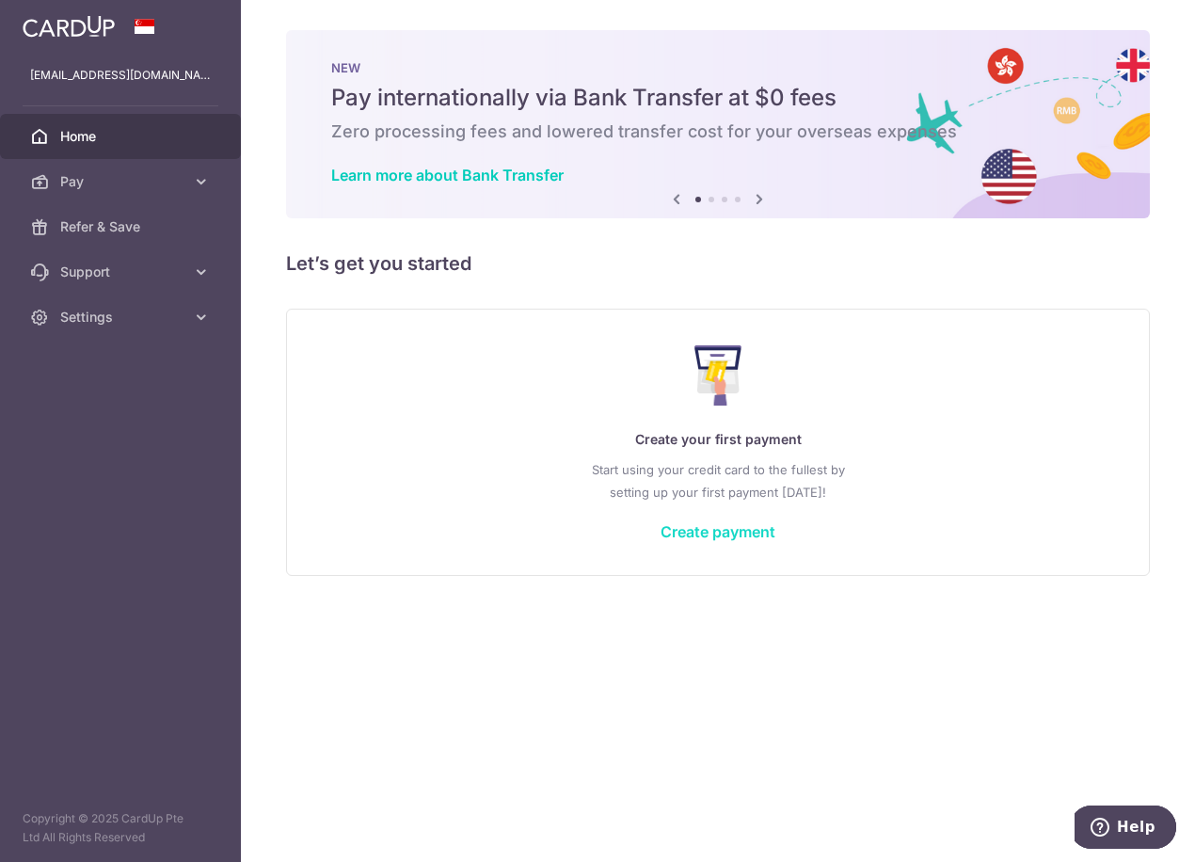
click at [671, 527] on link "Create payment" at bounding box center [717, 531] width 115 height 19
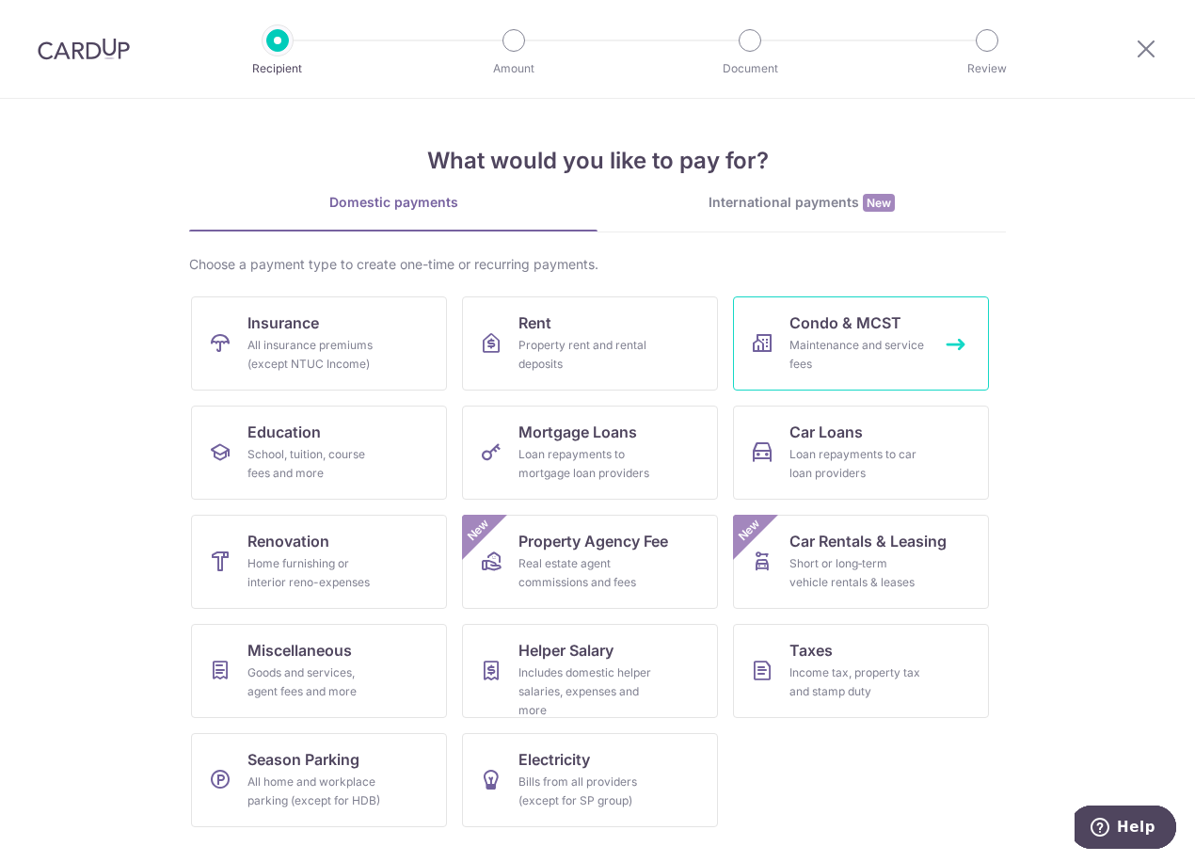
click at [817, 354] on div "Maintenance and service fees" at bounding box center [856, 355] width 135 height 38
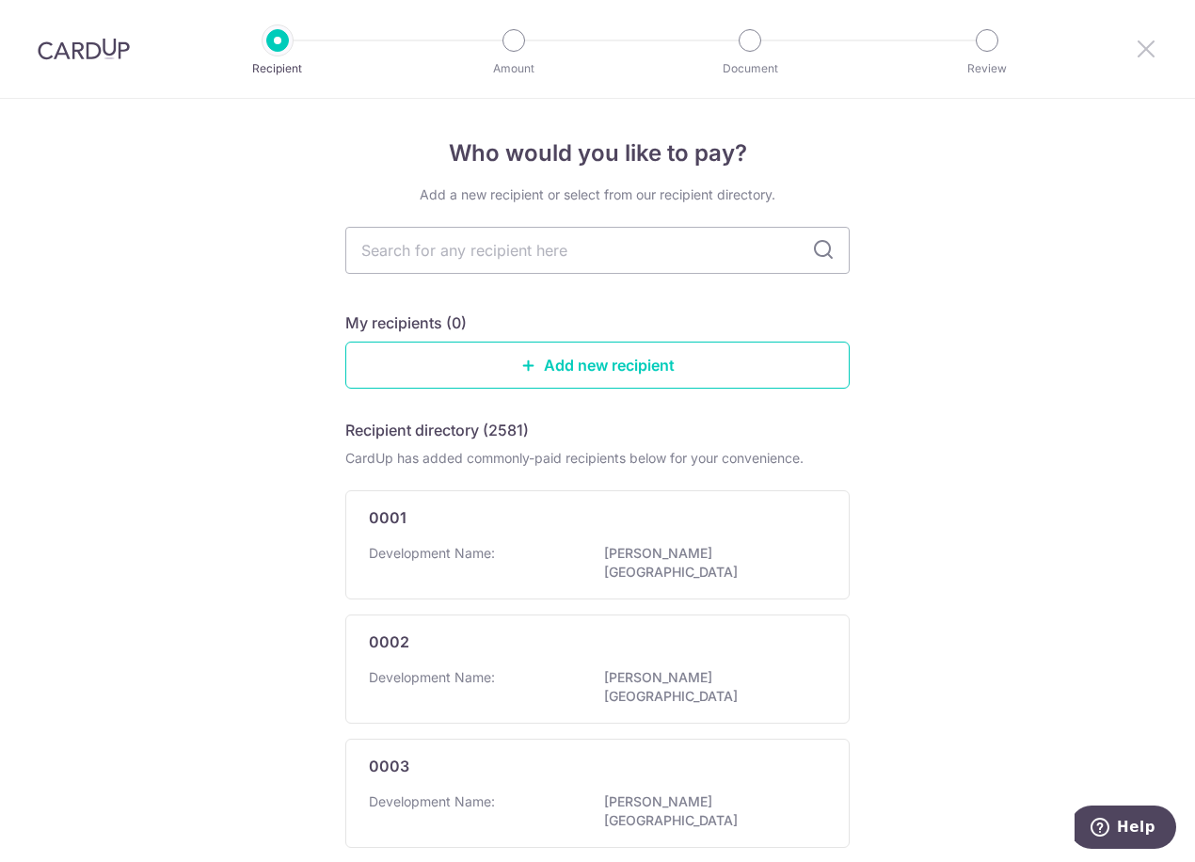
click at [1151, 55] on icon at bounding box center [1146, 49] width 23 height 24
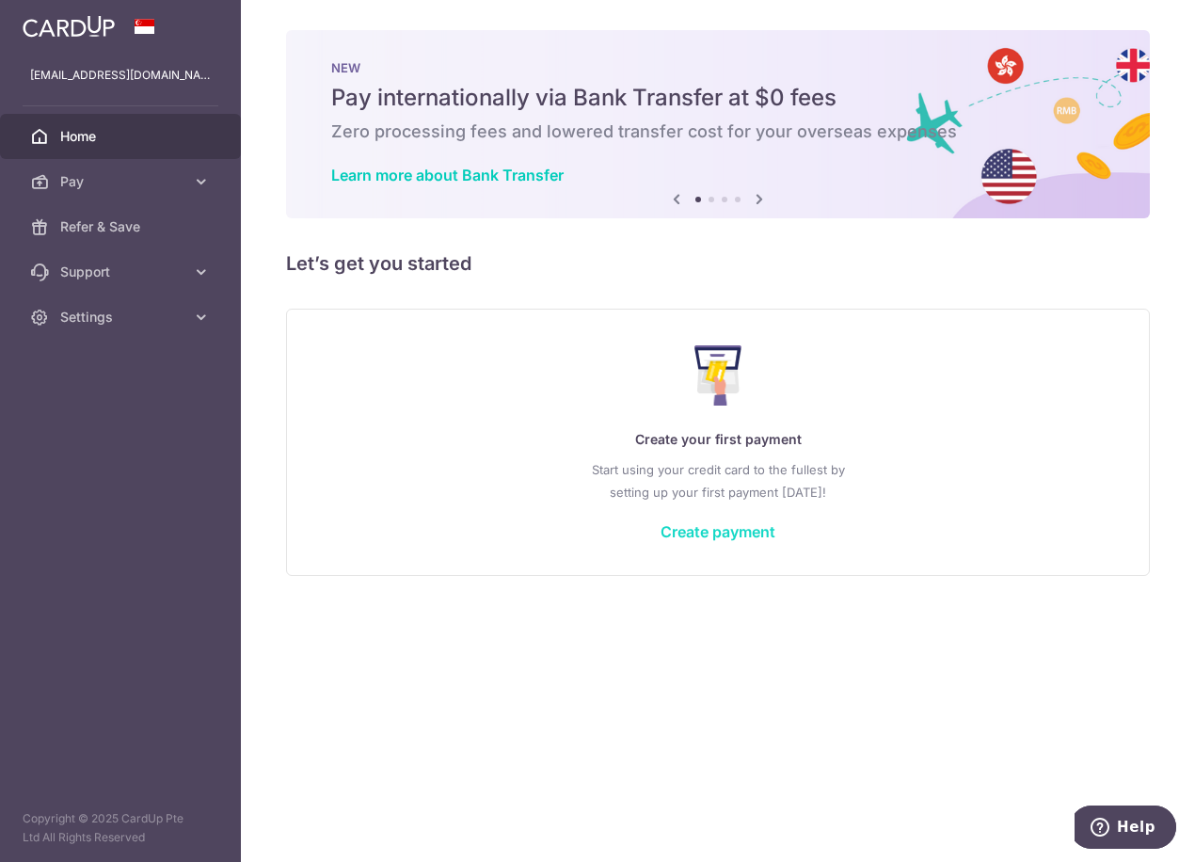
click at [680, 533] on link "Create payment" at bounding box center [717, 531] width 115 height 19
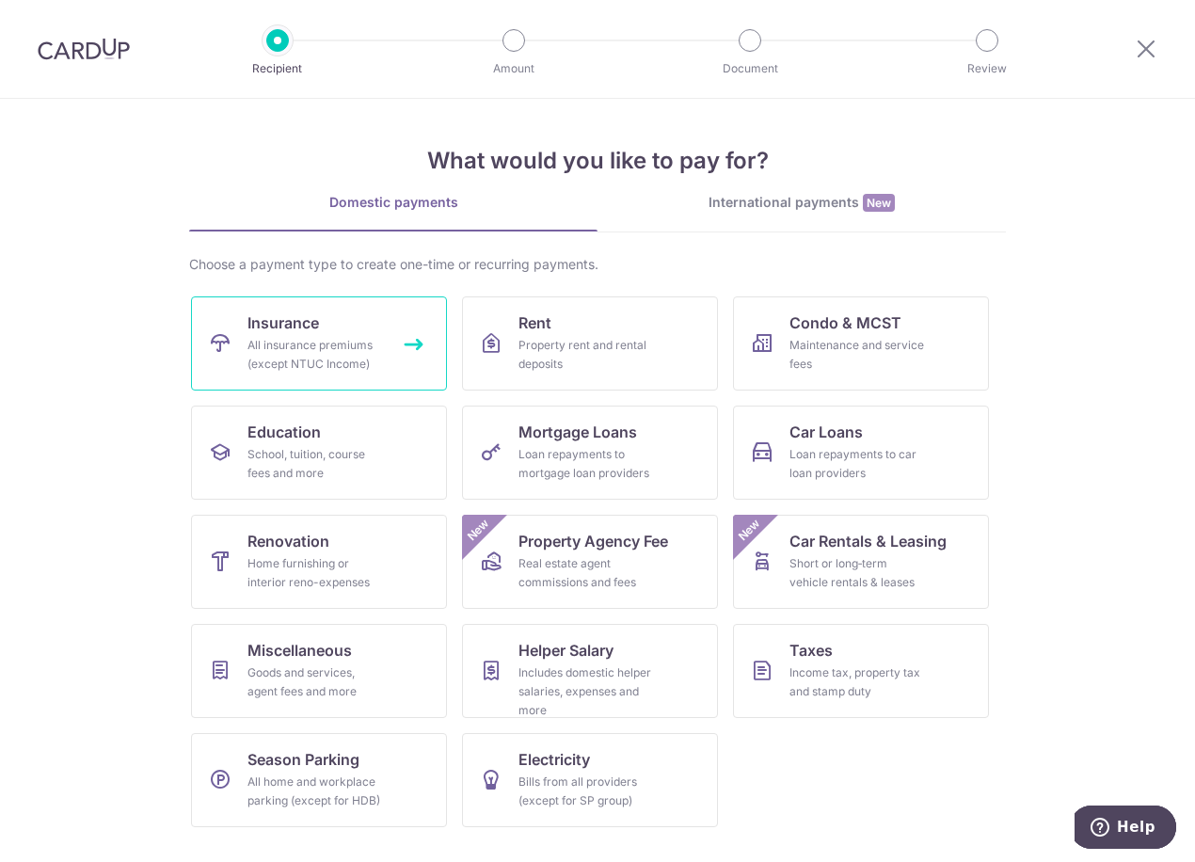
click at [362, 381] on link "Insurance All insurance premiums (except NTUC Income)" at bounding box center [319, 343] width 256 height 94
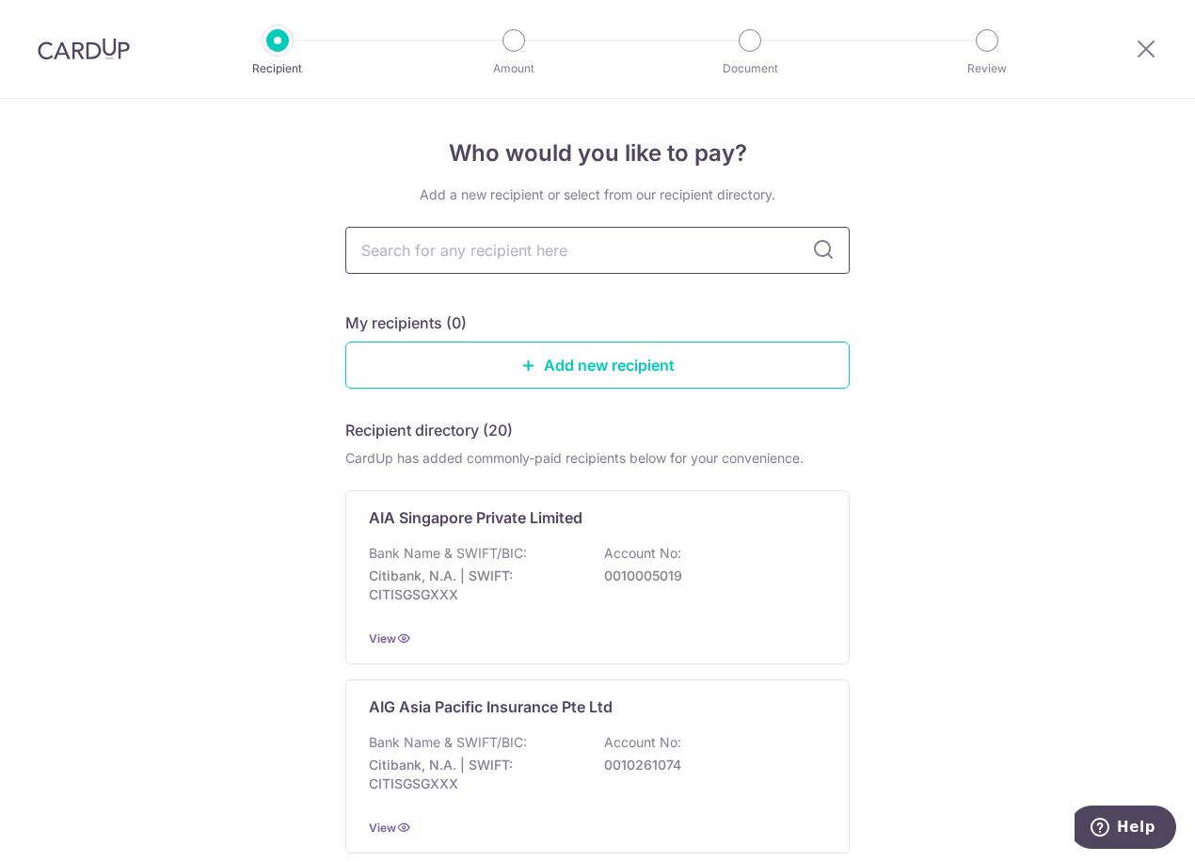
click at [549, 262] on input "text" at bounding box center [597, 250] width 504 height 47
type input "axa"
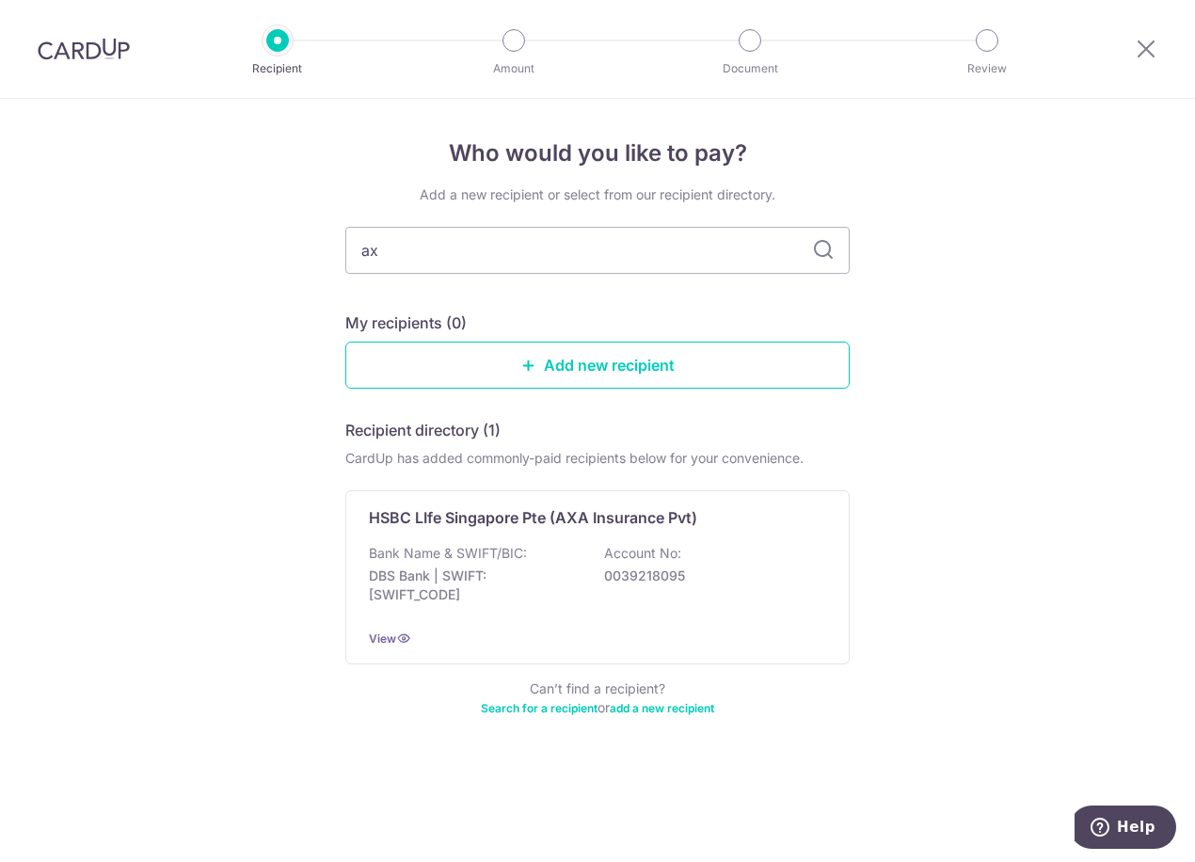
type input "a"
type input "hsbc"
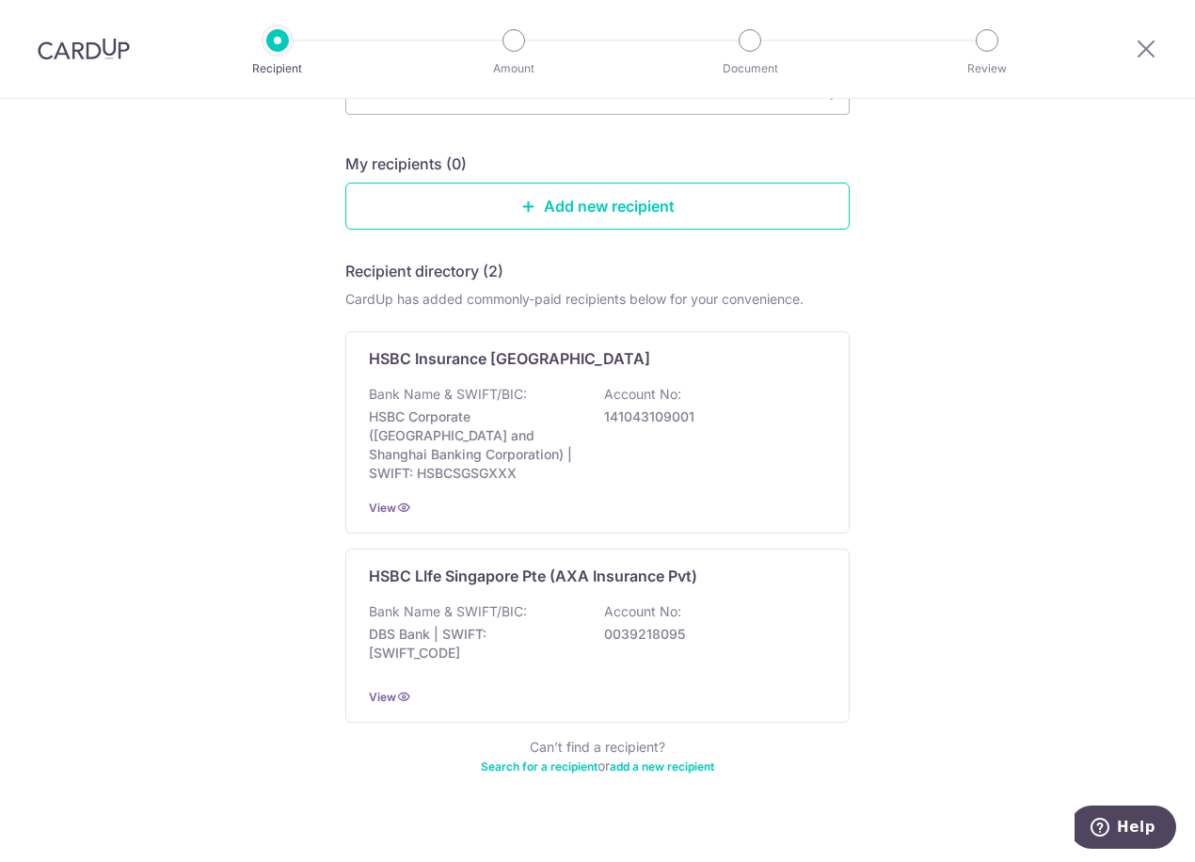
scroll to position [165, 0]
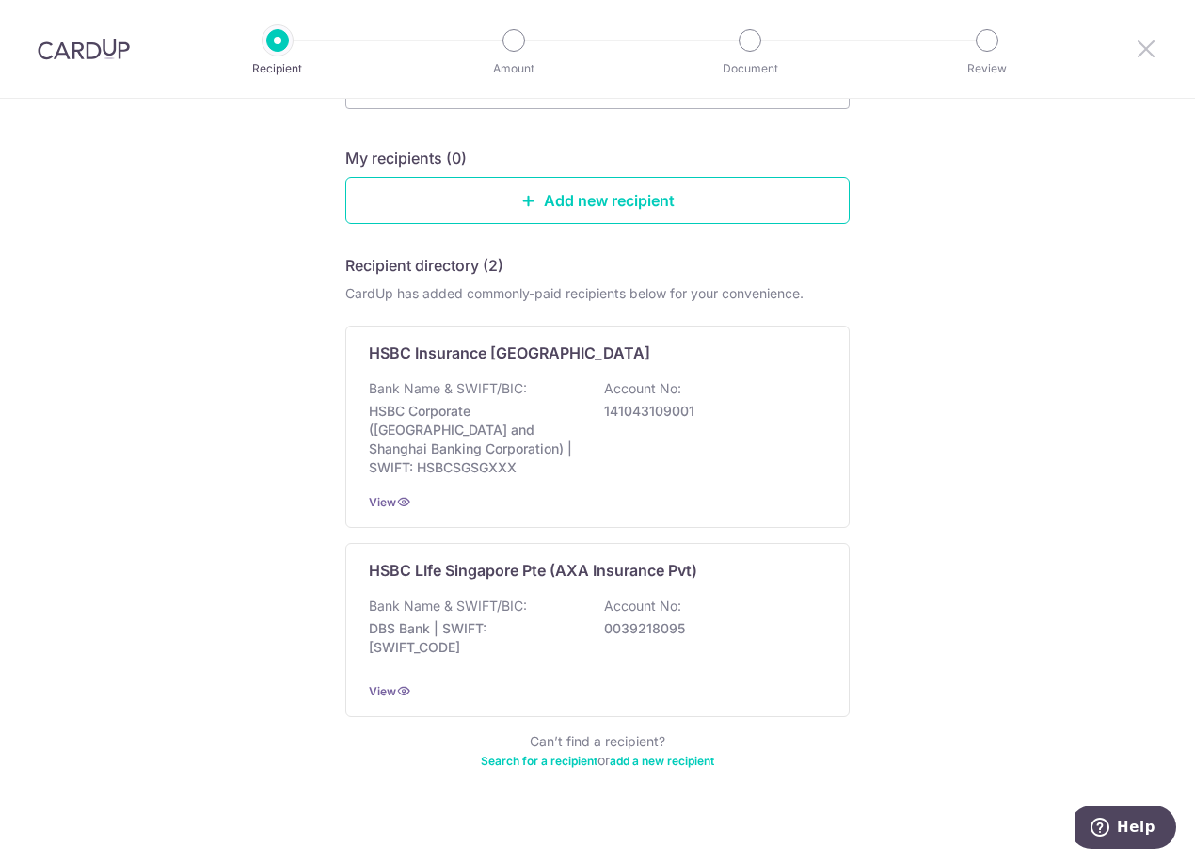
click at [1140, 57] on icon at bounding box center [1146, 49] width 23 height 24
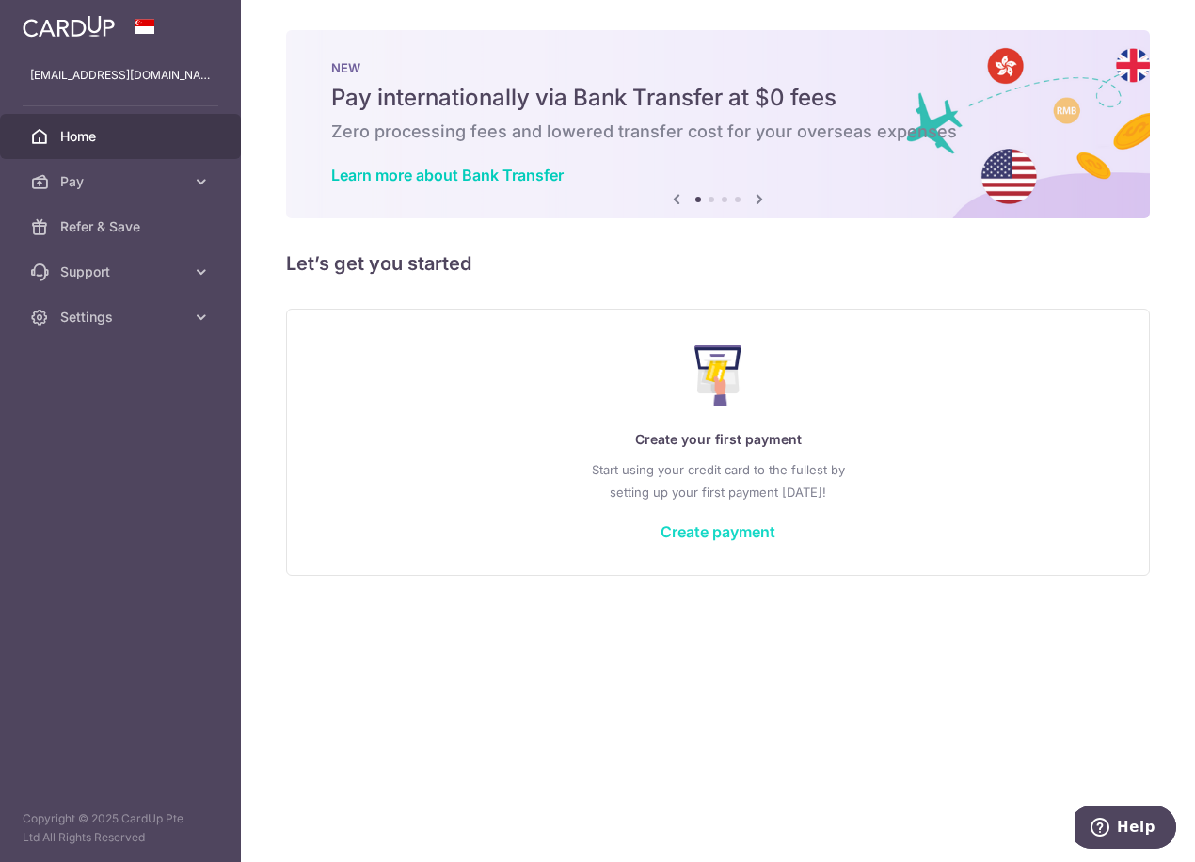
click at [746, 519] on div "Create your first payment Start using your credit card to the fullest by settin…" at bounding box center [718, 441] width 817 height 223
click at [740, 530] on link "Create payment" at bounding box center [717, 531] width 115 height 19
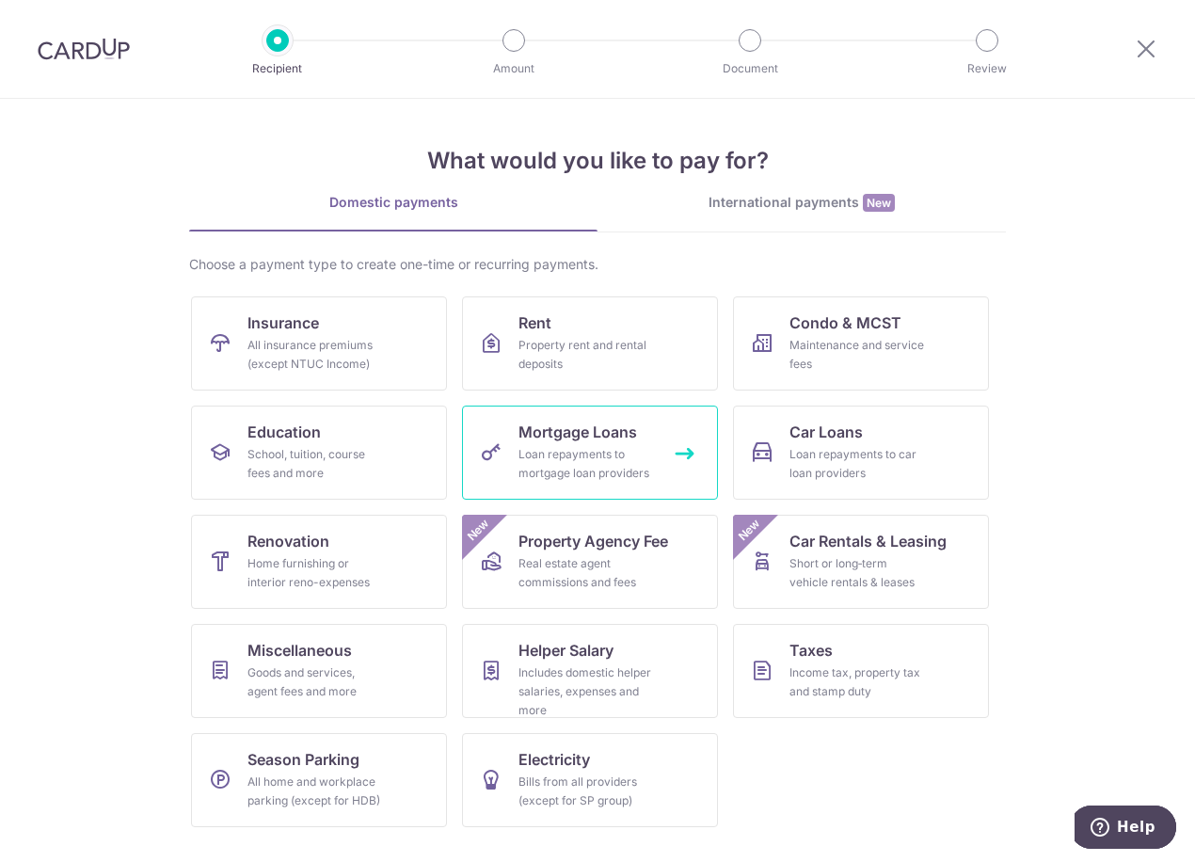
click at [519, 433] on span "Mortgage Loans" at bounding box center [577, 432] width 119 height 23
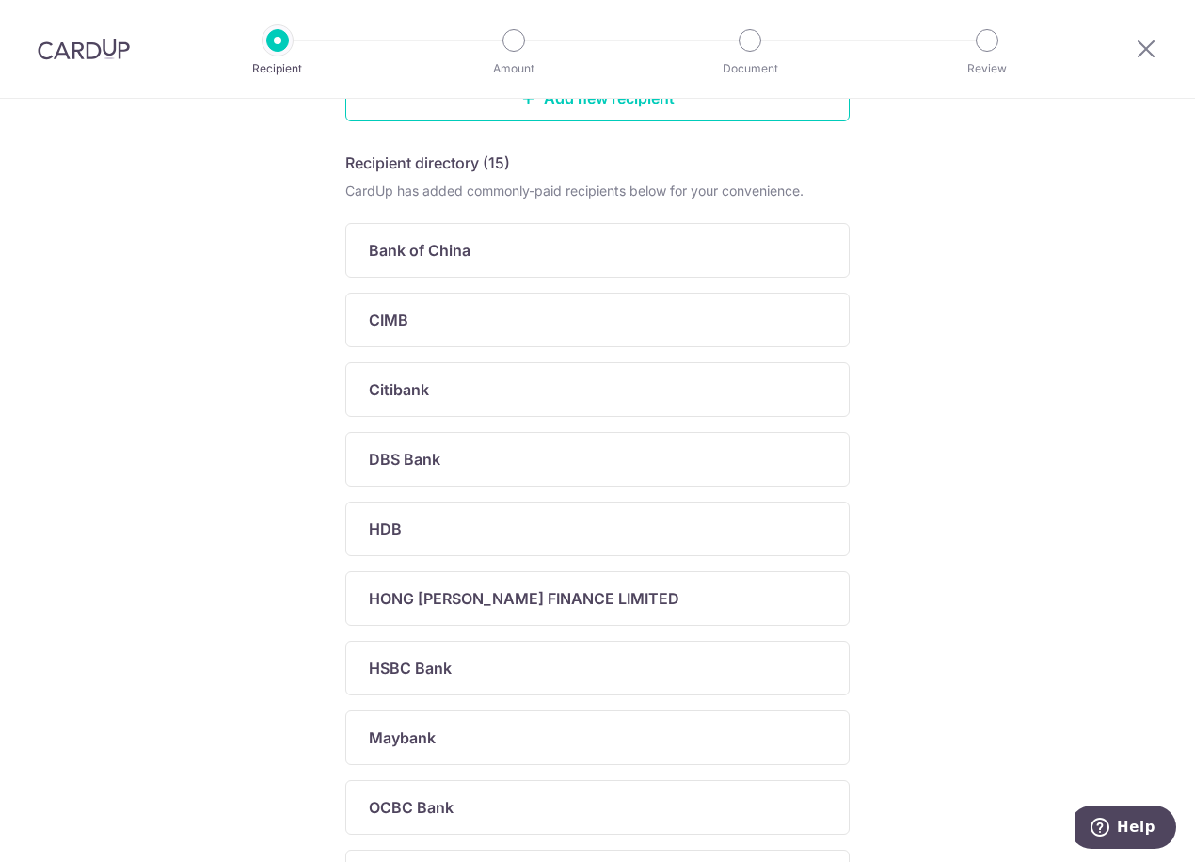
scroll to position [282, 0]
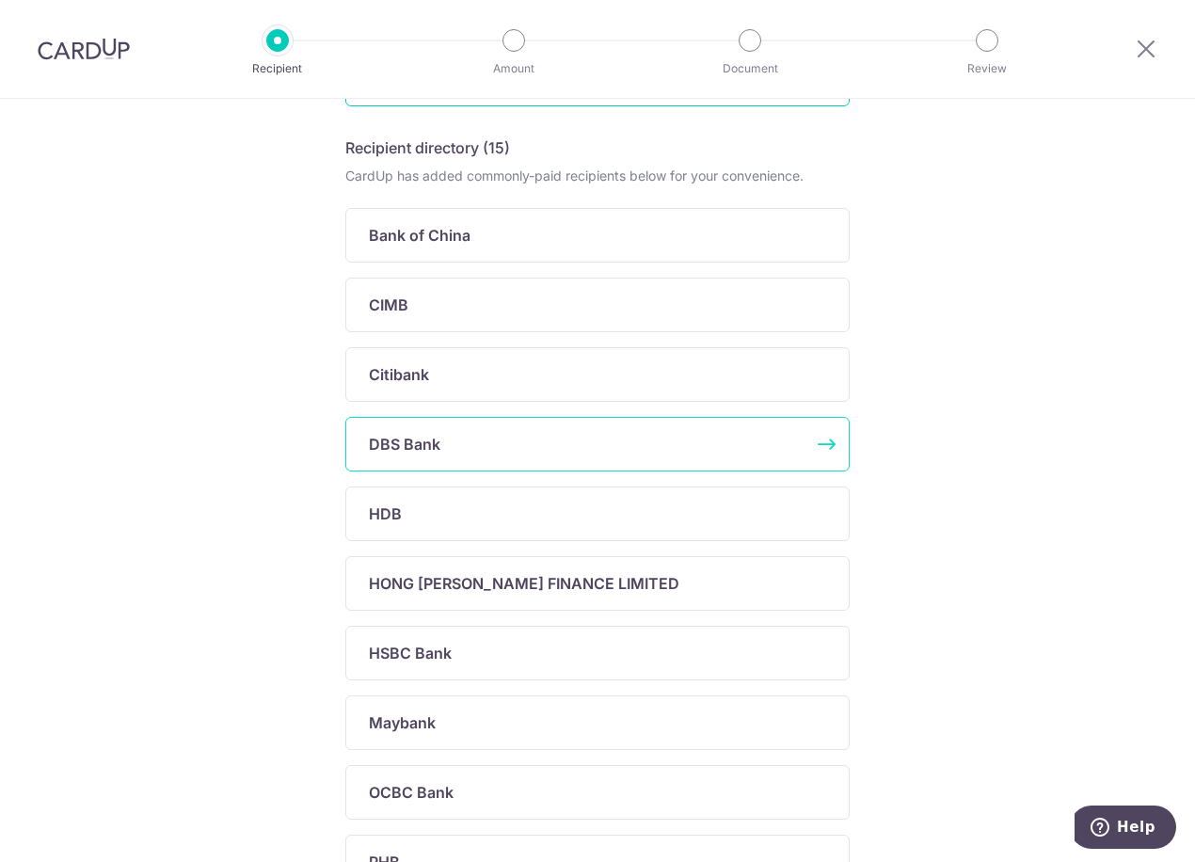
click at [433, 445] on p "DBS Bank" at bounding box center [405, 444] width 72 height 23
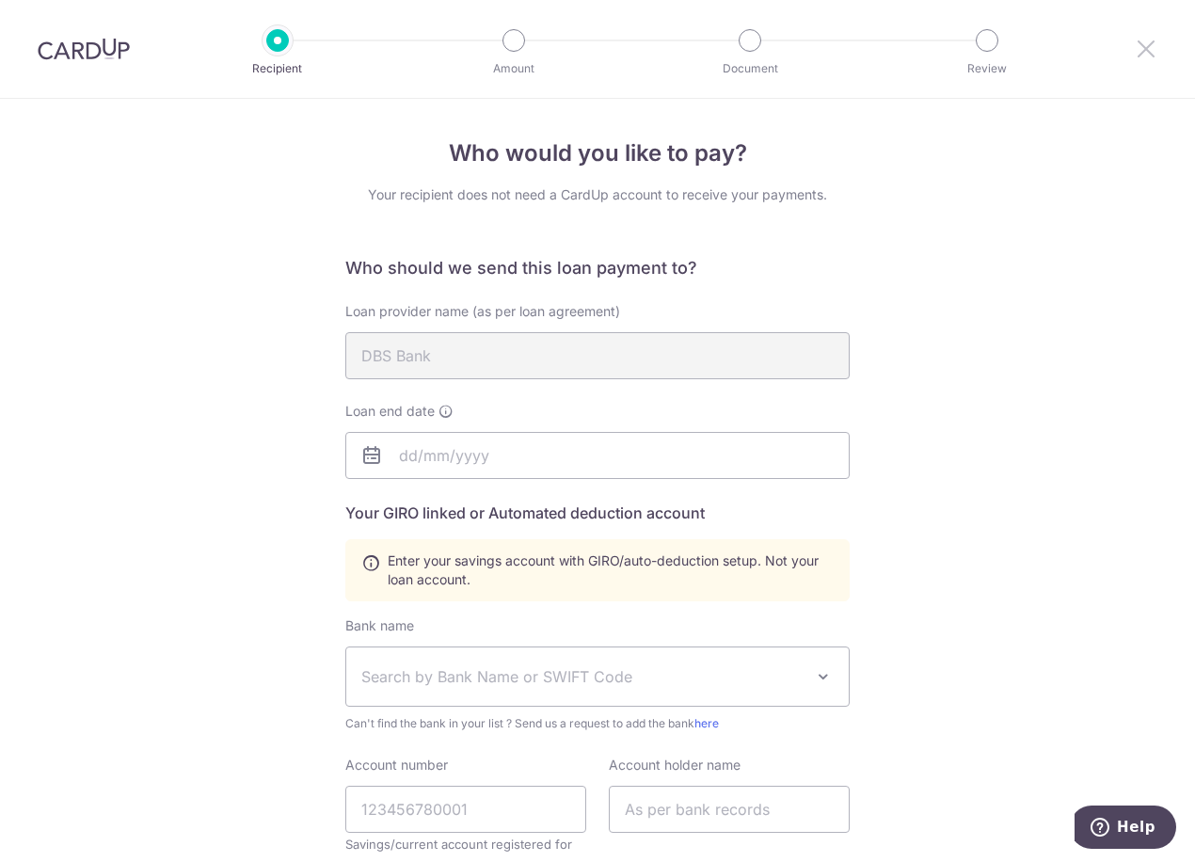
click at [1136, 40] on icon at bounding box center [1146, 49] width 23 height 24
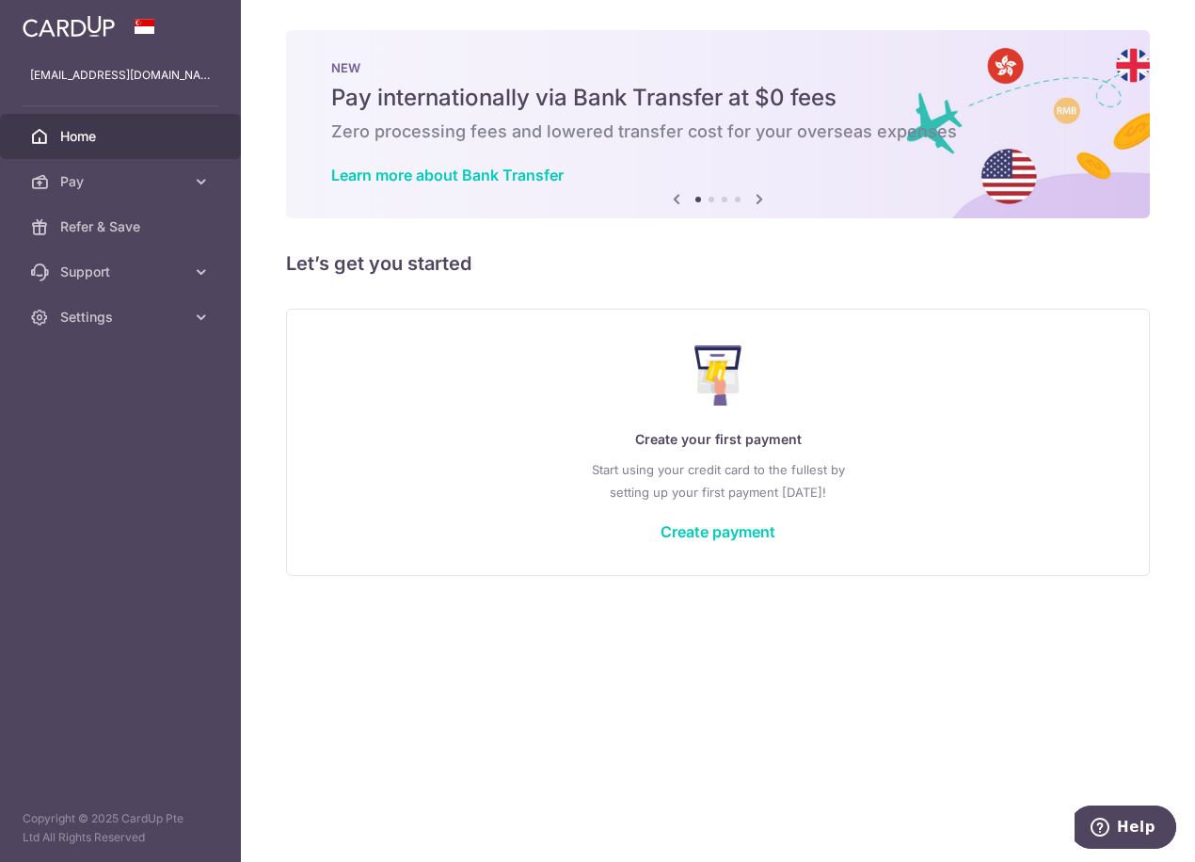
click at [734, 512] on div "Create your first payment Start using your credit card to the fullest by settin…" at bounding box center [718, 441] width 817 height 223
click at [724, 529] on link "Create payment" at bounding box center [717, 531] width 115 height 19
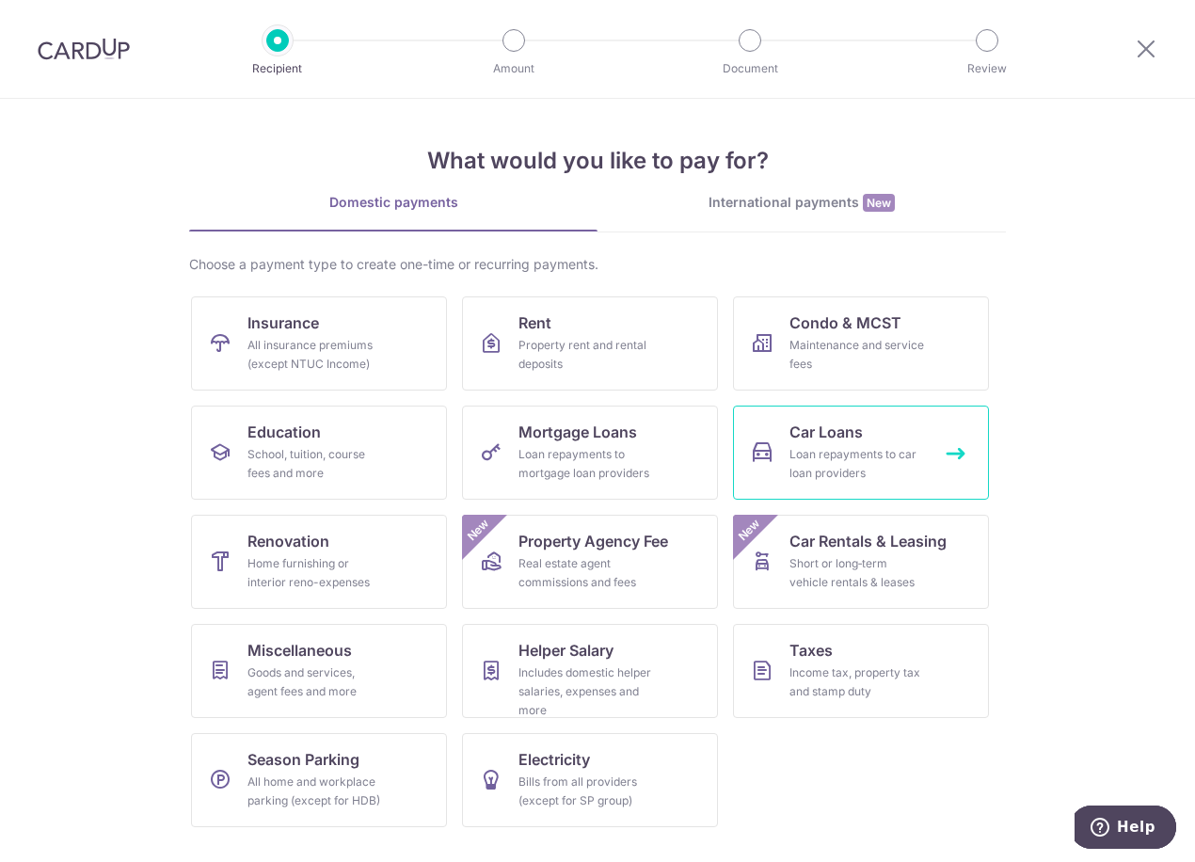
click at [883, 439] on link "Car Loans Loan repayments to car loan providers" at bounding box center [861, 452] width 256 height 94
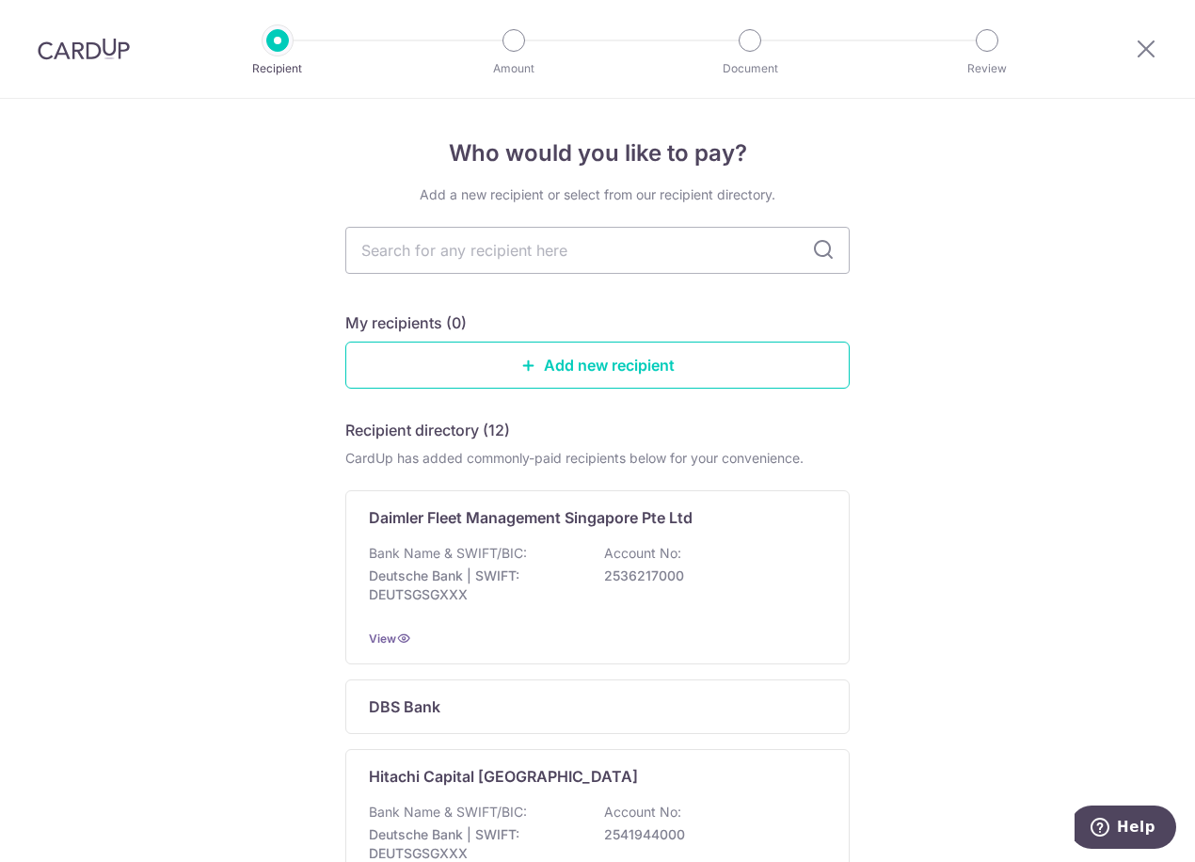
click at [1144, 60] on div at bounding box center [1146, 49] width 98 height 98
click at [1144, 54] on icon at bounding box center [1146, 49] width 23 height 24
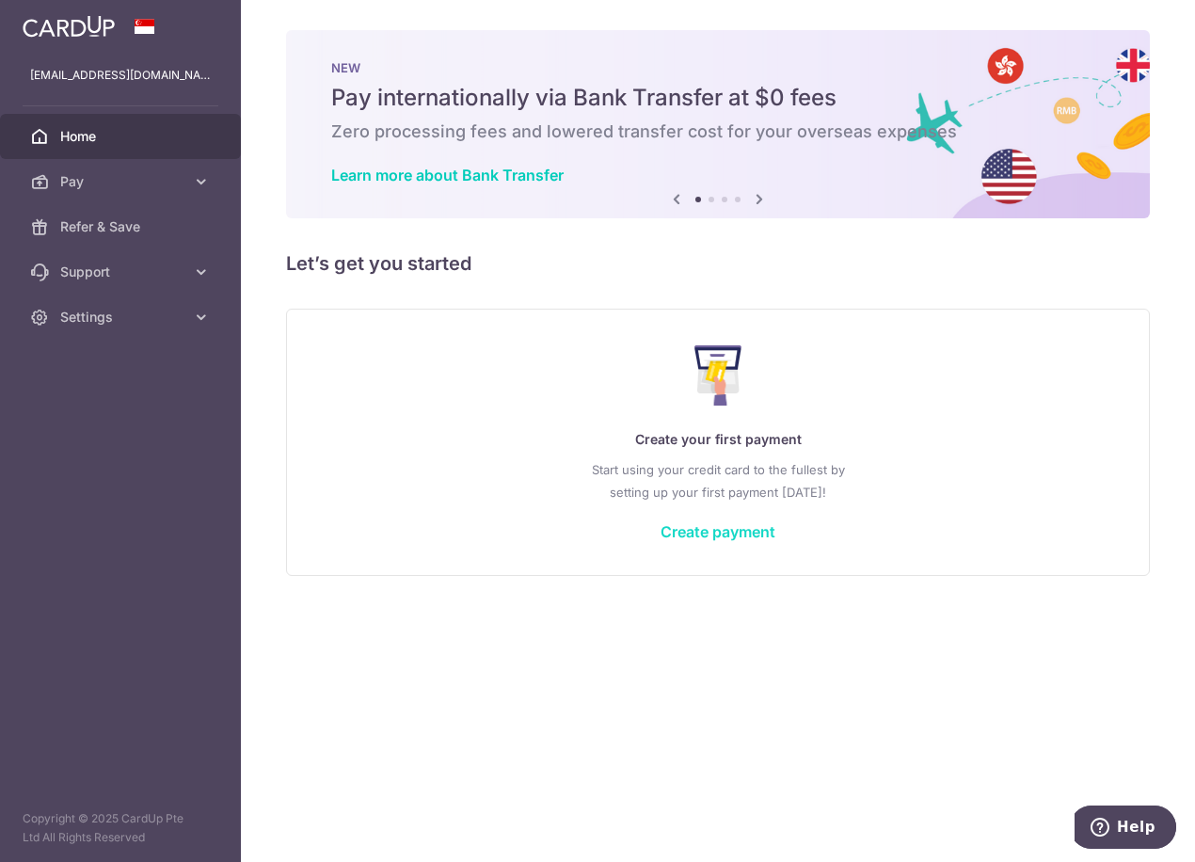
click at [701, 537] on link "Create payment" at bounding box center [717, 531] width 115 height 19
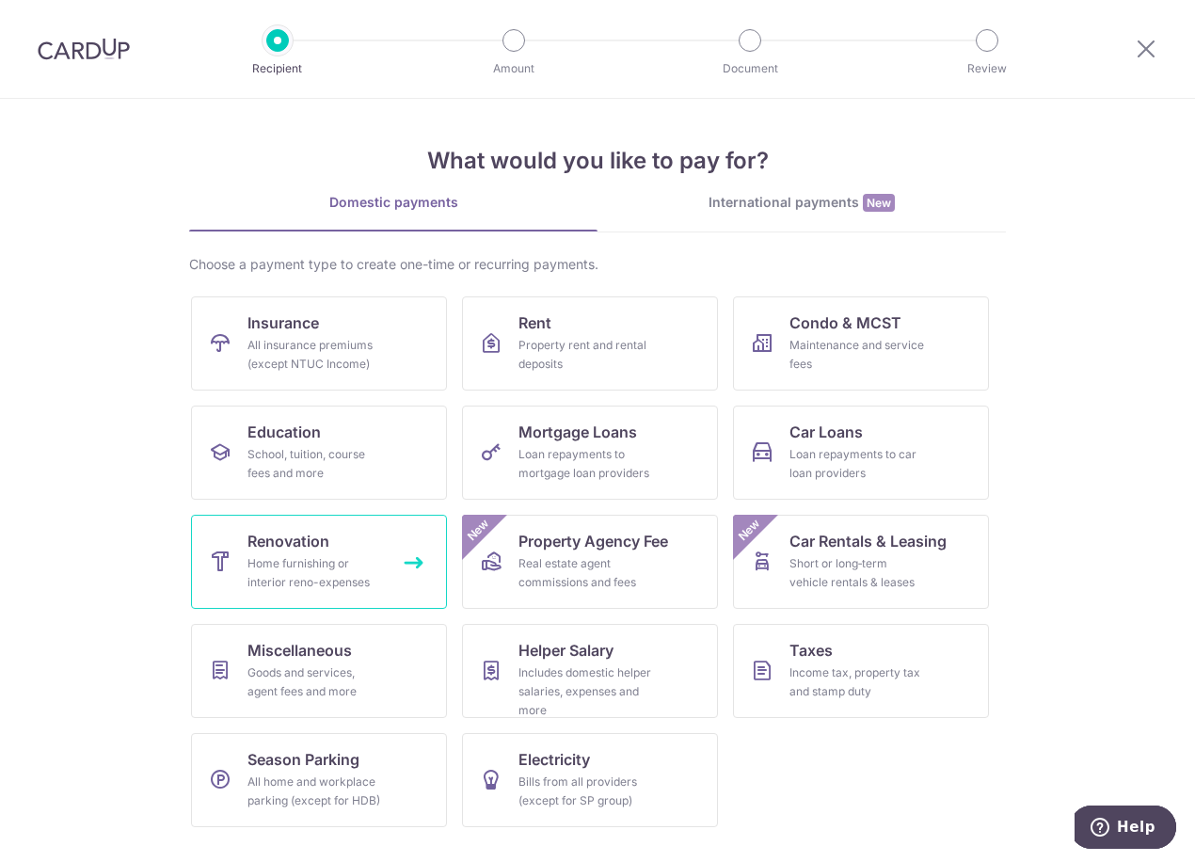
click at [352, 558] on div "Home furnishing or interior reno-expenses" at bounding box center [314, 573] width 135 height 38
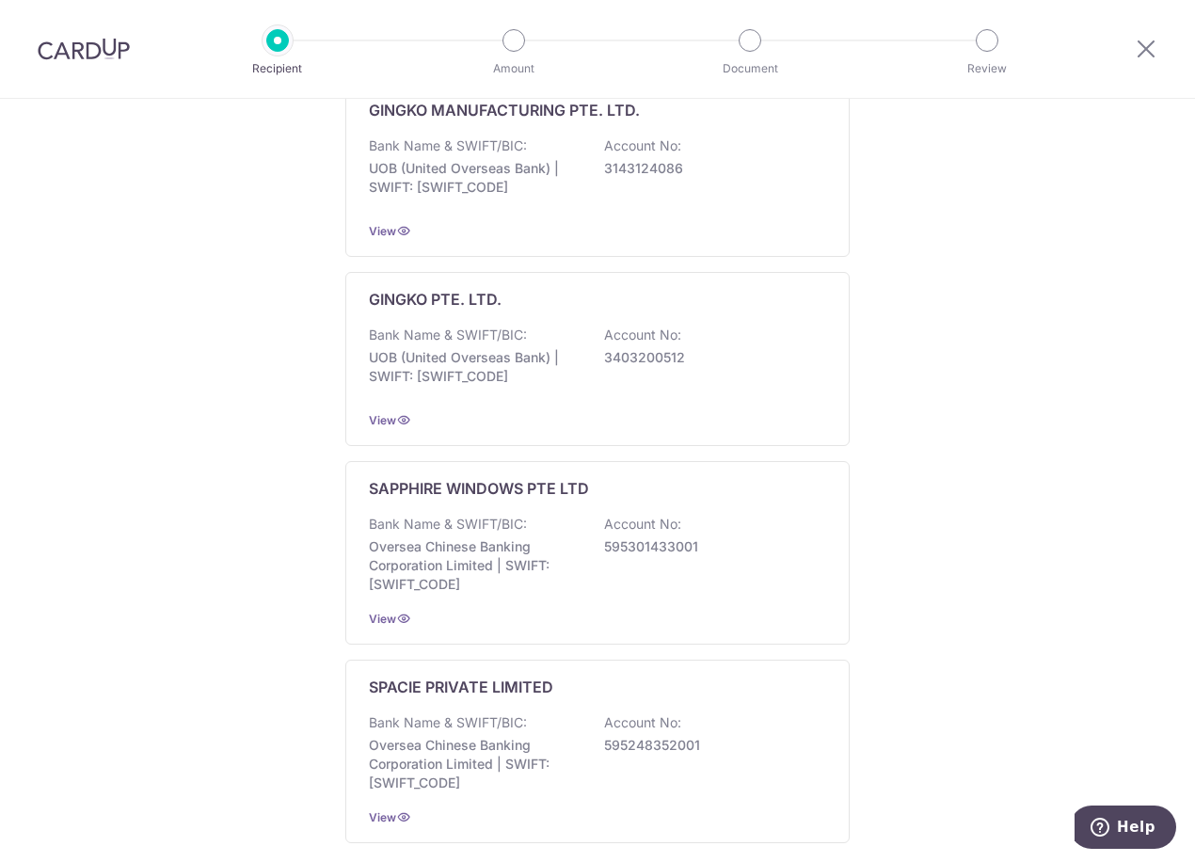
scroll to position [940, 0]
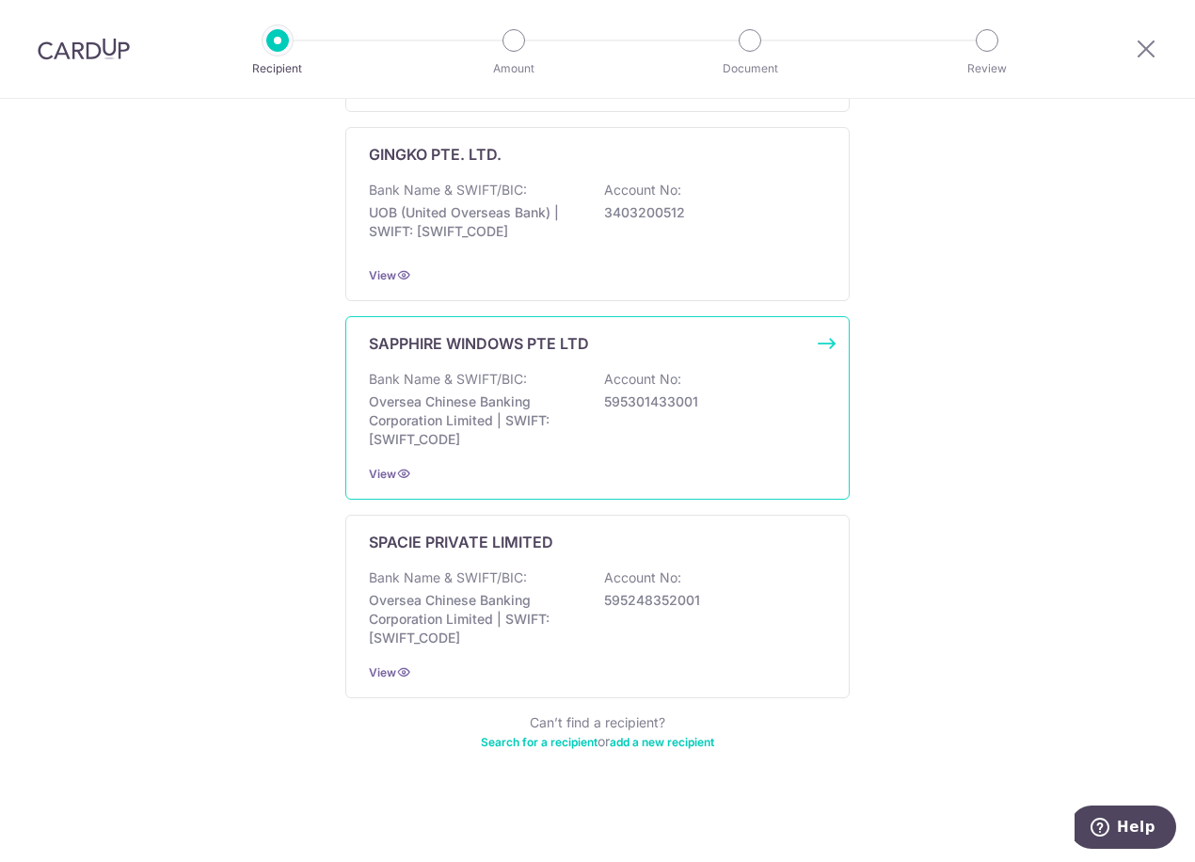
click at [562, 455] on div "SAPPHIRE WINDOWS PTE LTD Bank Name & SWIFT/BIC: Oversea Chinese Banking Corpora…" at bounding box center [597, 407] width 504 height 183
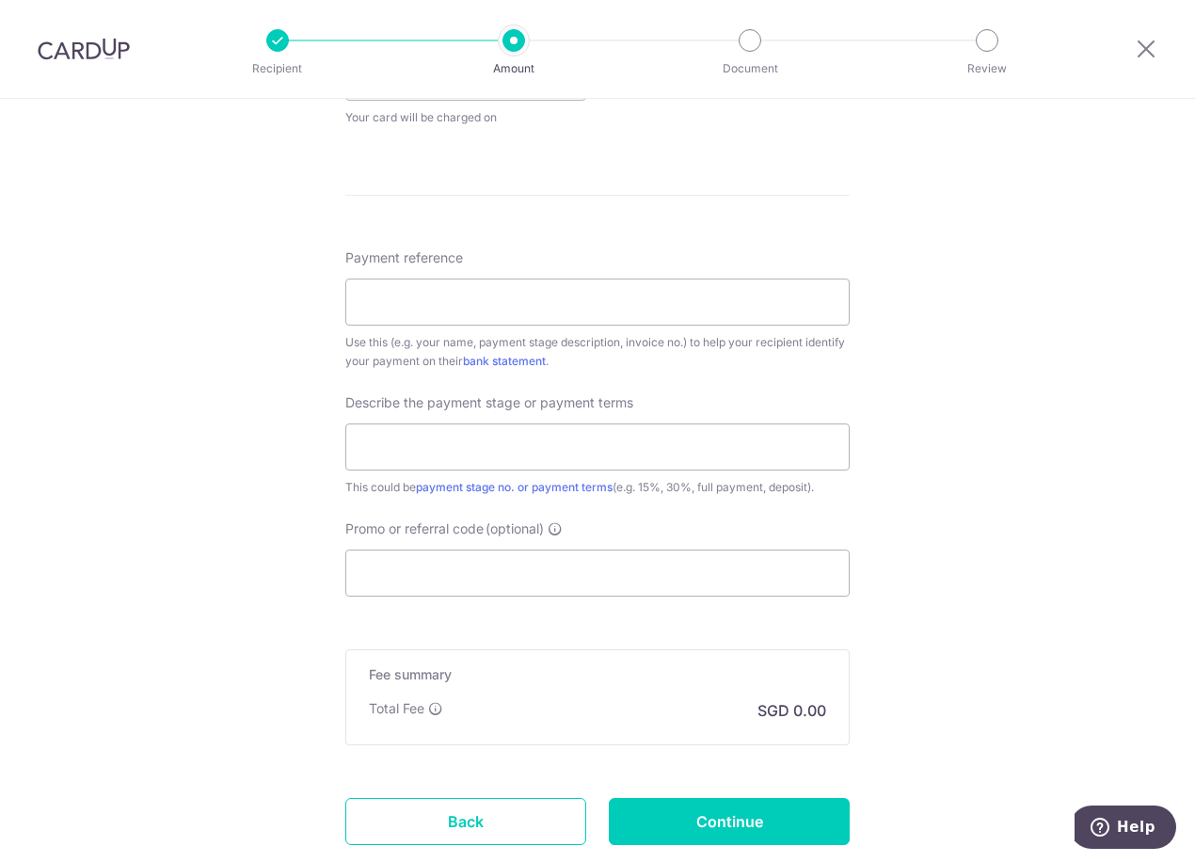
scroll to position [1065, 0]
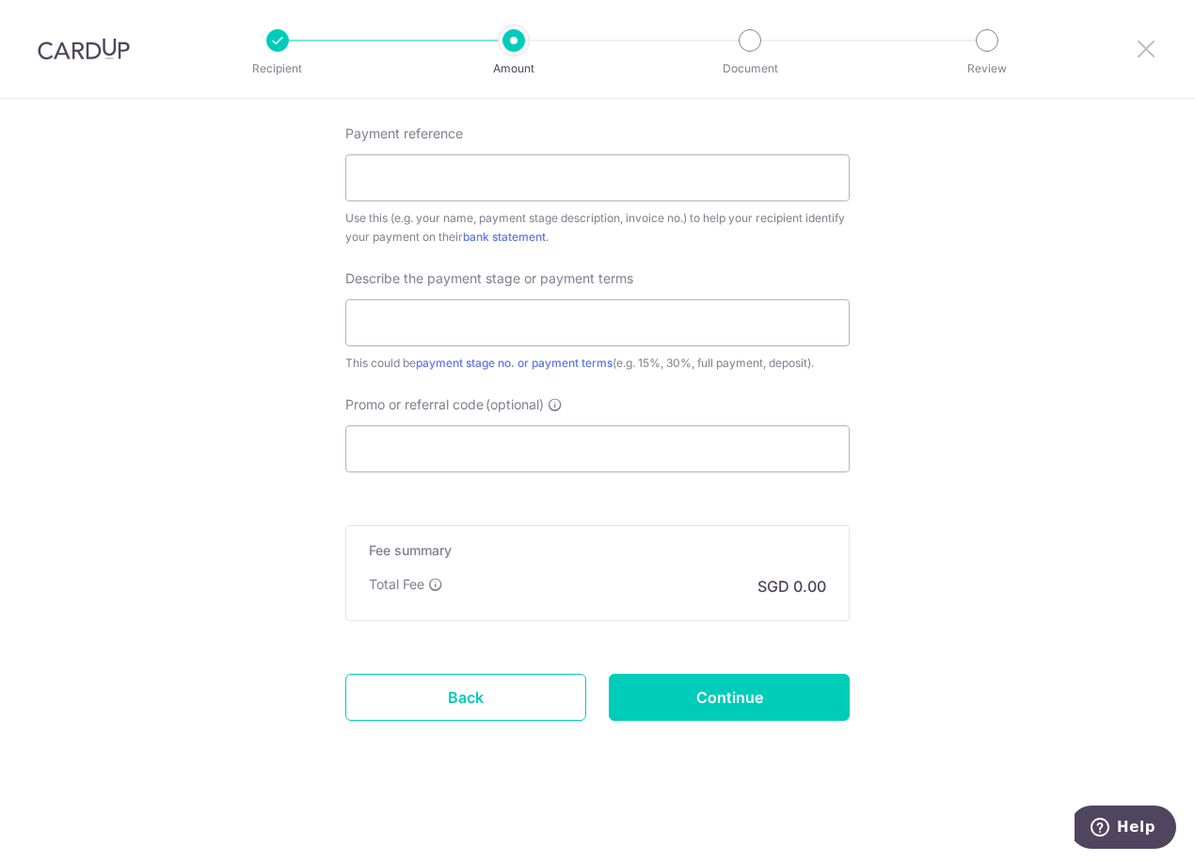
click at [1142, 49] on icon at bounding box center [1146, 49] width 23 height 24
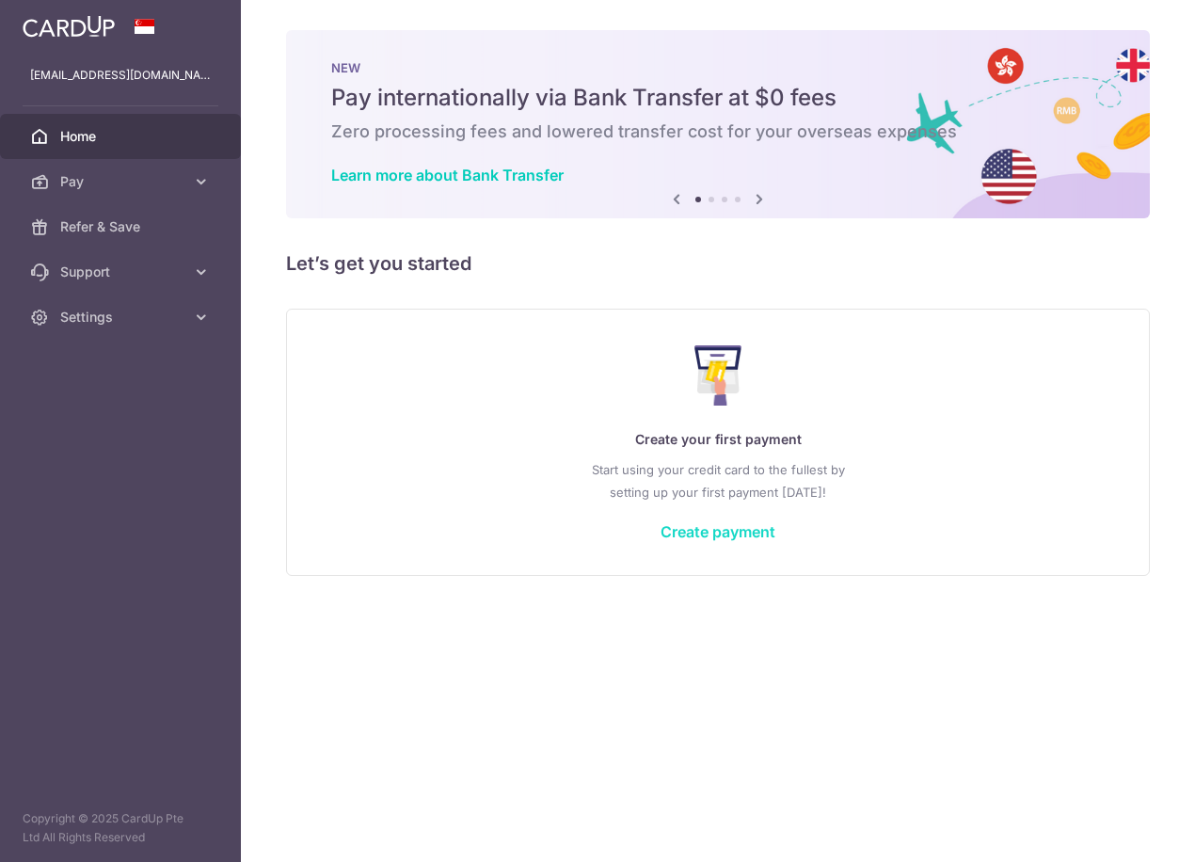
click at [670, 535] on link "Create payment" at bounding box center [717, 531] width 115 height 19
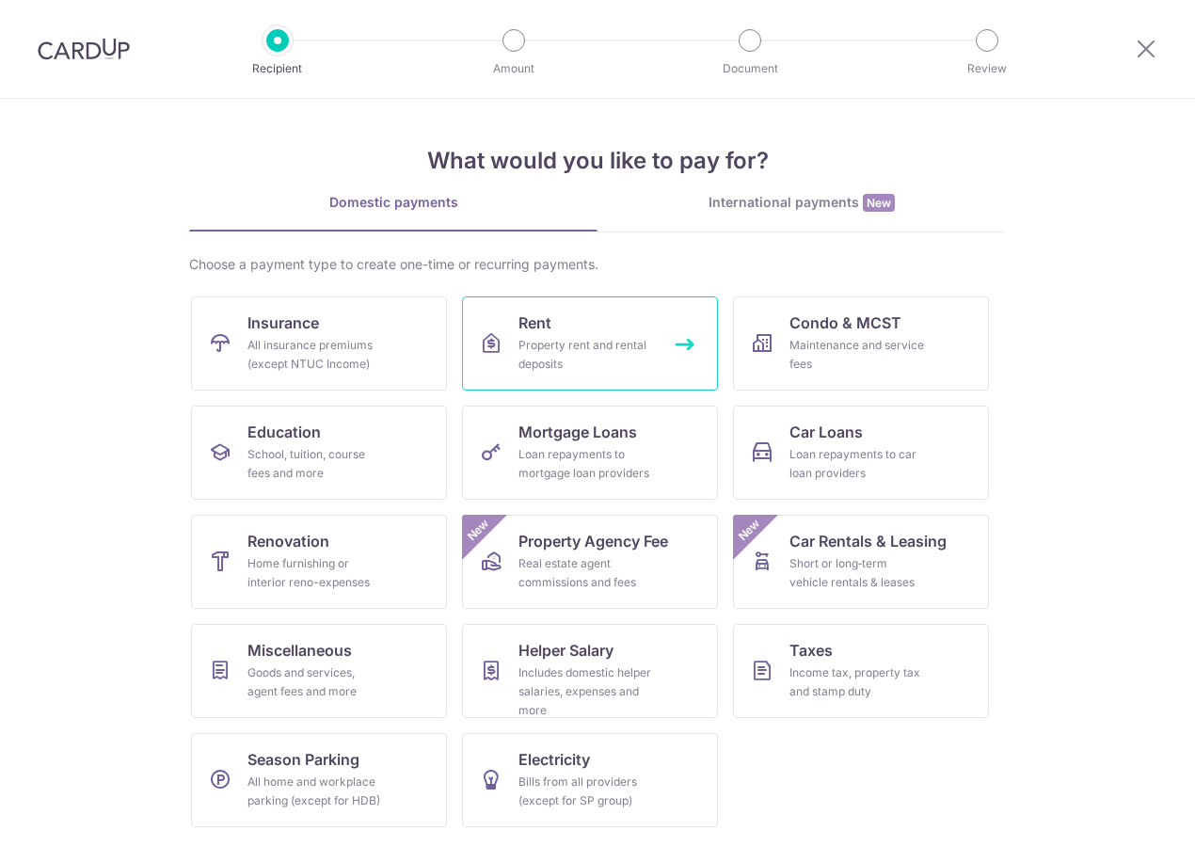
click at [524, 322] on span "Rent" at bounding box center [534, 322] width 33 height 23
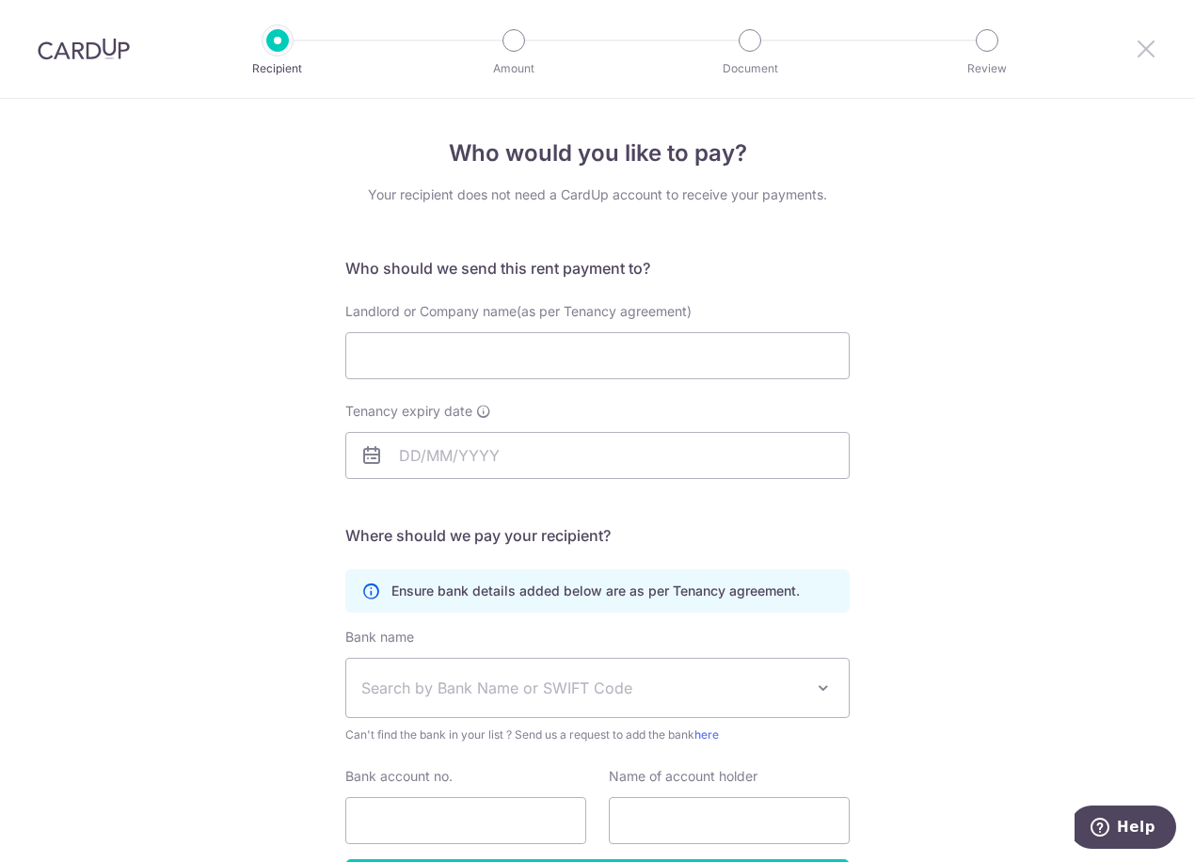
click at [1142, 43] on icon at bounding box center [1146, 49] width 23 height 24
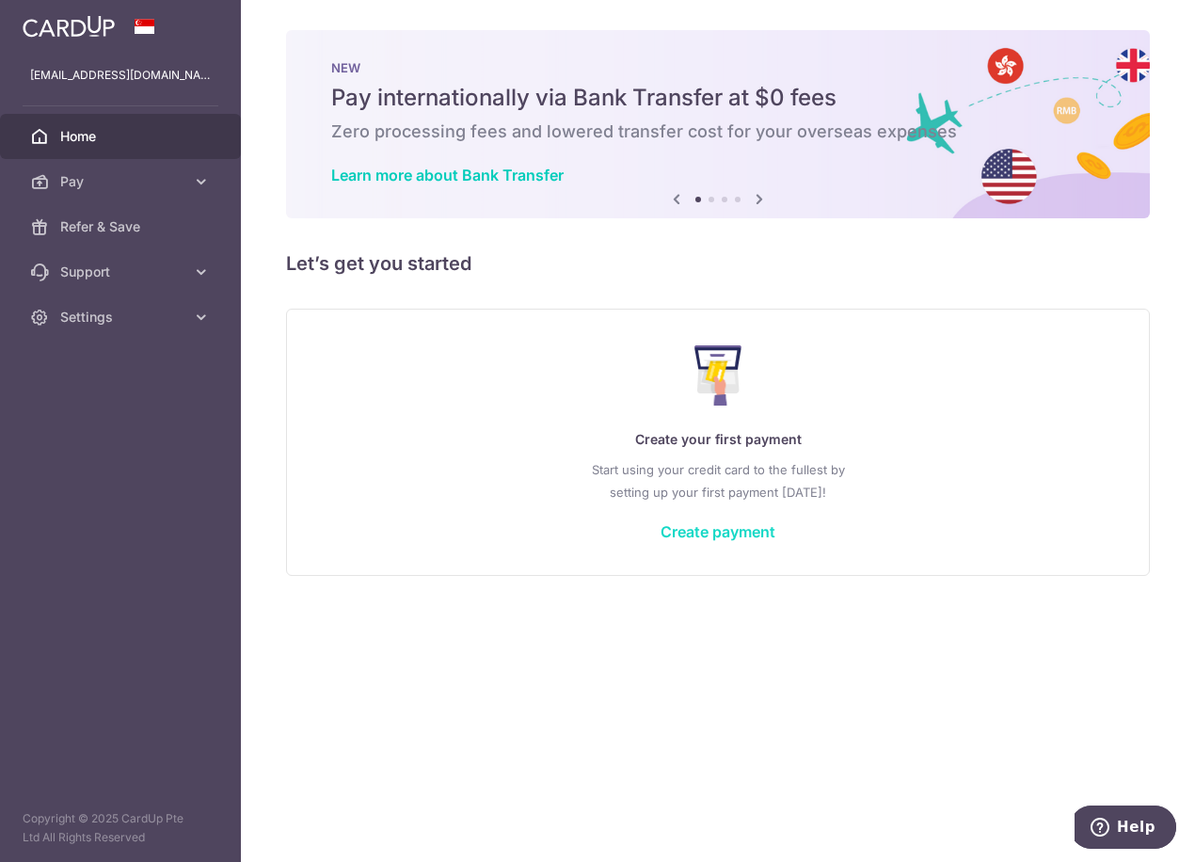
click at [734, 537] on link "Create payment" at bounding box center [717, 531] width 115 height 19
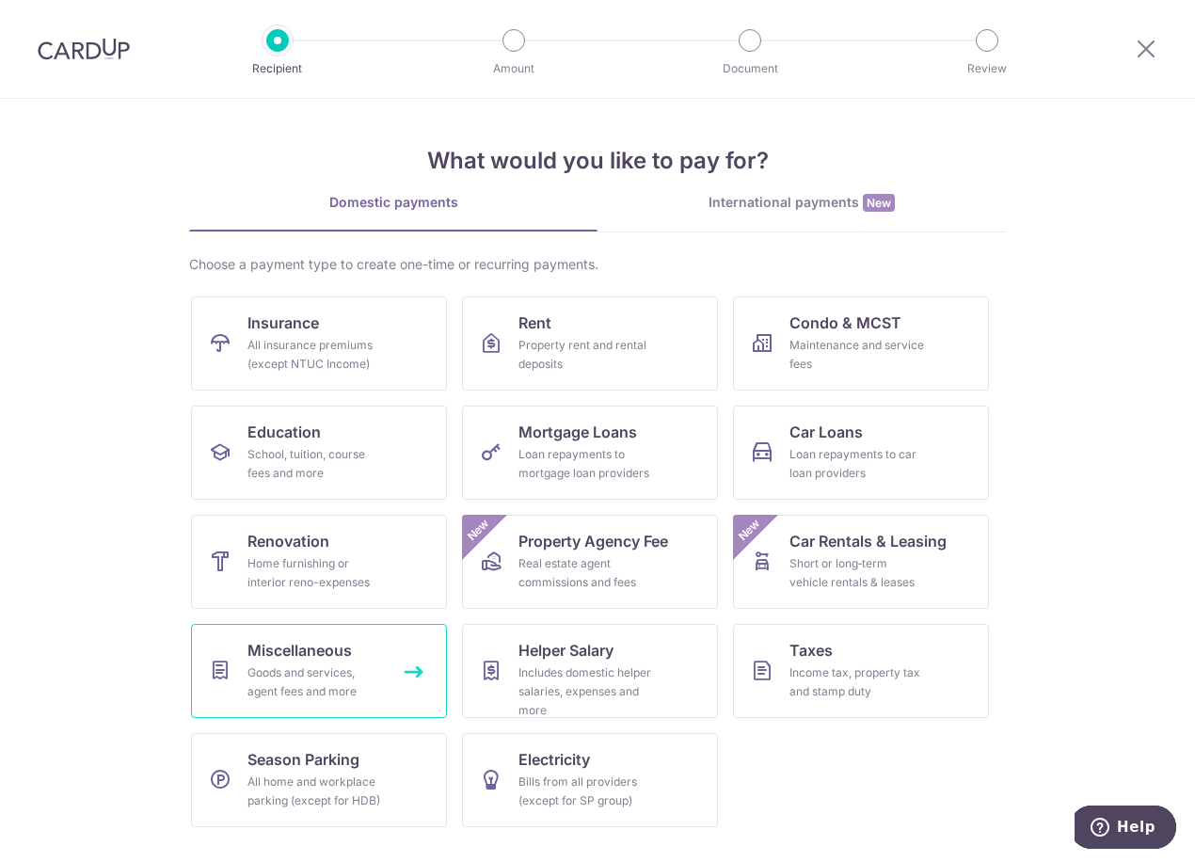
click at [326, 664] on div "Goods and services, agent fees and more" at bounding box center [314, 682] width 135 height 38
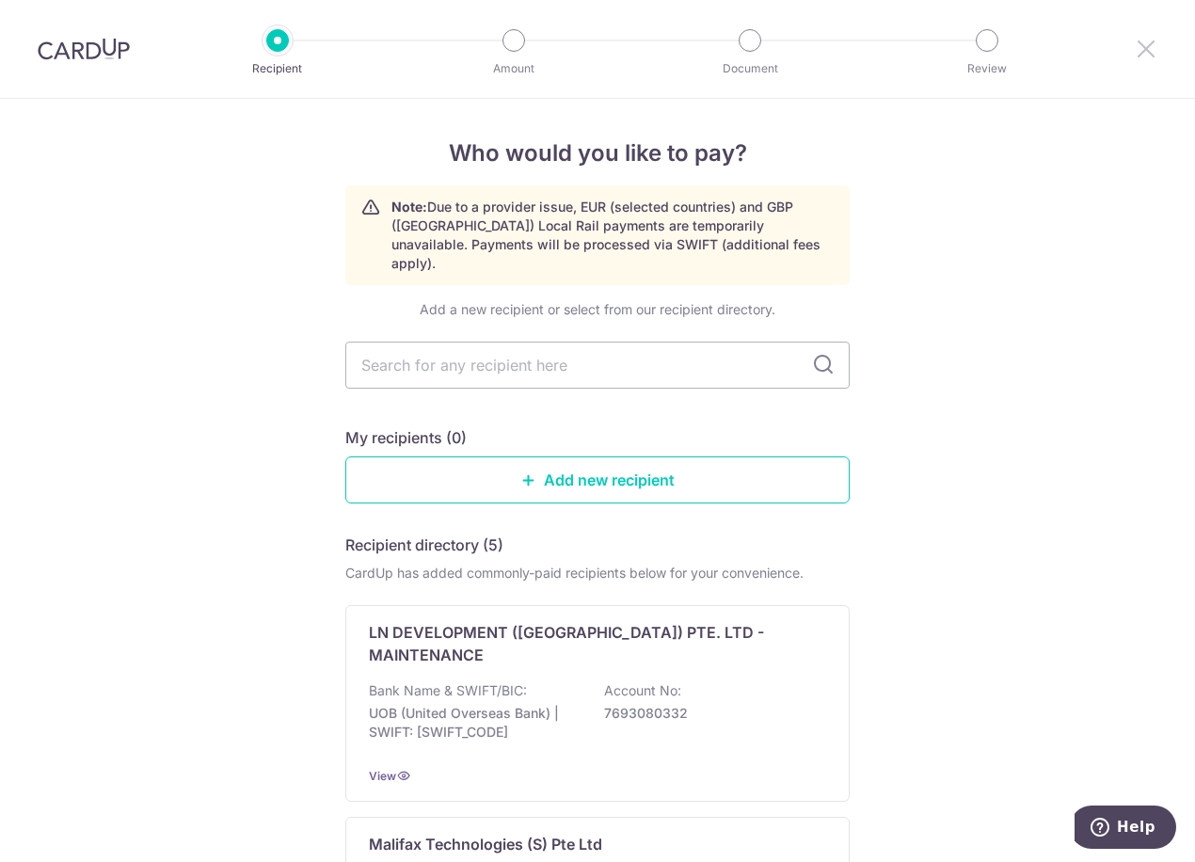
click at [1136, 53] on icon at bounding box center [1146, 49] width 23 height 24
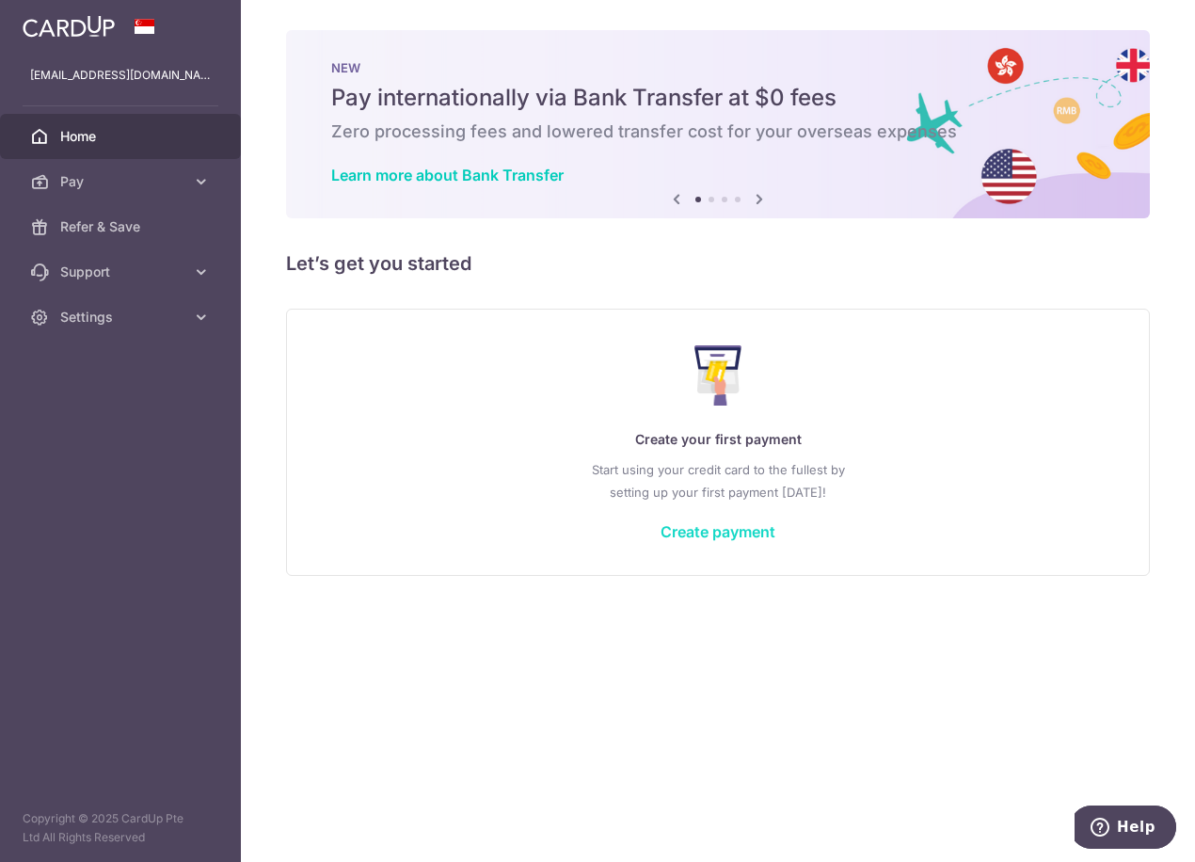
click at [702, 530] on link "Create payment" at bounding box center [717, 531] width 115 height 19
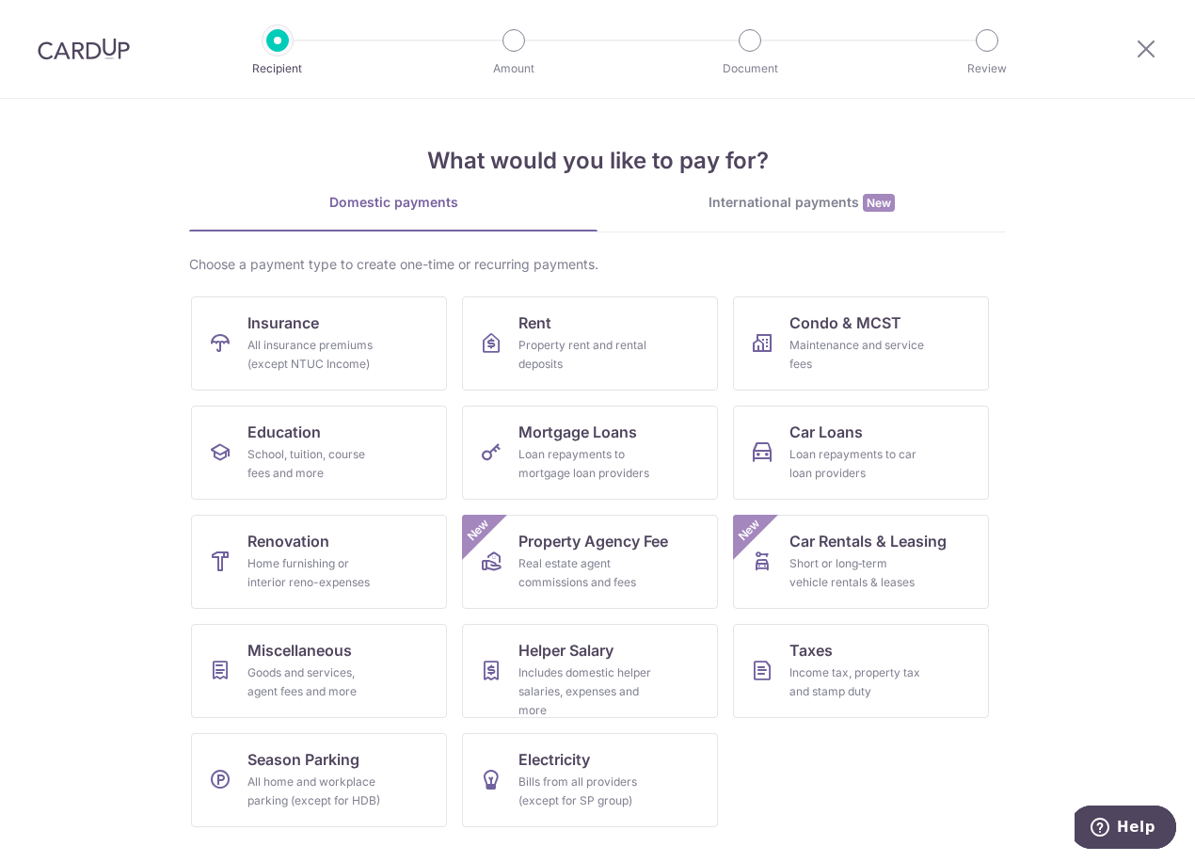
click at [782, 204] on div "International payments New" at bounding box center [801, 203] width 408 height 20
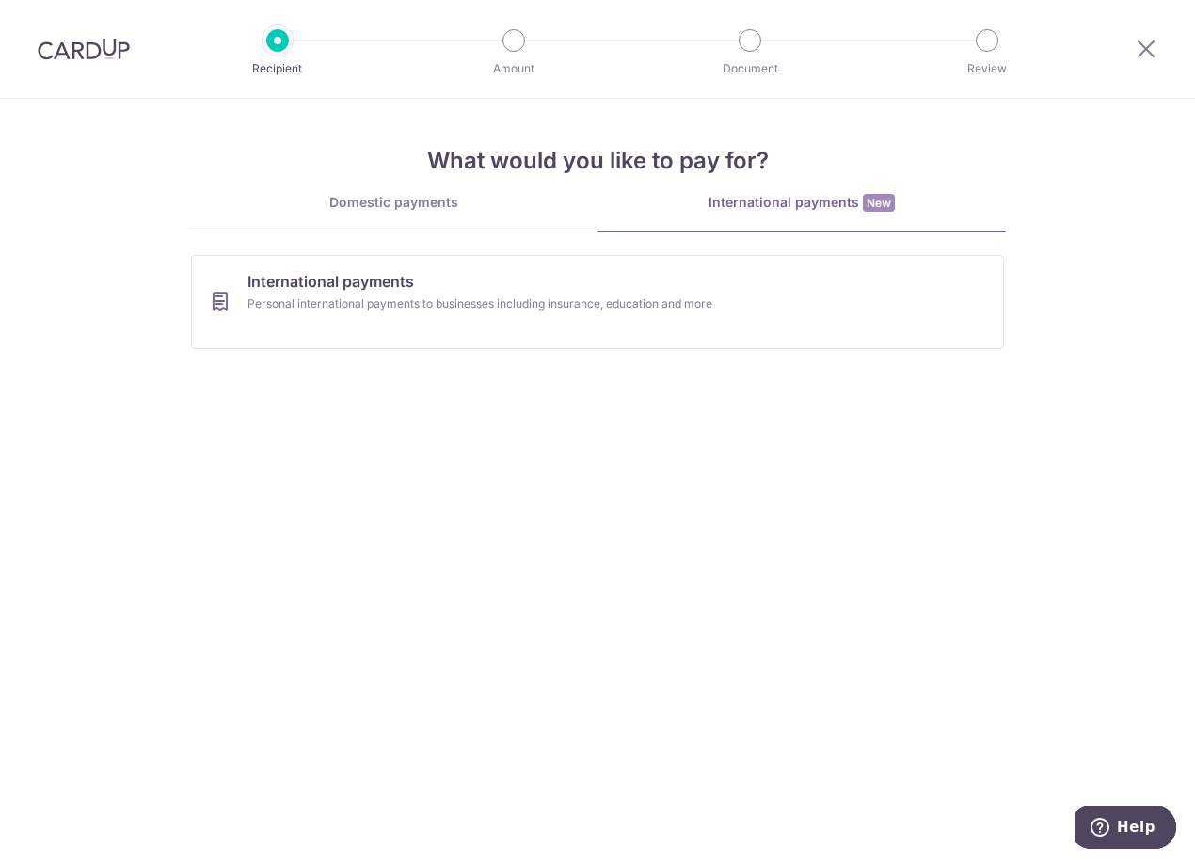
click at [422, 201] on div "Domestic payments" at bounding box center [393, 202] width 408 height 19
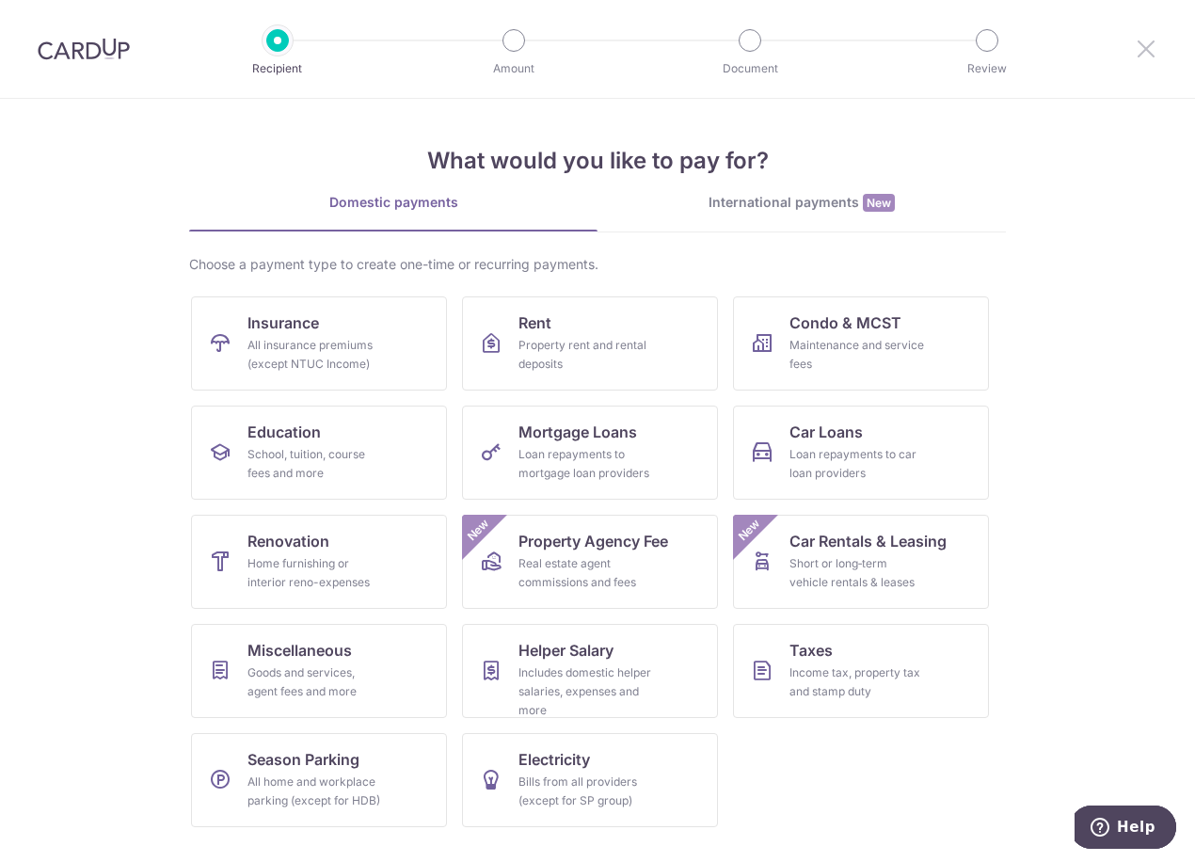
click at [1152, 51] on icon at bounding box center [1146, 49] width 23 height 24
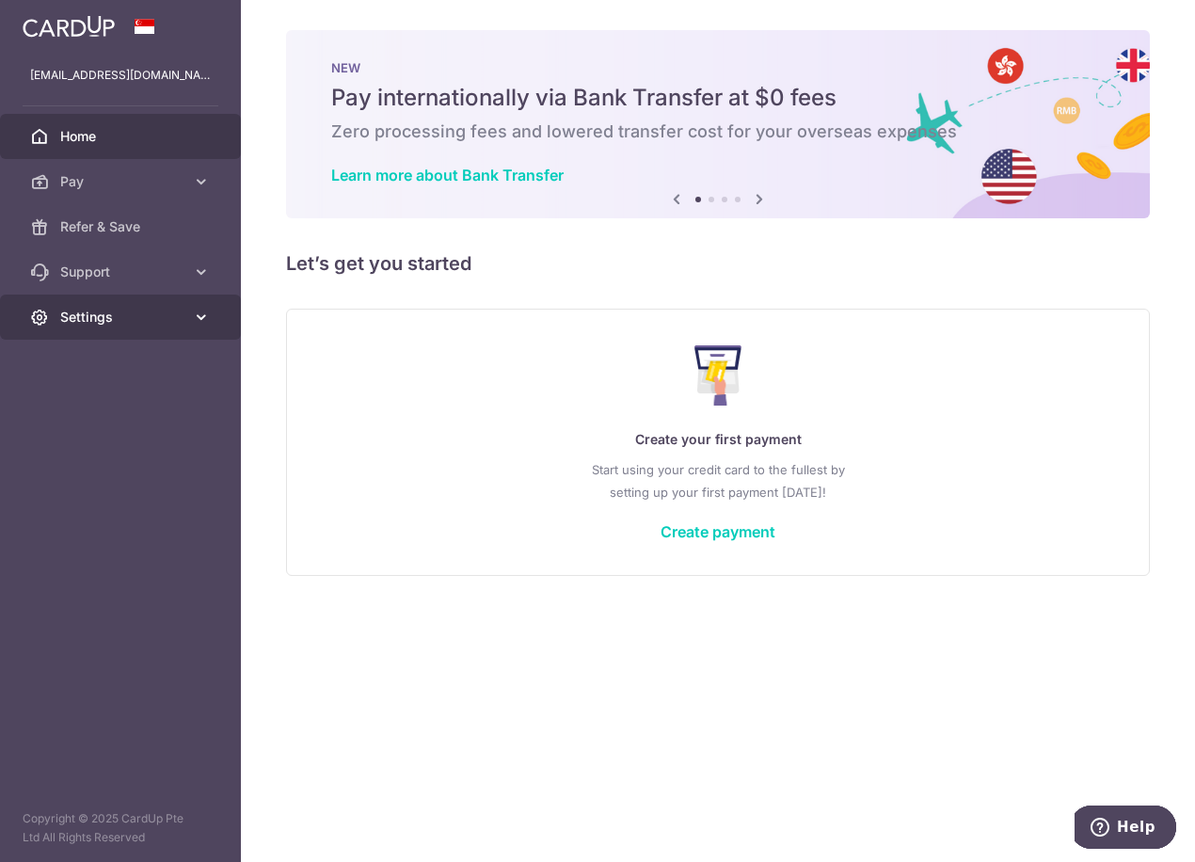
click at [75, 313] on span "Settings" at bounding box center [122, 317] width 124 height 19
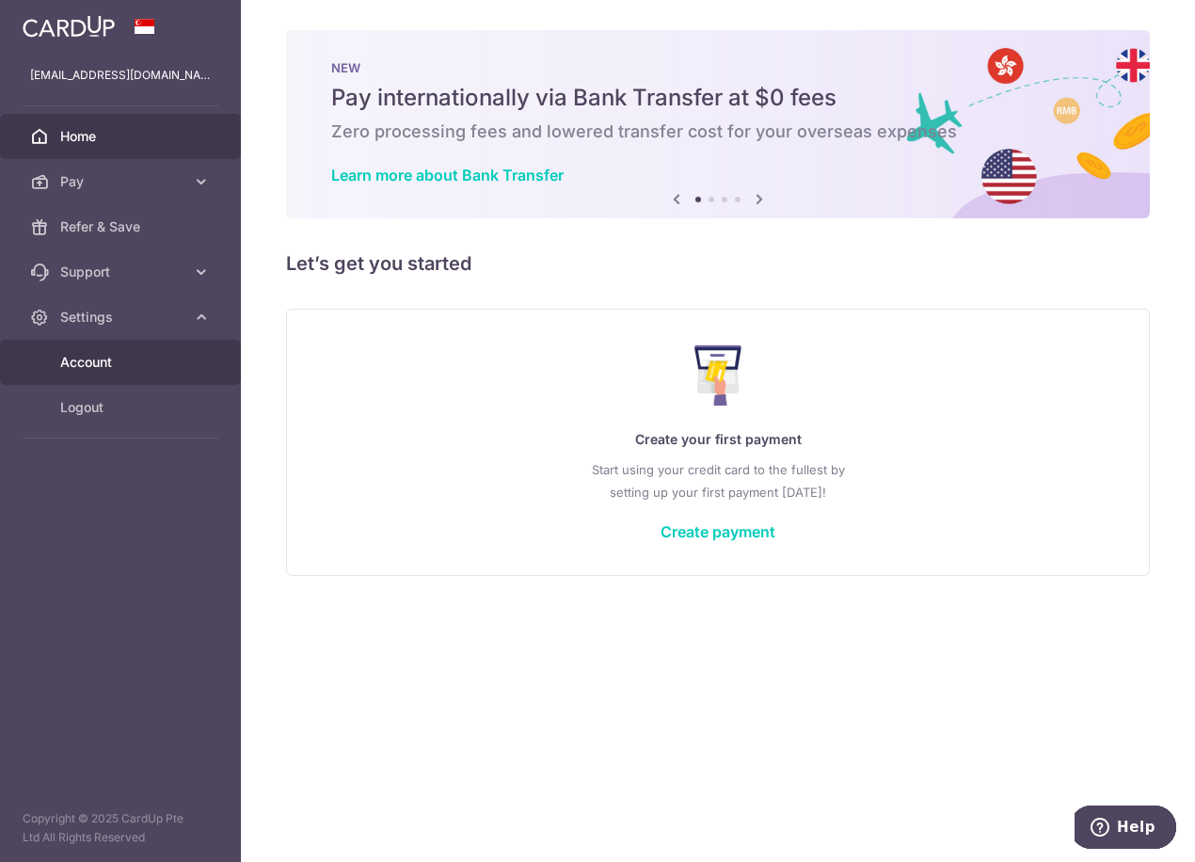
click at [81, 360] on span "Account" at bounding box center [122, 362] width 124 height 19
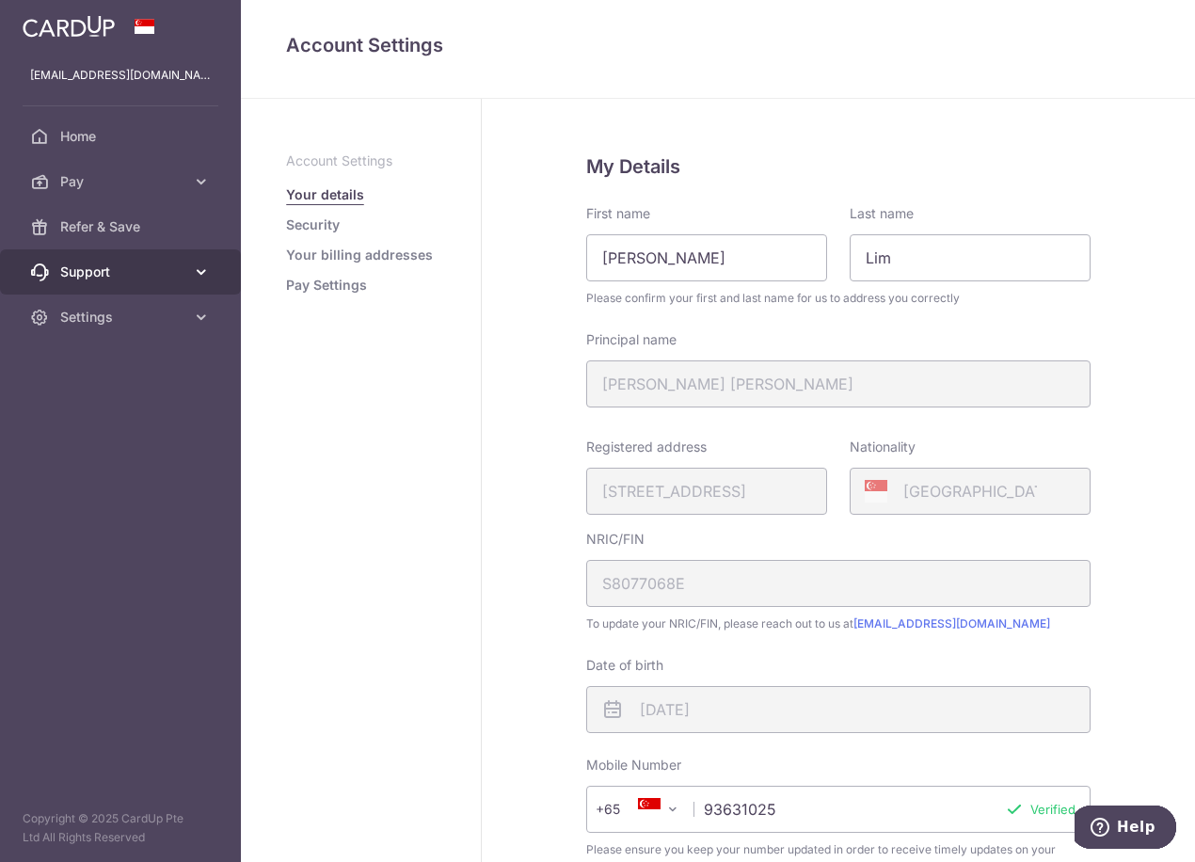
click at [99, 265] on span "Support" at bounding box center [122, 271] width 124 height 19
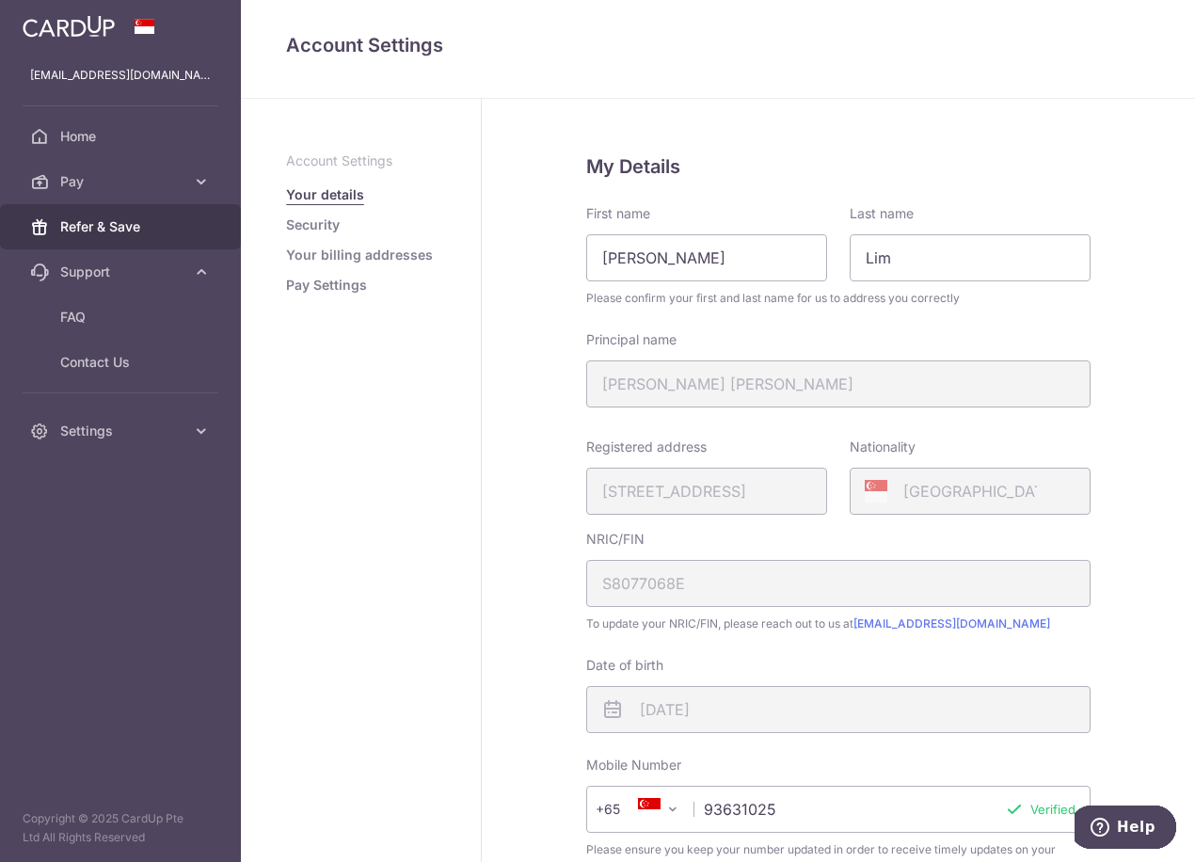
click at [99, 227] on span "Refer & Save" at bounding box center [122, 226] width 124 height 19
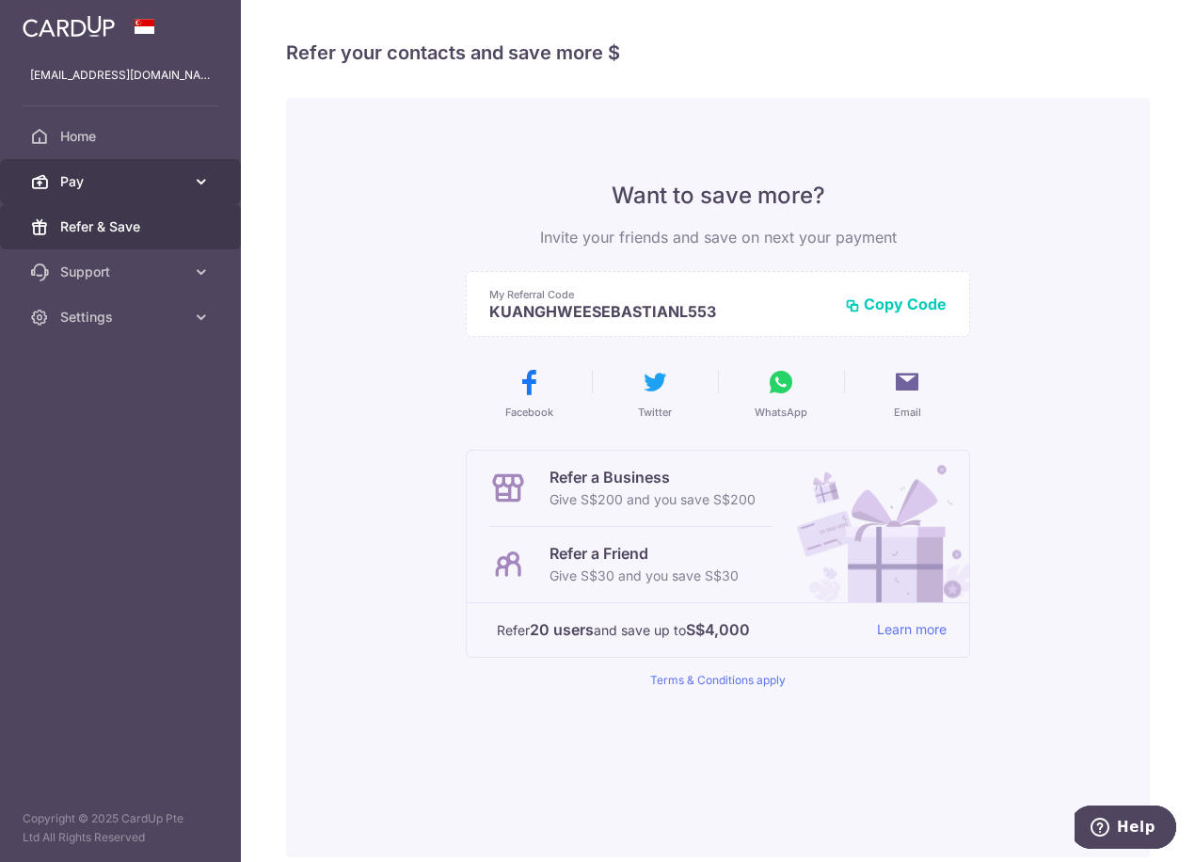
click at [84, 189] on span "Pay" at bounding box center [122, 181] width 124 height 19
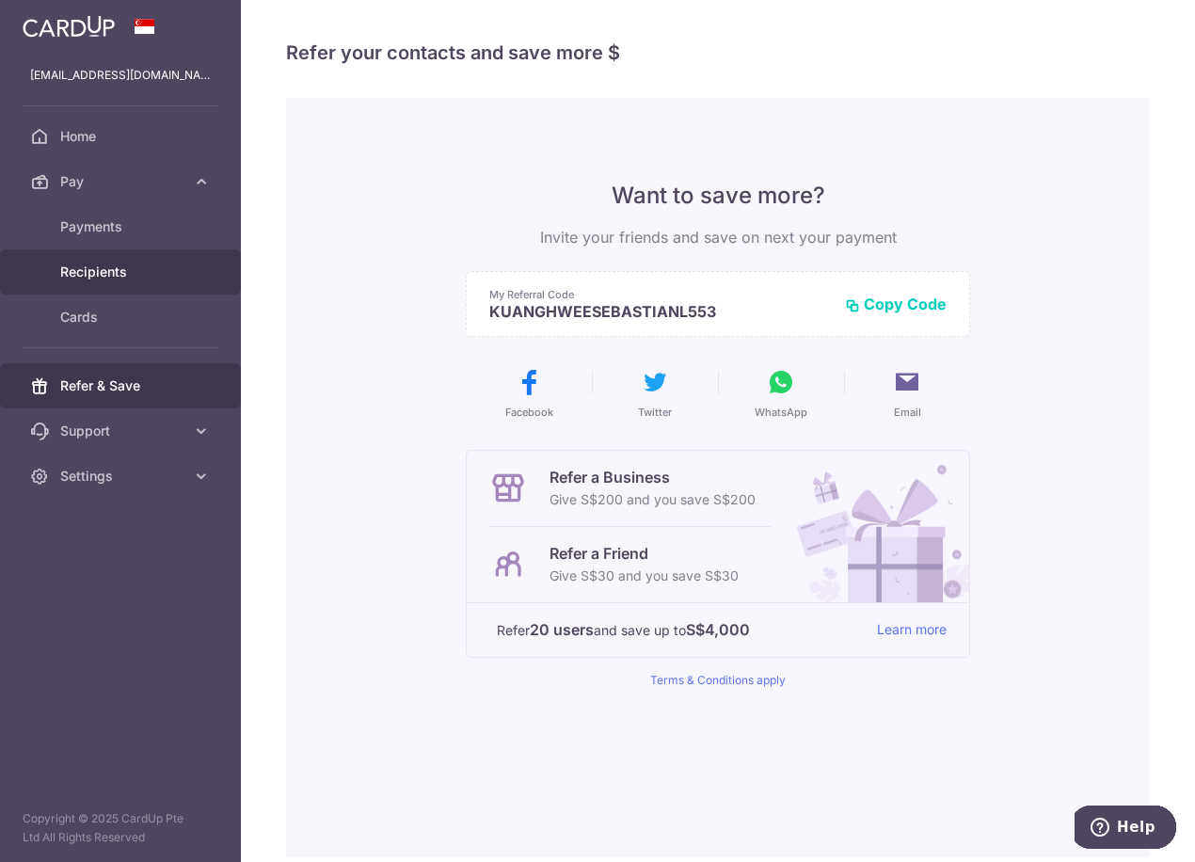
click at [84, 269] on span "Recipients" at bounding box center [122, 271] width 124 height 19
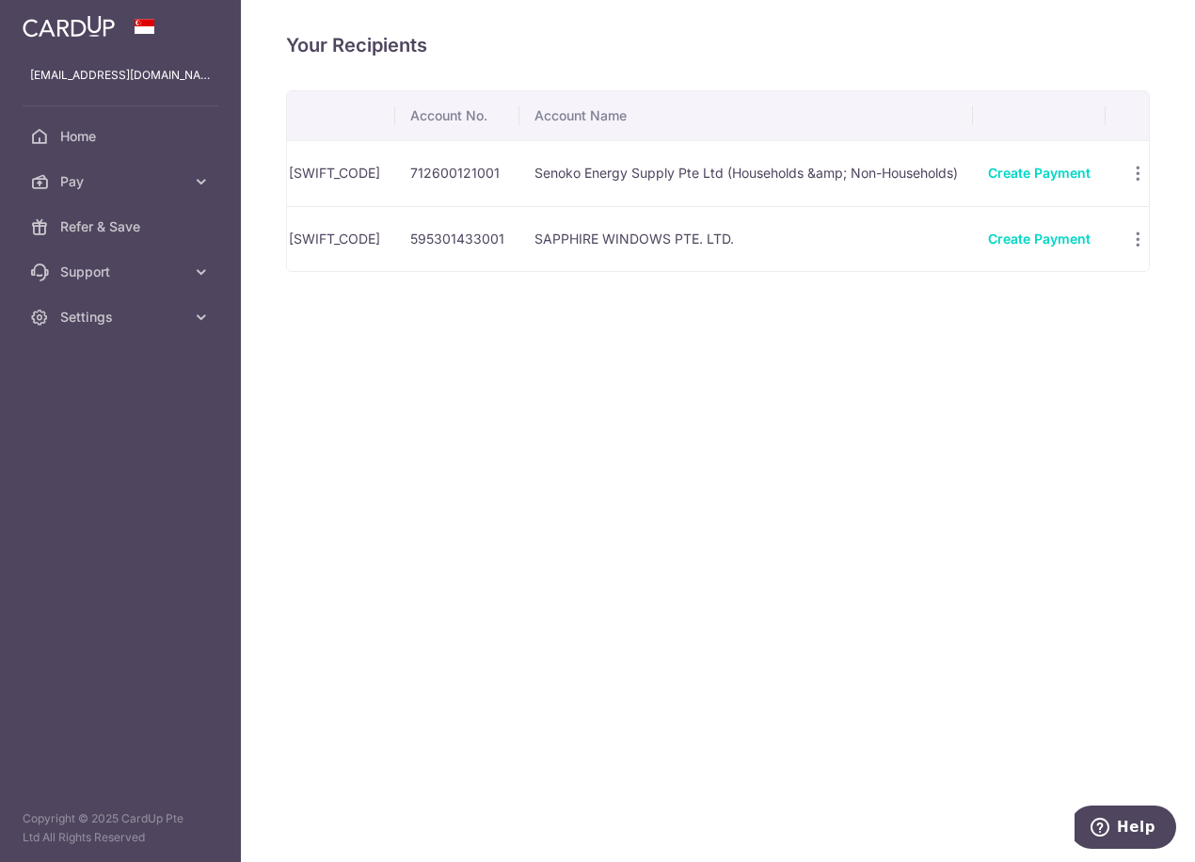
scroll to position [0, 906]
click at [1105, 243] on icon "button" at bounding box center [1109, 240] width 20 height 20
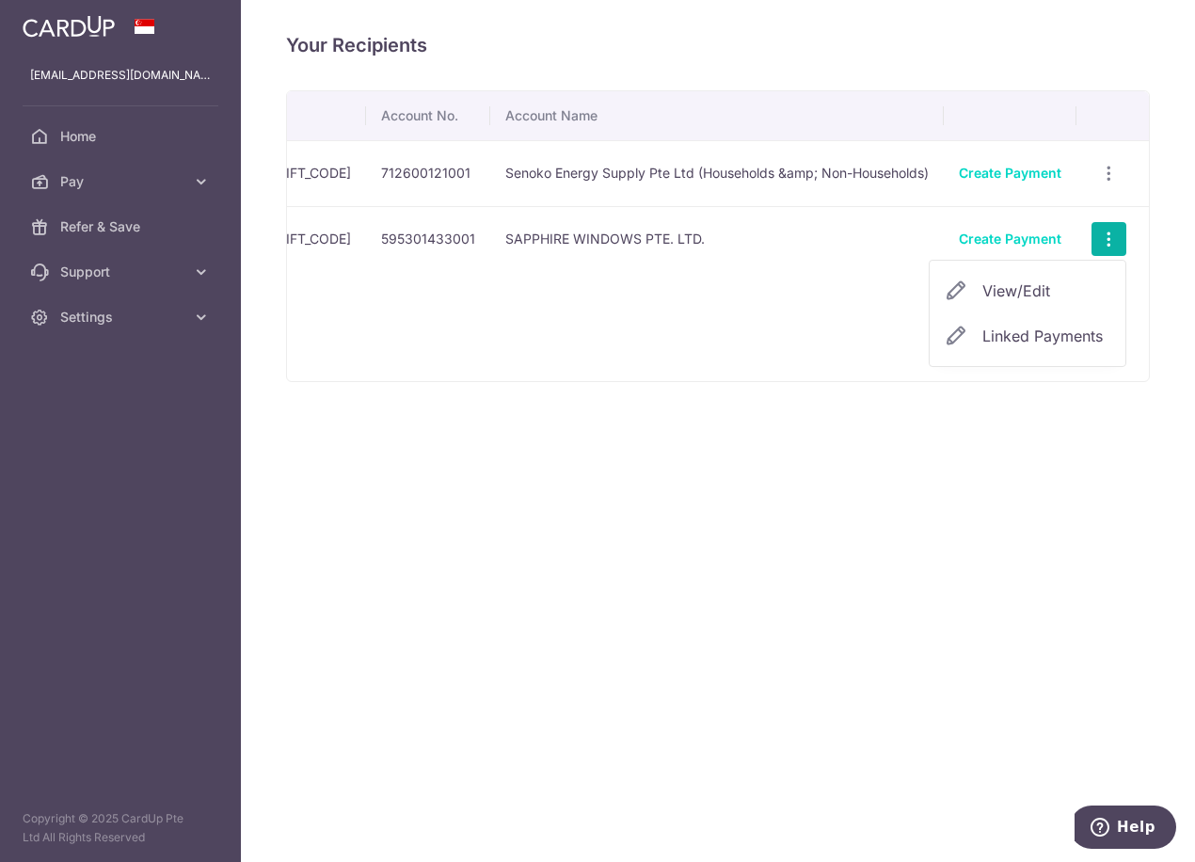
click at [992, 430] on div "Your Recipients Name Payment Type Bank Name & SWIFT/BIC Account No. Account Nam…" at bounding box center [718, 431] width 954 height 862
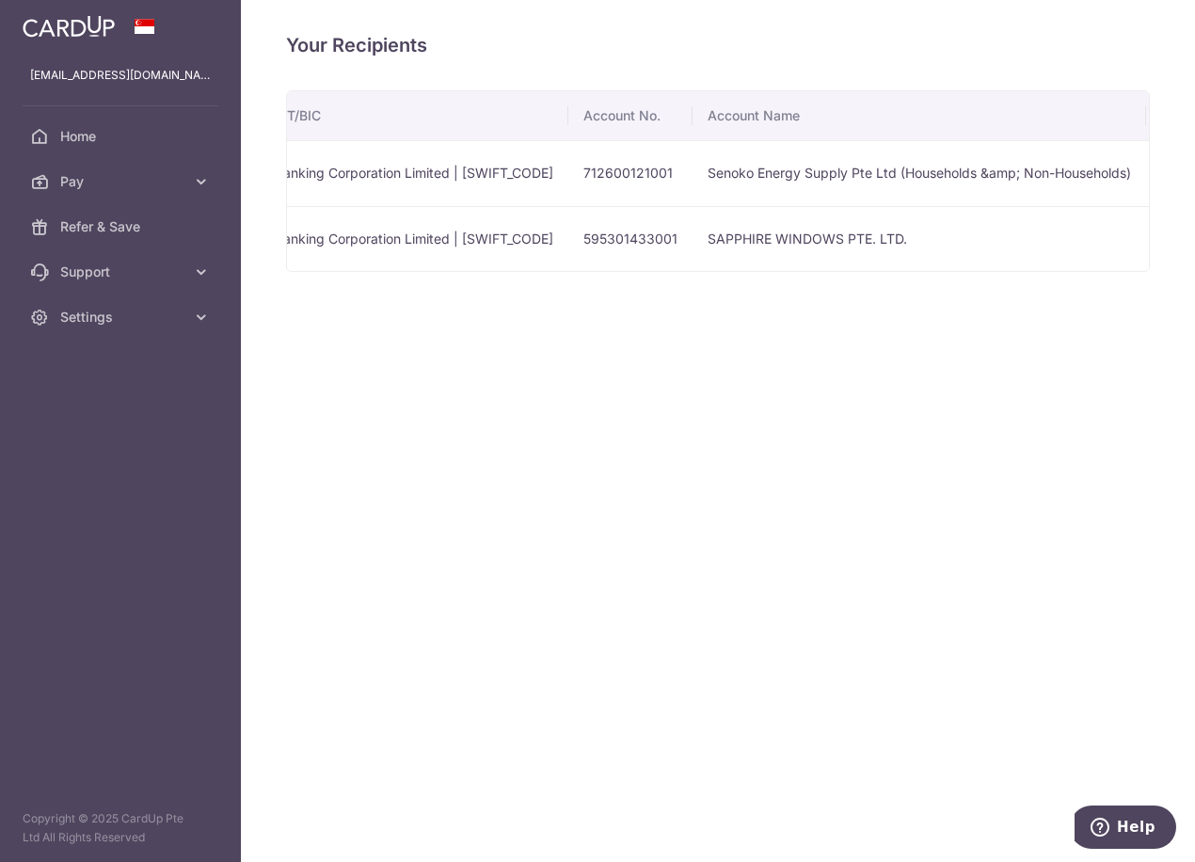
scroll to position [0, 0]
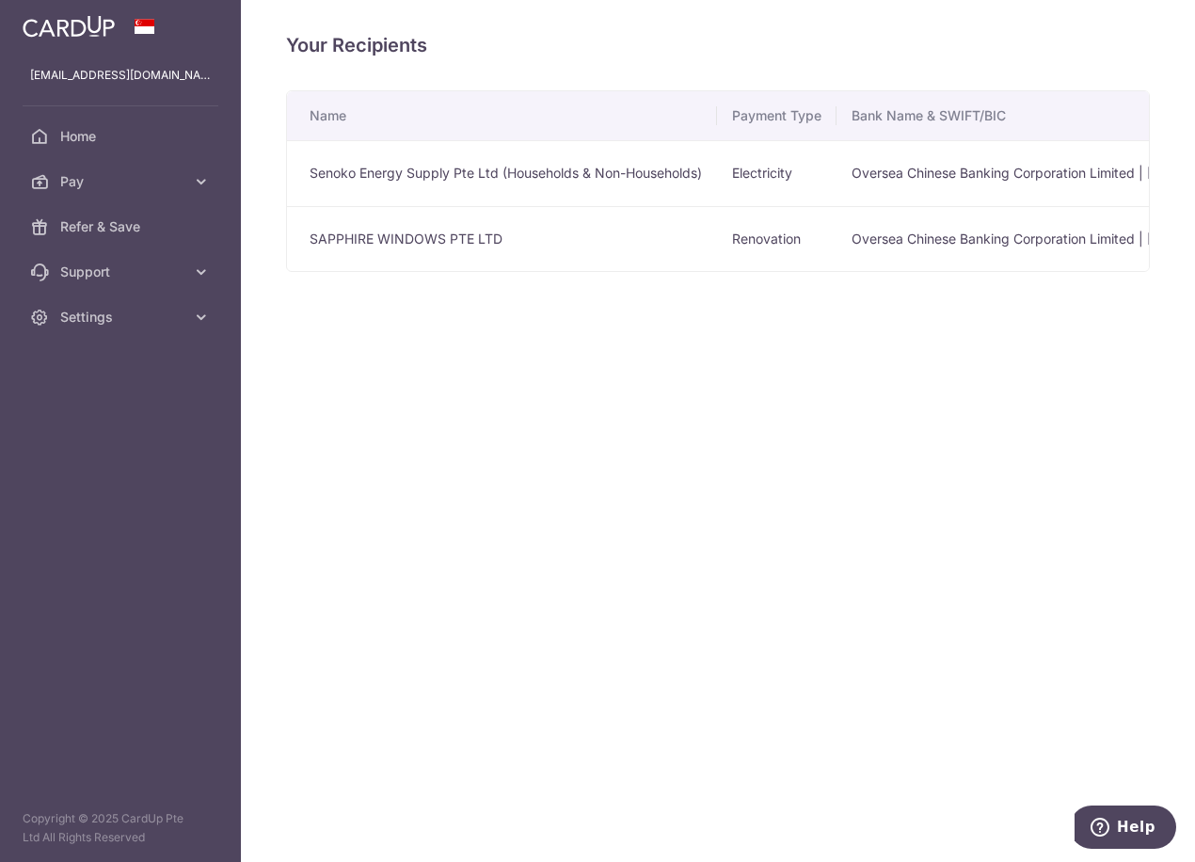
click at [358, 178] on td "Senoko Energy Supply Pte Ltd (Households & Non-Households)" at bounding box center [502, 173] width 430 height 66
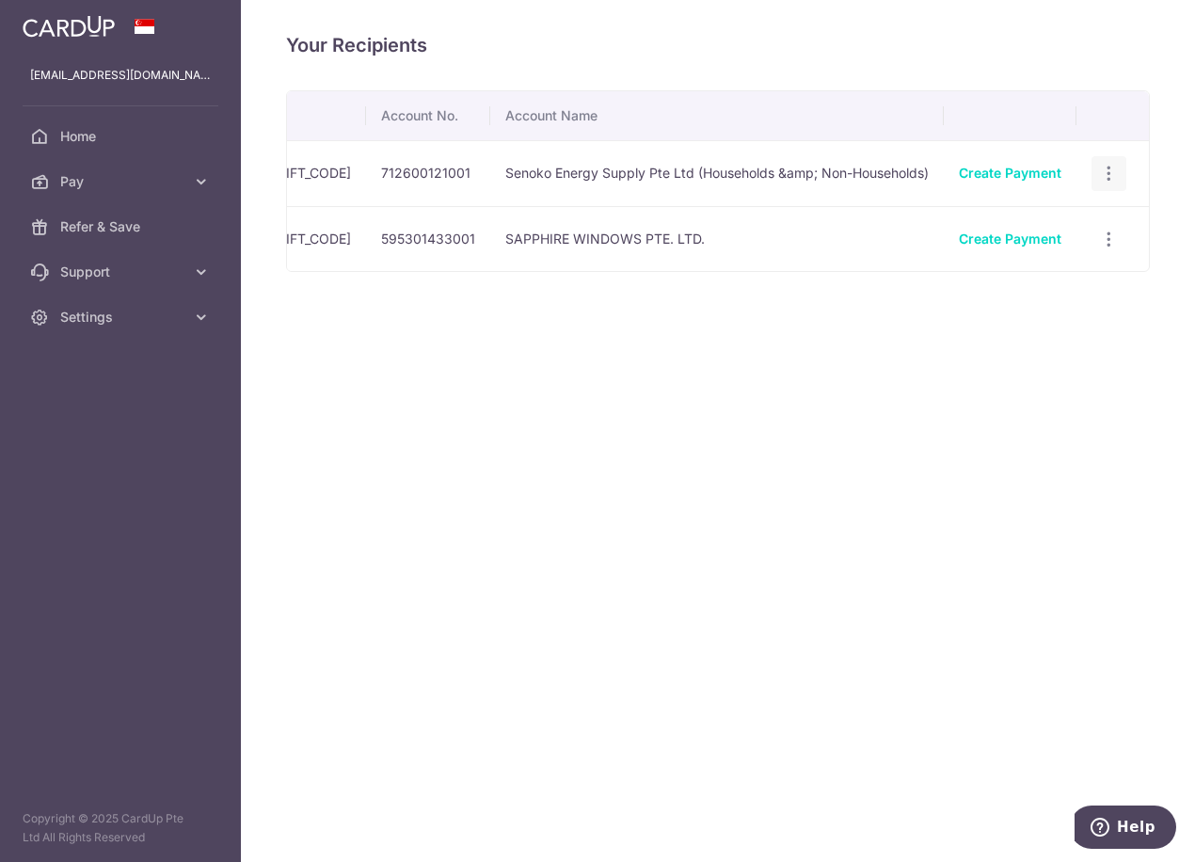
click at [1106, 171] on icon "button" at bounding box center [1109, 174] width 20 height 20
click at [1150, 402] on div "Your Recipients Name Payment Type Bank Name & SWIFT/BIC Account No. Account Nam…" at bounding box center [718, 431] width 954 height 862
click at [1112, 241] on icon "button" at bounding box center [1109, 240] width 20 height 20
click at [1024, 291] on span "View/Edit" at bounding box center [1046, 290] width 128 height 23
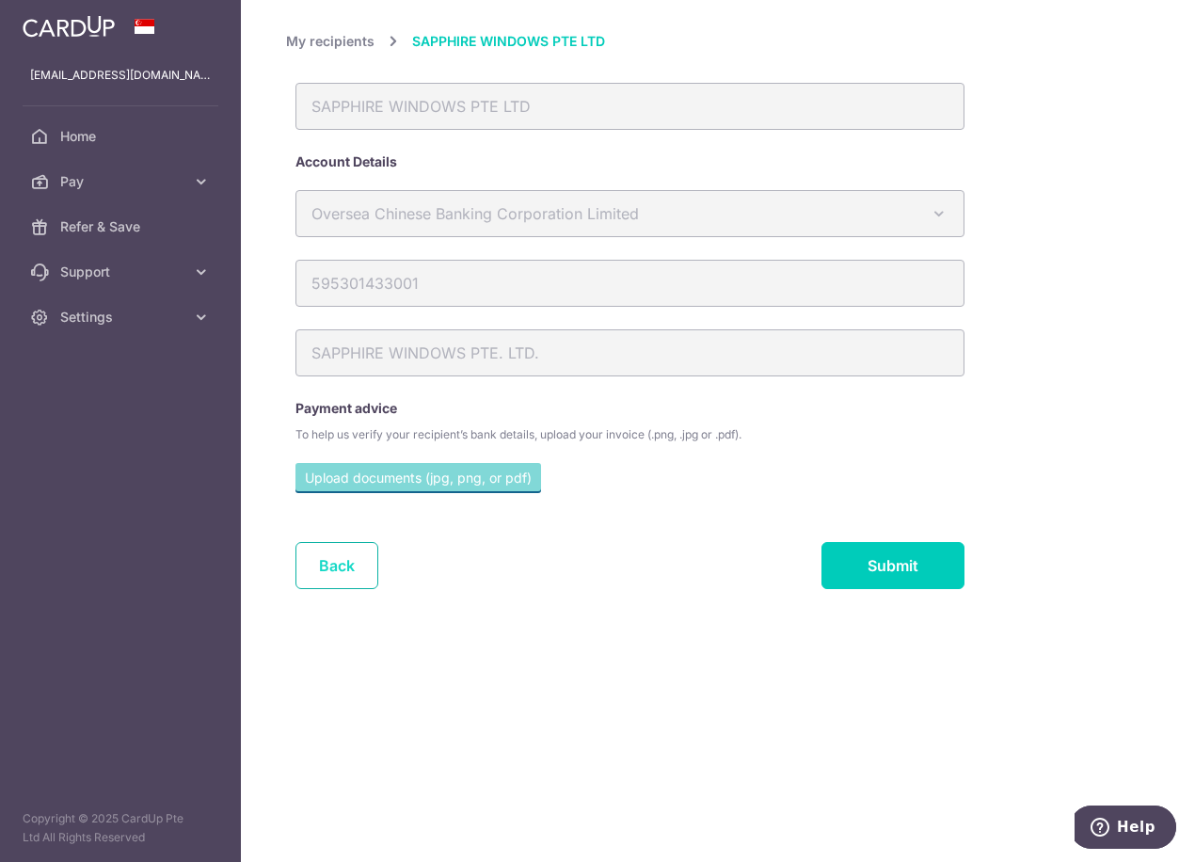
click at [340, 566] on link "Back" at bounding box center [336, 565] width 83 height 47
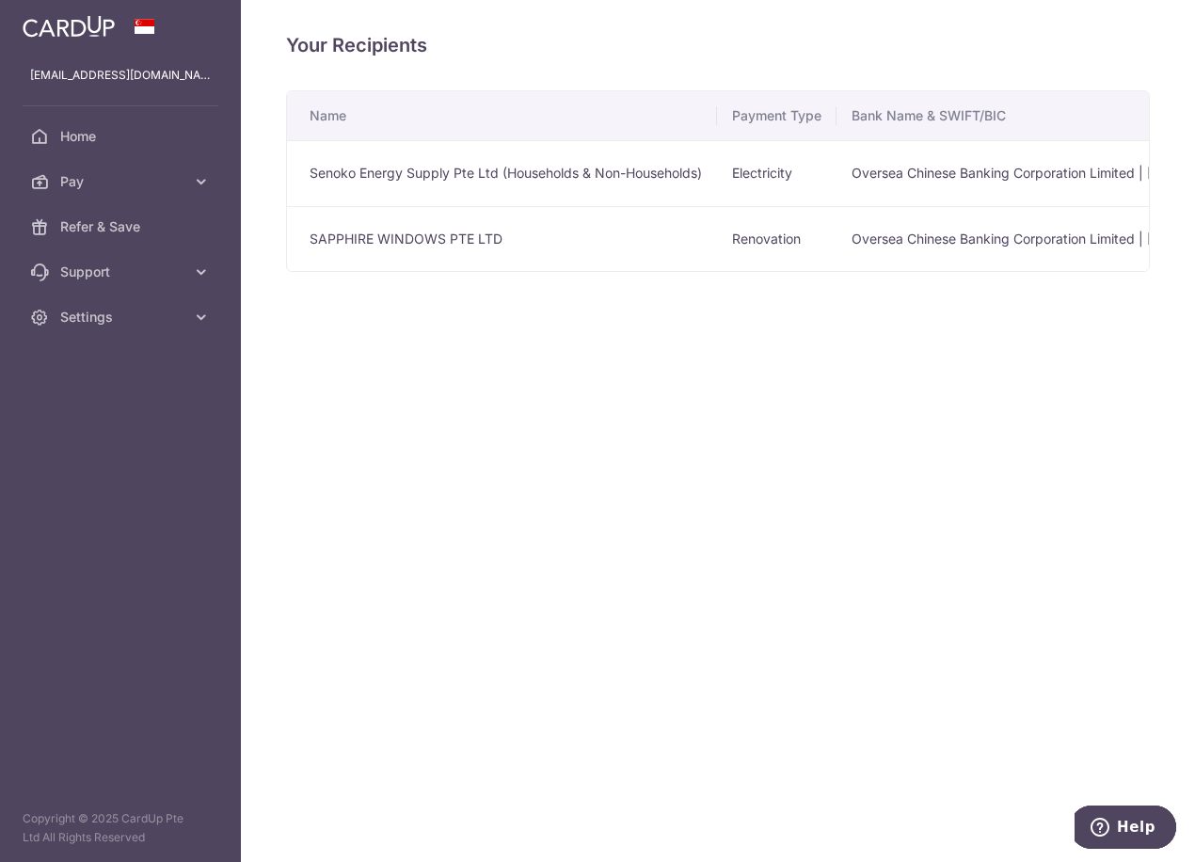
click at [430, 246] on td "SAPPHIRE WINDOWS PTE LTD" at bounding box center [502, 239] width 430 height 66
drag, startPoint x: 429, startPoint y: 246, endPoint x: 405, endPoint y: 343, distance: 100.9
click at [392, 357] on div "Your Recipients Name Payment Type Bank Name & SWIFT/BIC Account No. Account Nam…" at bounding box center [718, 431] width 954 height 862
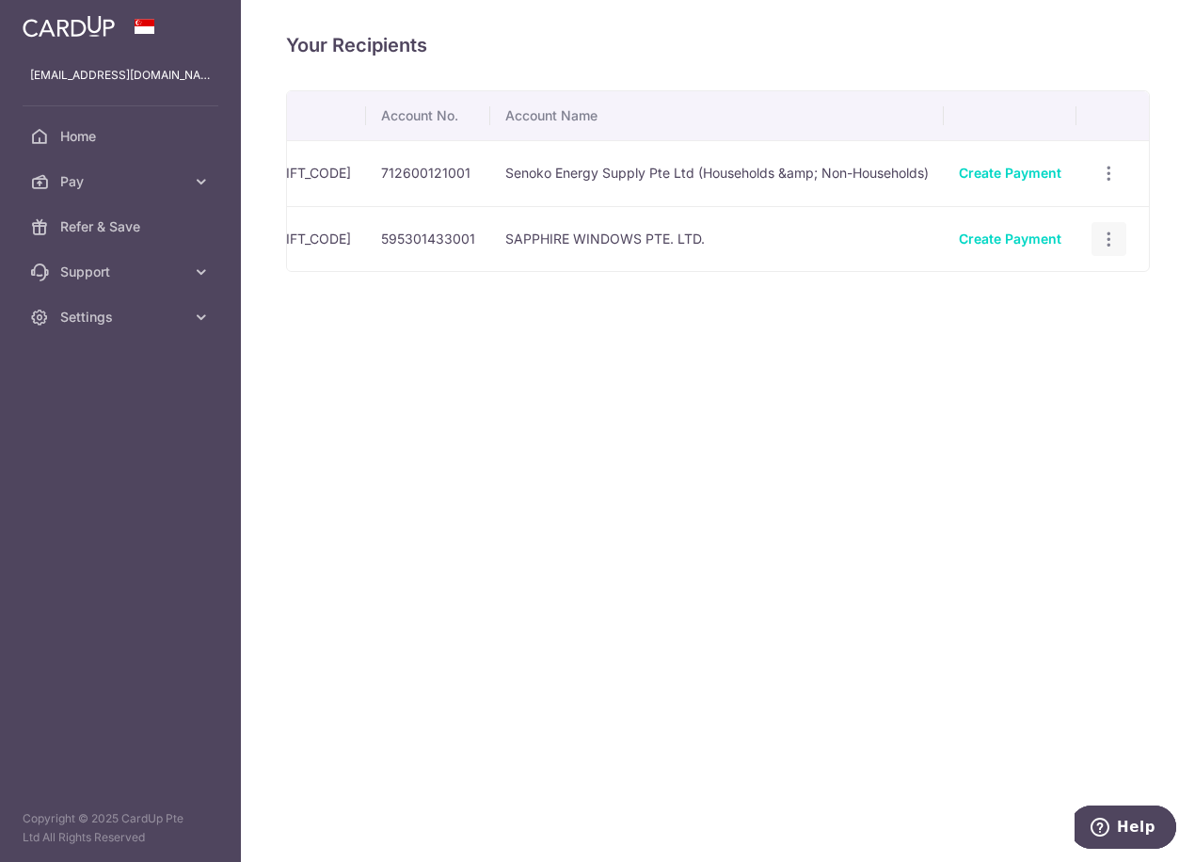
click at [1103, 244] on icon "button" at bounding box center [1109, 240] width 20 height 20
click at [1054, 338] on span "Linked Payments" at bounding box center [1042, 335] width 120 height 19
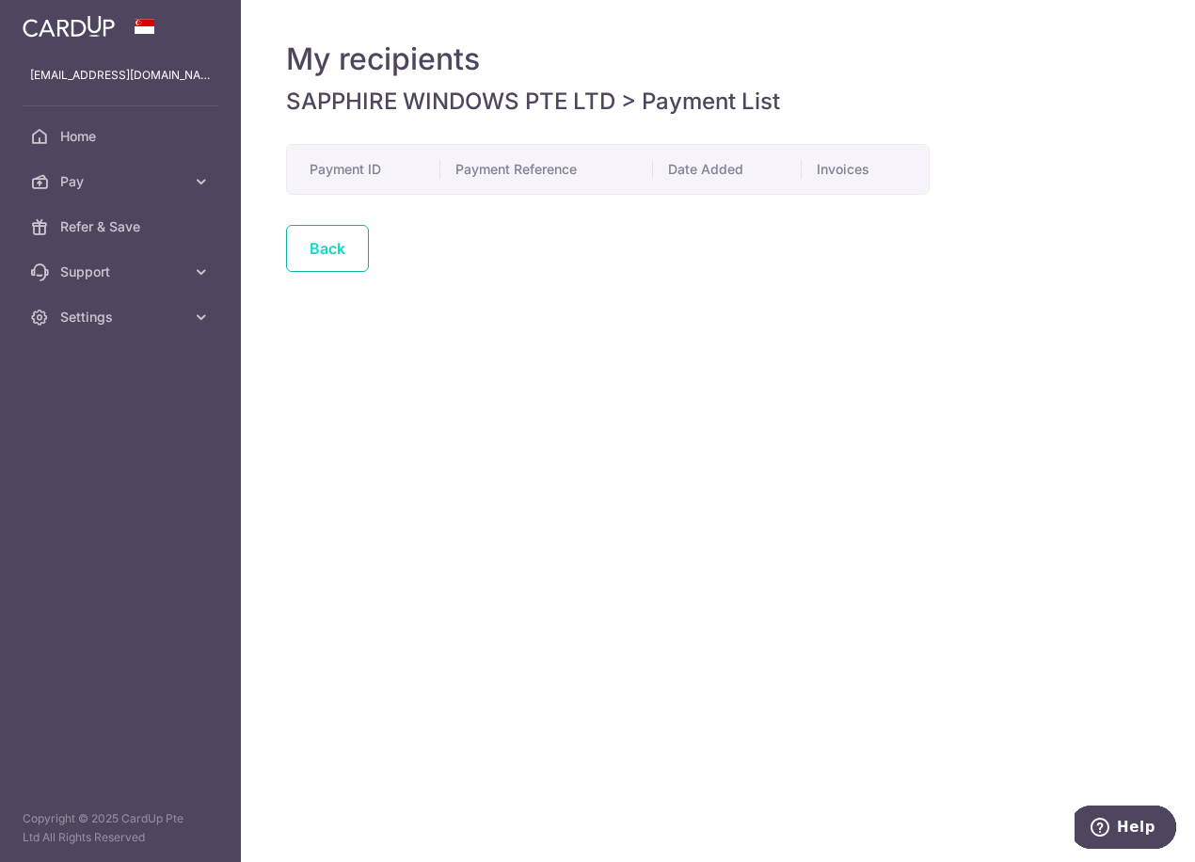
click at [318, 249] on link "Back" at bounding box center [327, 248] width 83 height 47
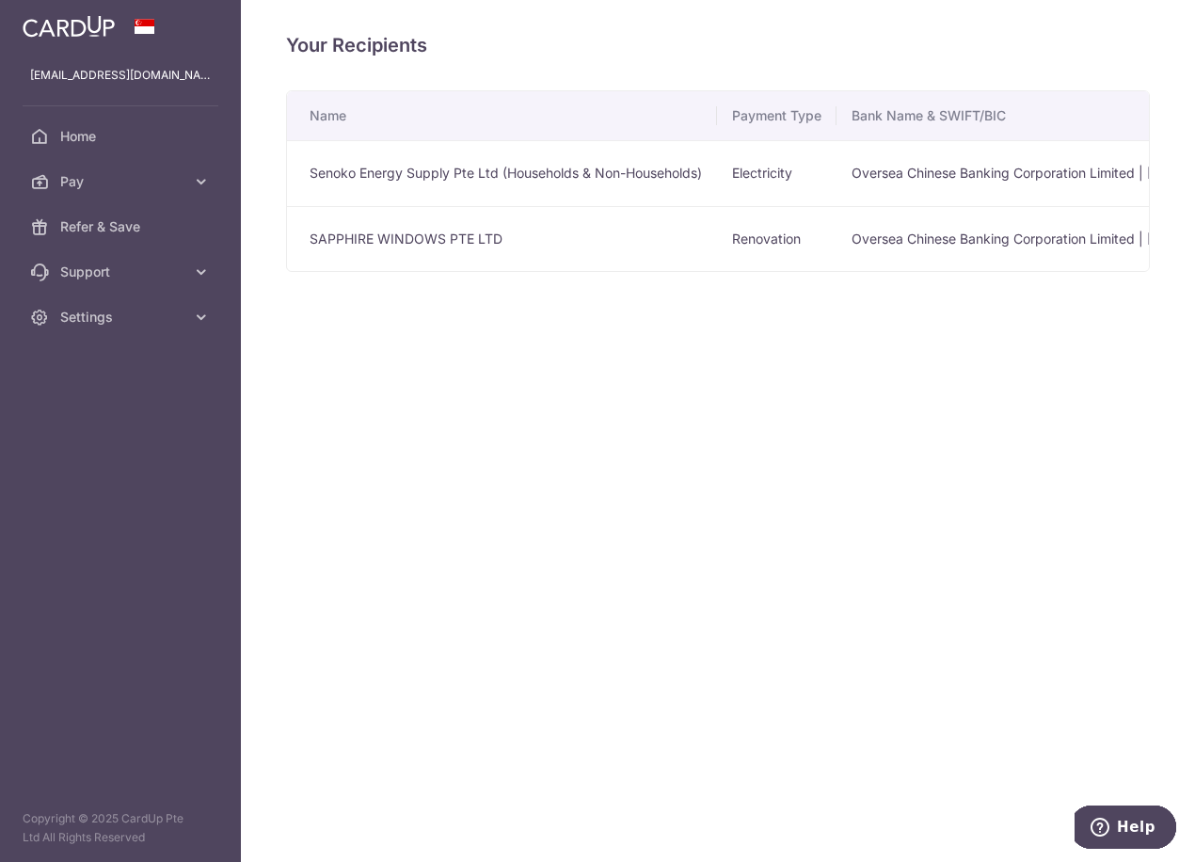
scroll to position [0, 906]
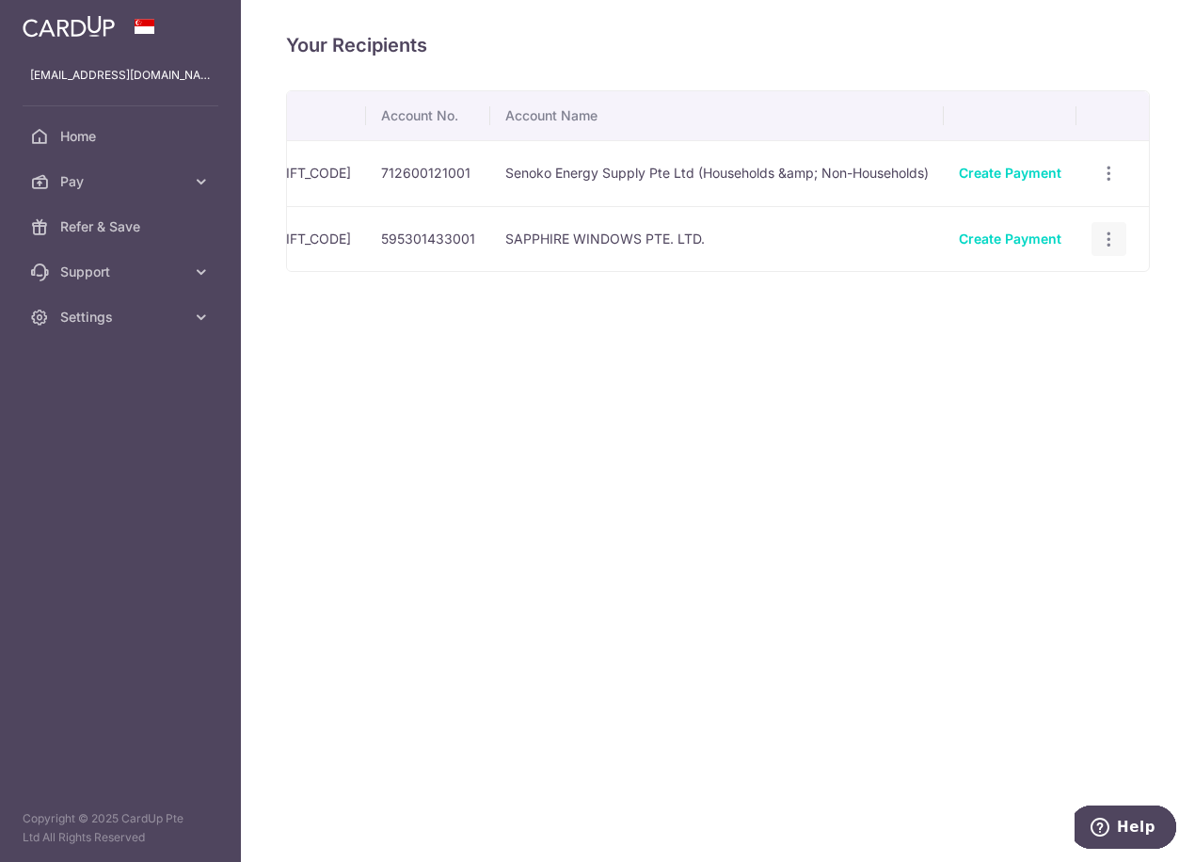
click at [1105, 239] on icon "button" at bounding box center [1109, 240] width 20 height 20
click at [524, 447] on div "Your Recipients Name Payment Type Bank Name & SWIFT/BIC Account No. Account Nam…" at bounding box center [718, 431] width 954 height 862
click at [151, 175] on span "Pay" at bounding box center [122, 181] width 124 height 19
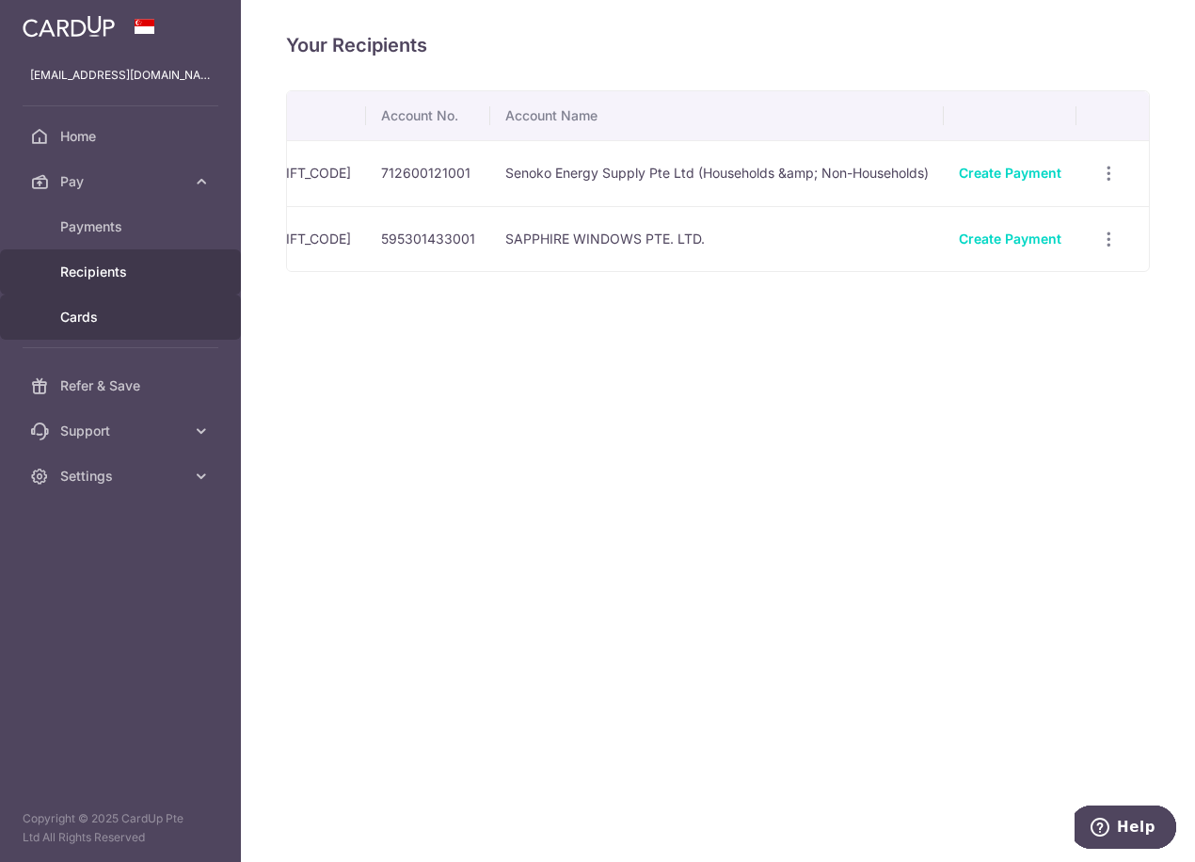
click at [90, 311] on span "Cards" at bounding box center [122, 317] width 124 height 19
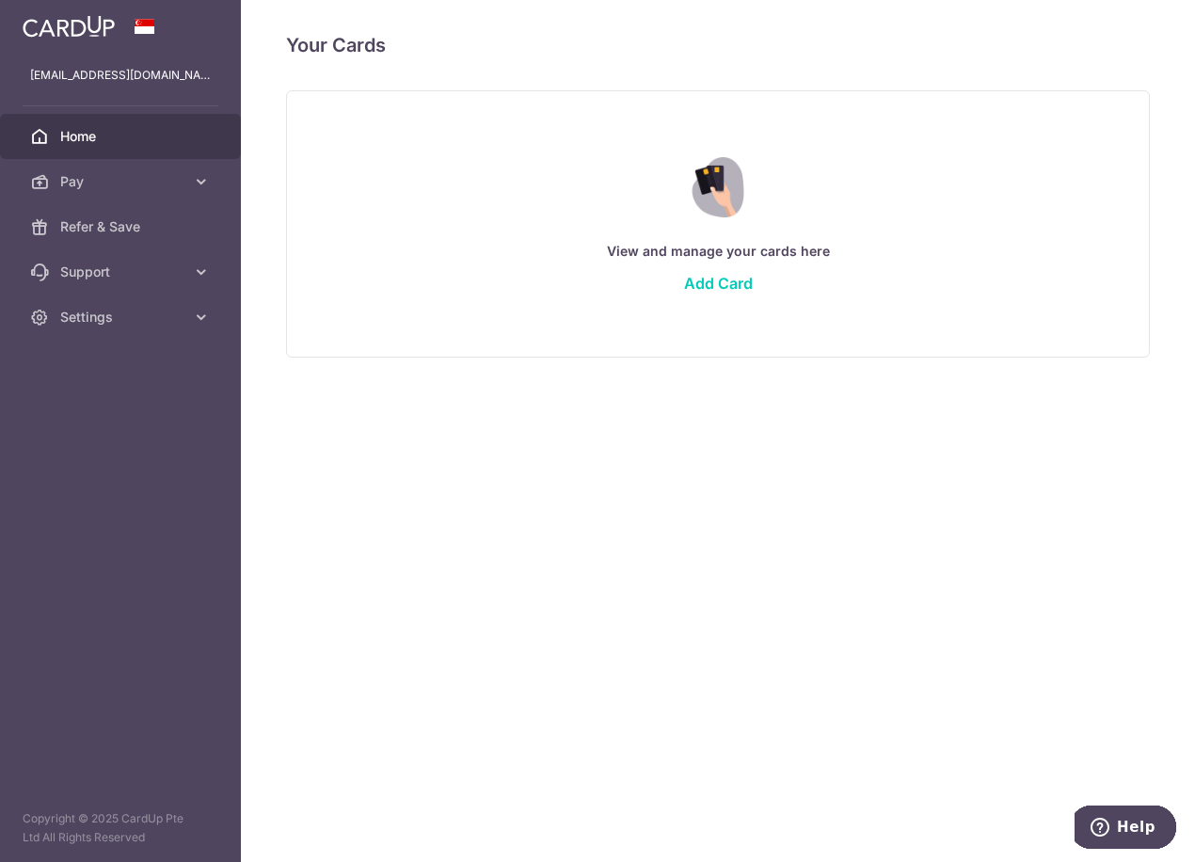
click at [87, 138] on span "Home" at bounding box center [122, 136] width 124 height 19
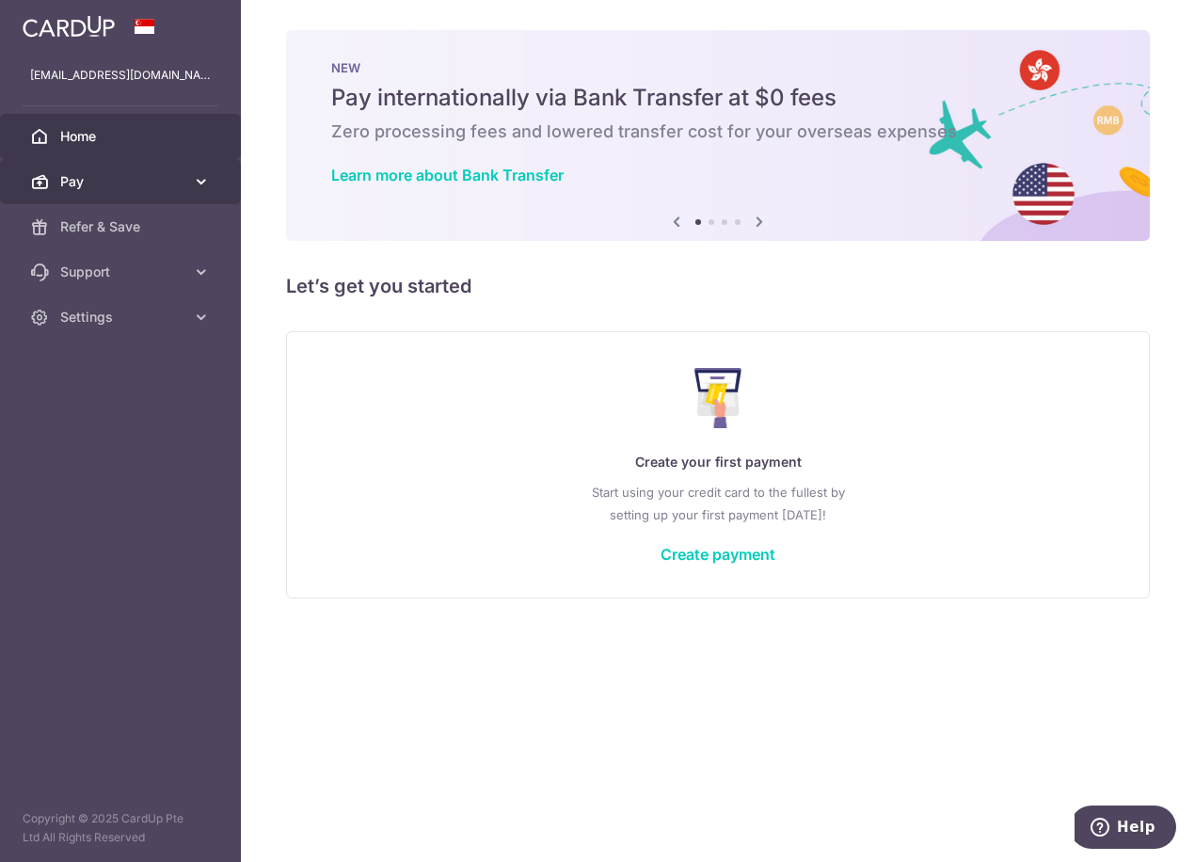
click at [92, 184] on span "Pay" at bounding box center [122, 181] width 124 height 19
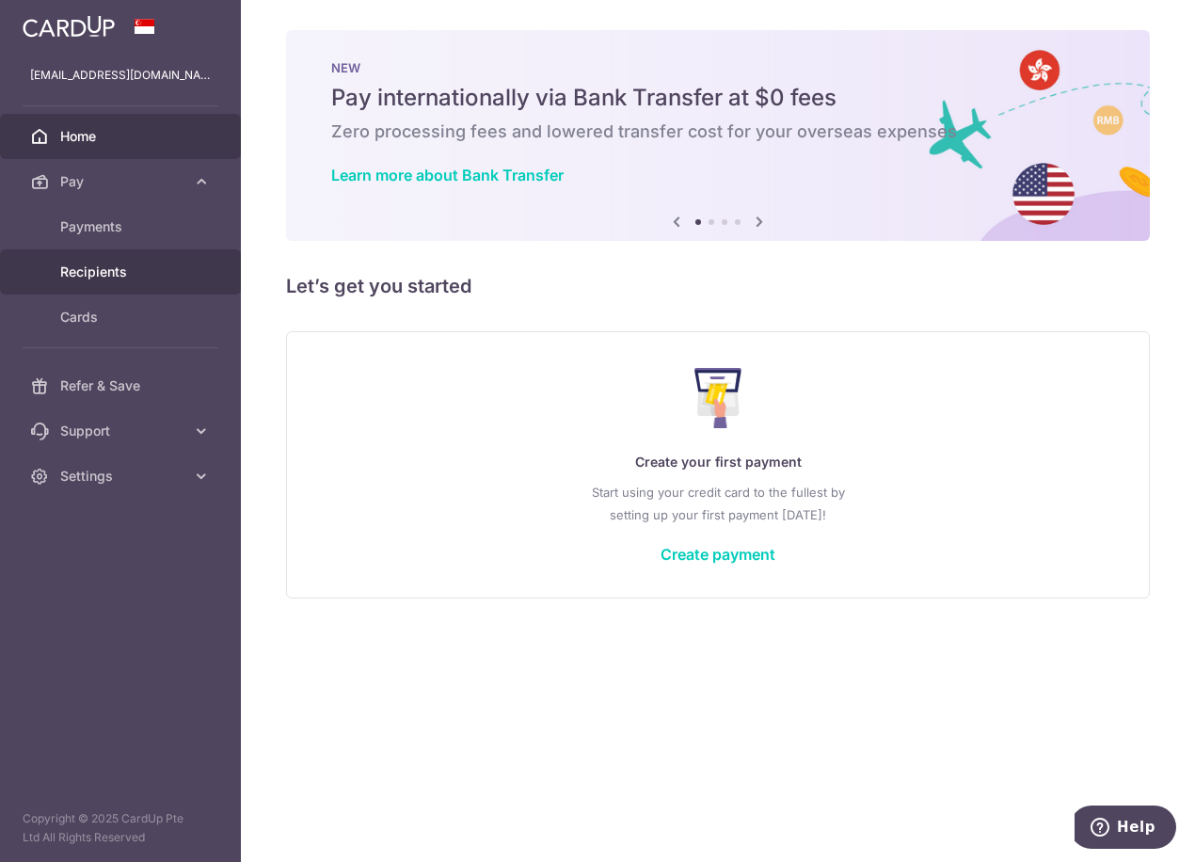
click at [88, 278] on span "Recipients" at bounding box center [122, 271] width 124 height 19
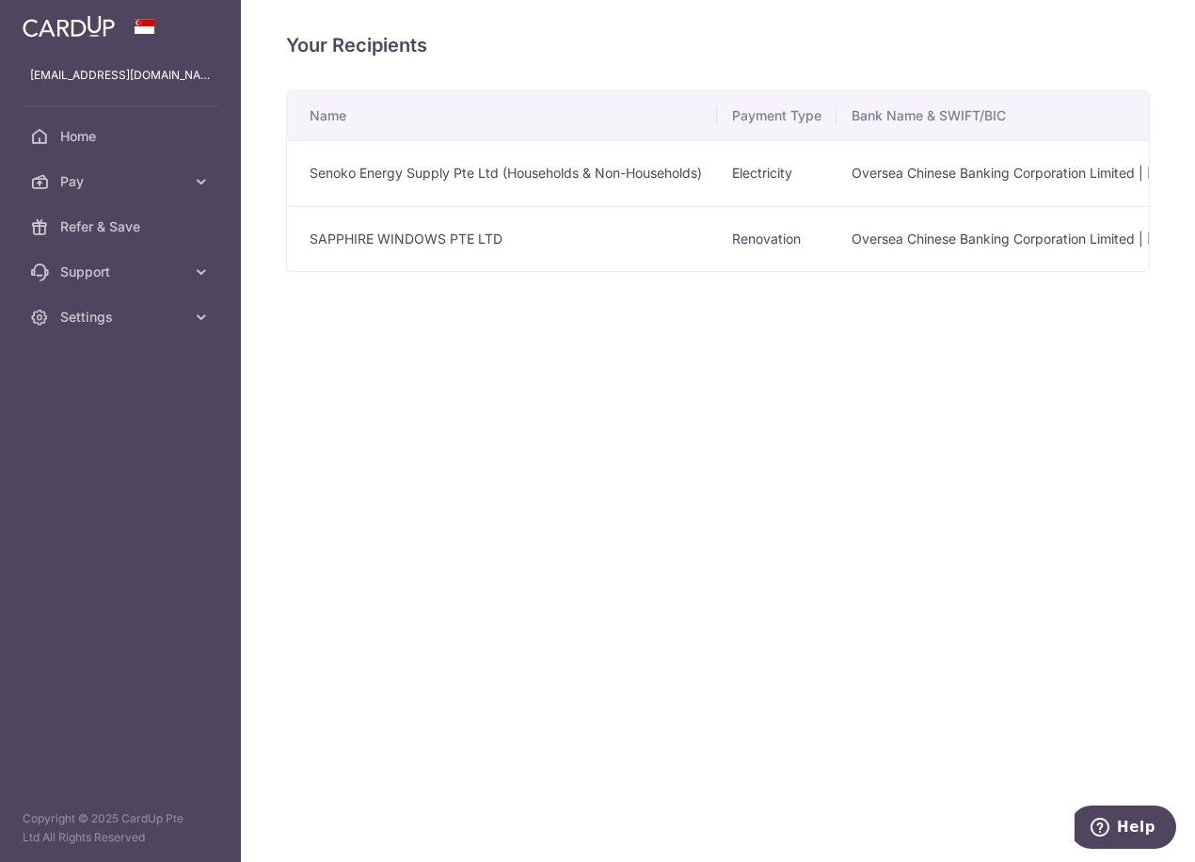
click at [459, 231] on td "SAPPHIRE WINDOWS PTE LTD" at bounding box center [502, 239] width 430 height 66
drag, startPoint x: 459, startPoint y: 231, endPoint x: 430, endPoint y: 235, distance: 29.4
click at [430, 235] on td "SAPPHIRE WINDOWS PTE LTD" at bounding box center [502, 239] width 430 height 66
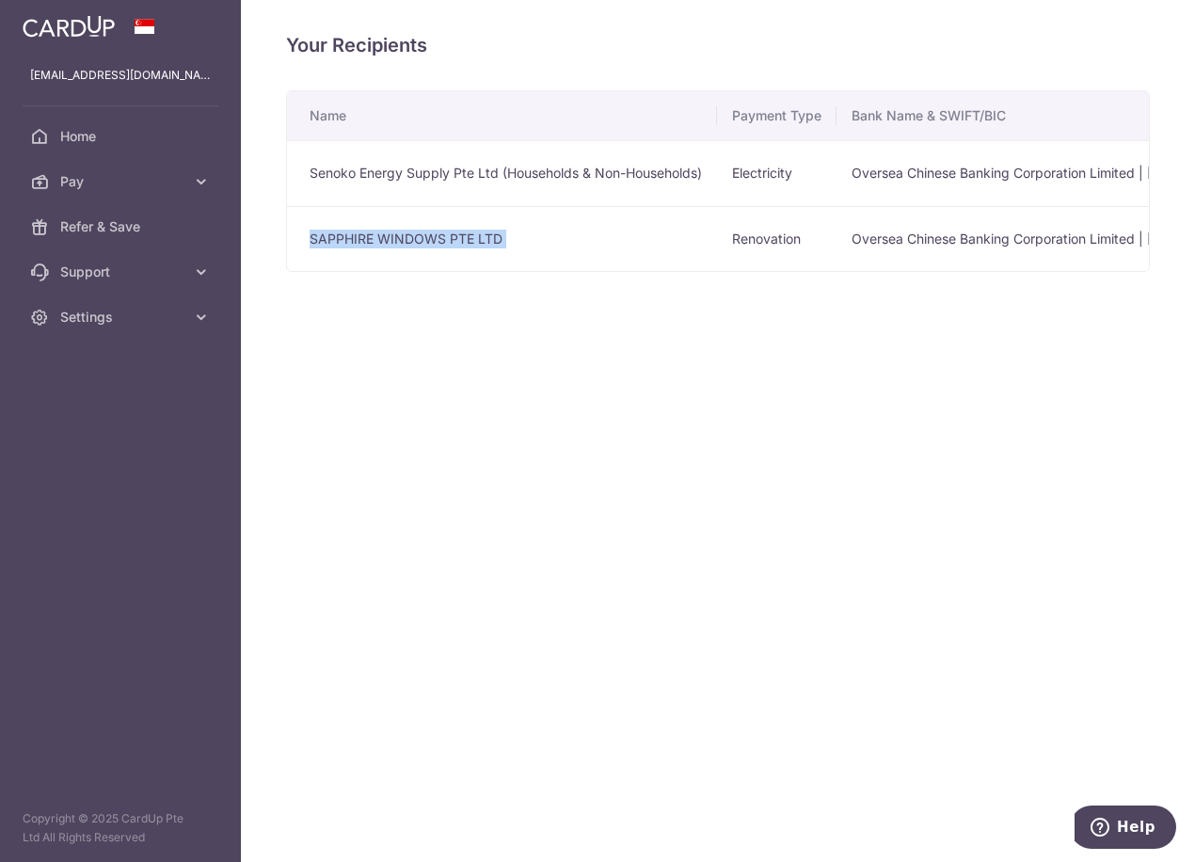
drag, startPoint x: 430, startPoint y: 235, endPoint x: 420, endPoint y: 236, distance: 10.4
click at [420, 236] on td "SAPPHIRE WINDOWS PTE LTD" at bounding box center [502, 239] width 430 height 66
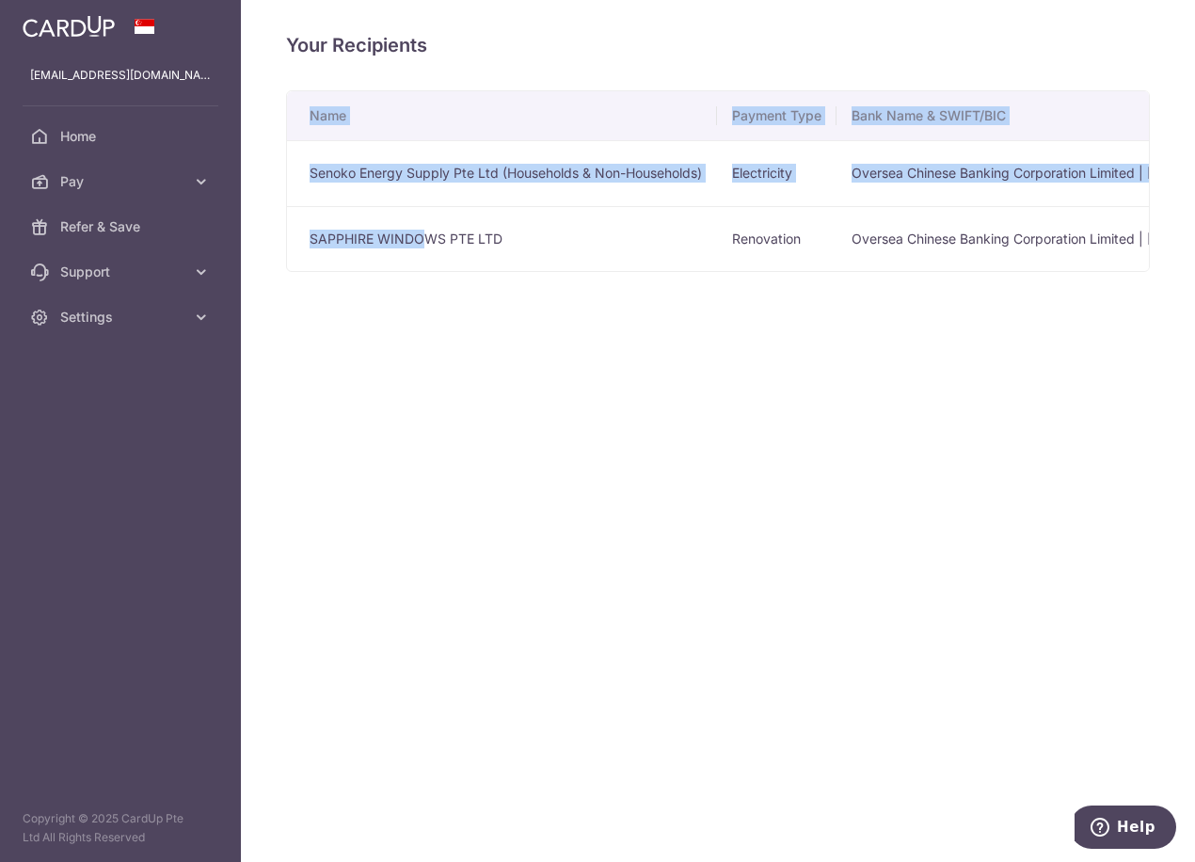
drag, startPoint x: 424, startPoint y: 270, endPoint x: 1068, endPoint y: 297, distance: 644.1
click at [1068, 297] on div "Your Recipients Name Payment Type Bank Name & SWIFT/BIC Account No. Account Nam…" at bounding box center [718, 431] width 954 height 862
drag, startPoint x: 1068, startPoint y: 297, endPoint x: 755, endPoint y: 297, distance: 312.3
click at [755, 297] on div "Your Recipients Name Payment Type Bank Name & SWIFT/BIC Account No. Account Nam…" at bounding box center [718, 431] width 954 height 862
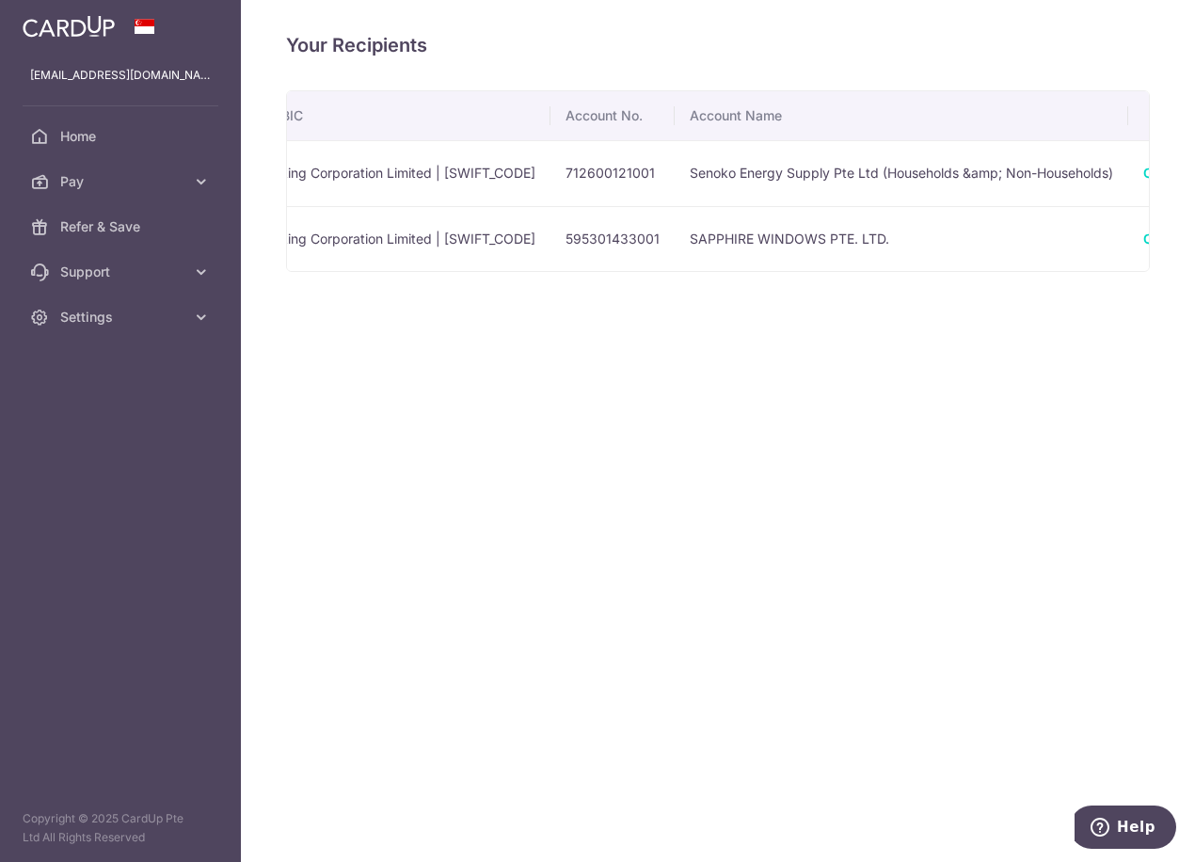
scroll to position [0, 906]
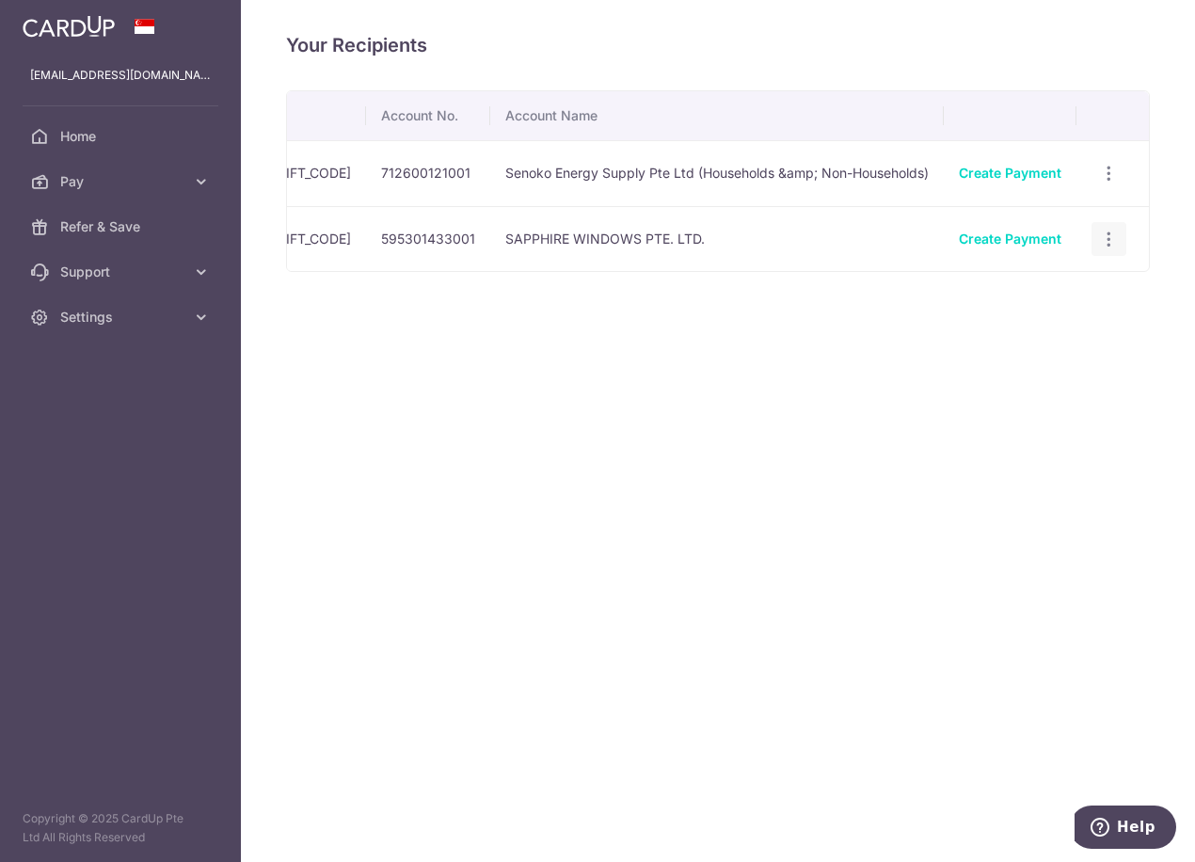
click at [1112, 243] on icon "button" at bounding box center [1109, 240] width 20 height 20
click at [1010, 288] on span "View/Edit" at bounding box center [1046, 290] width 128 height 23
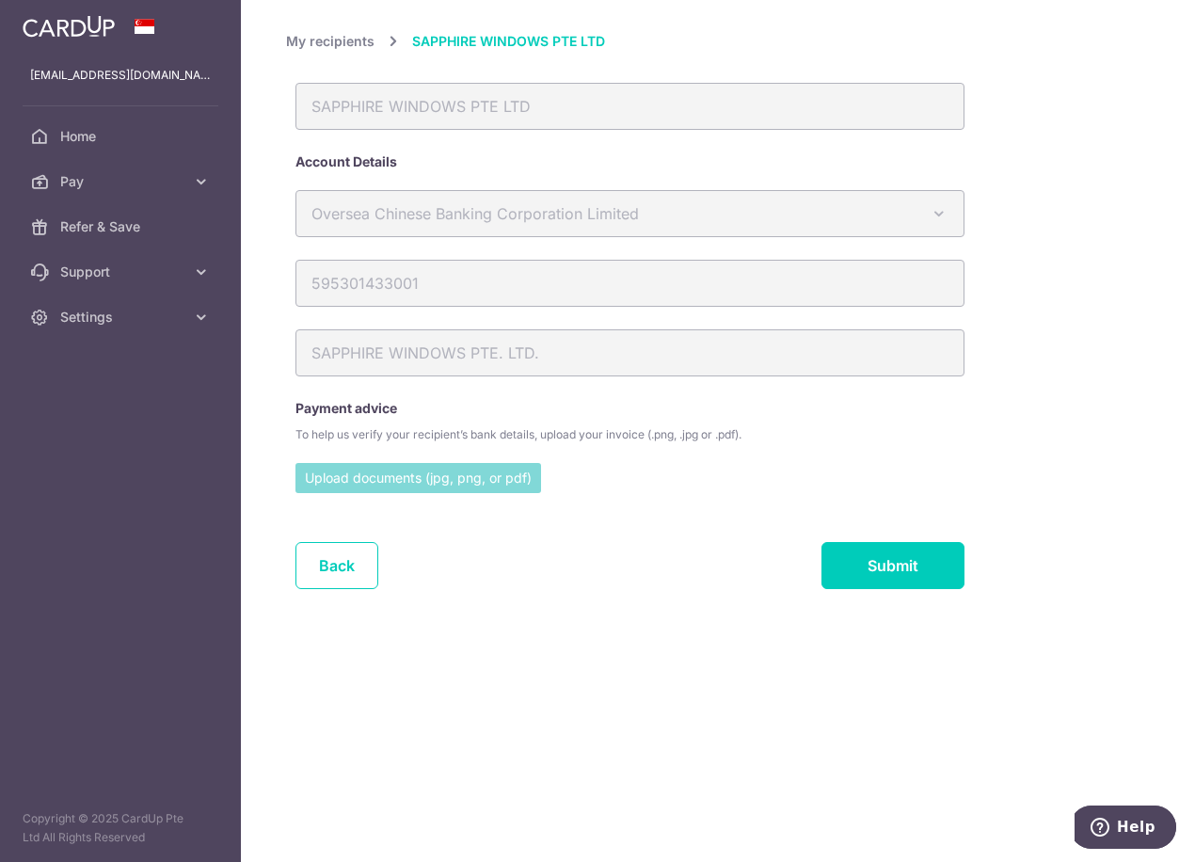
click at [456, 473] on input "file" at bounding box center [418, 477] width 246 height 28
click at [342, 49] on link "My recipients" at bounding box center [330, 41] width 88 height 23
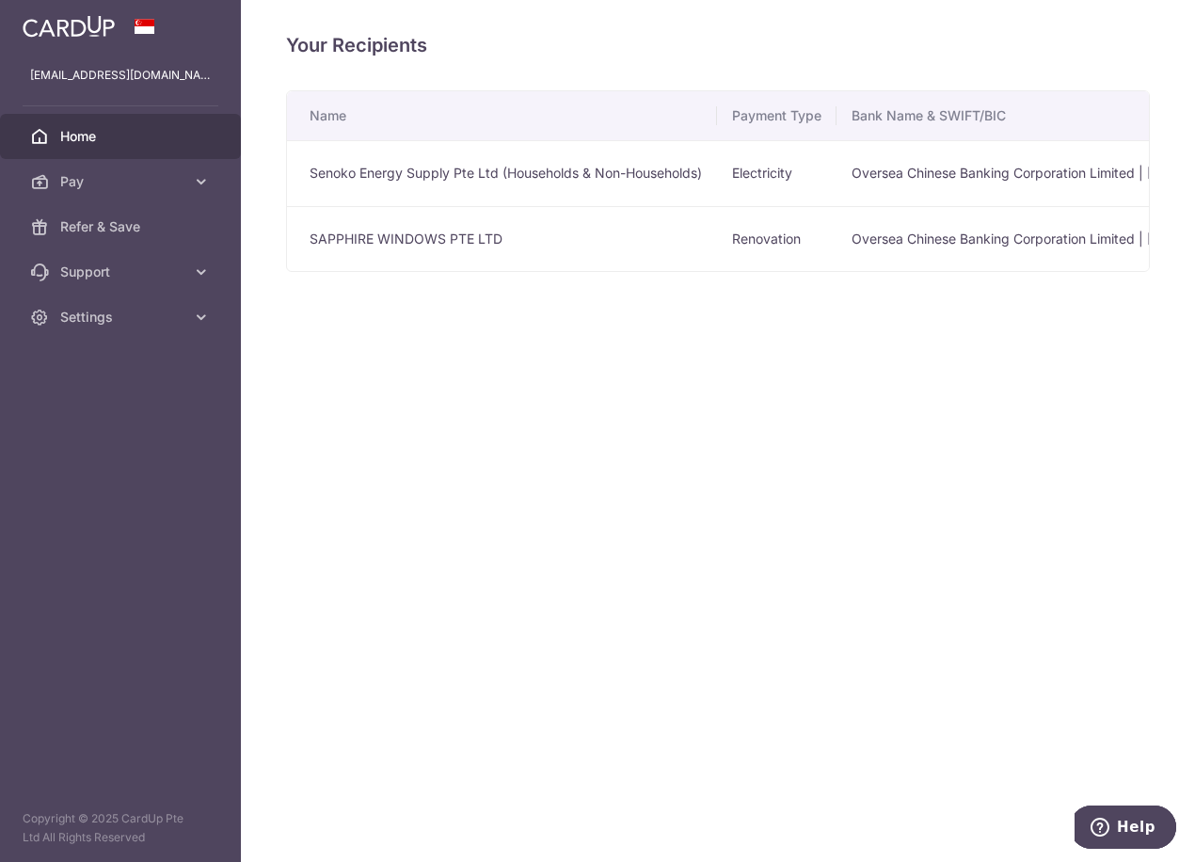
click at [114, 137] on span "Home" at bounding box center [122, 136] width 124 height 19
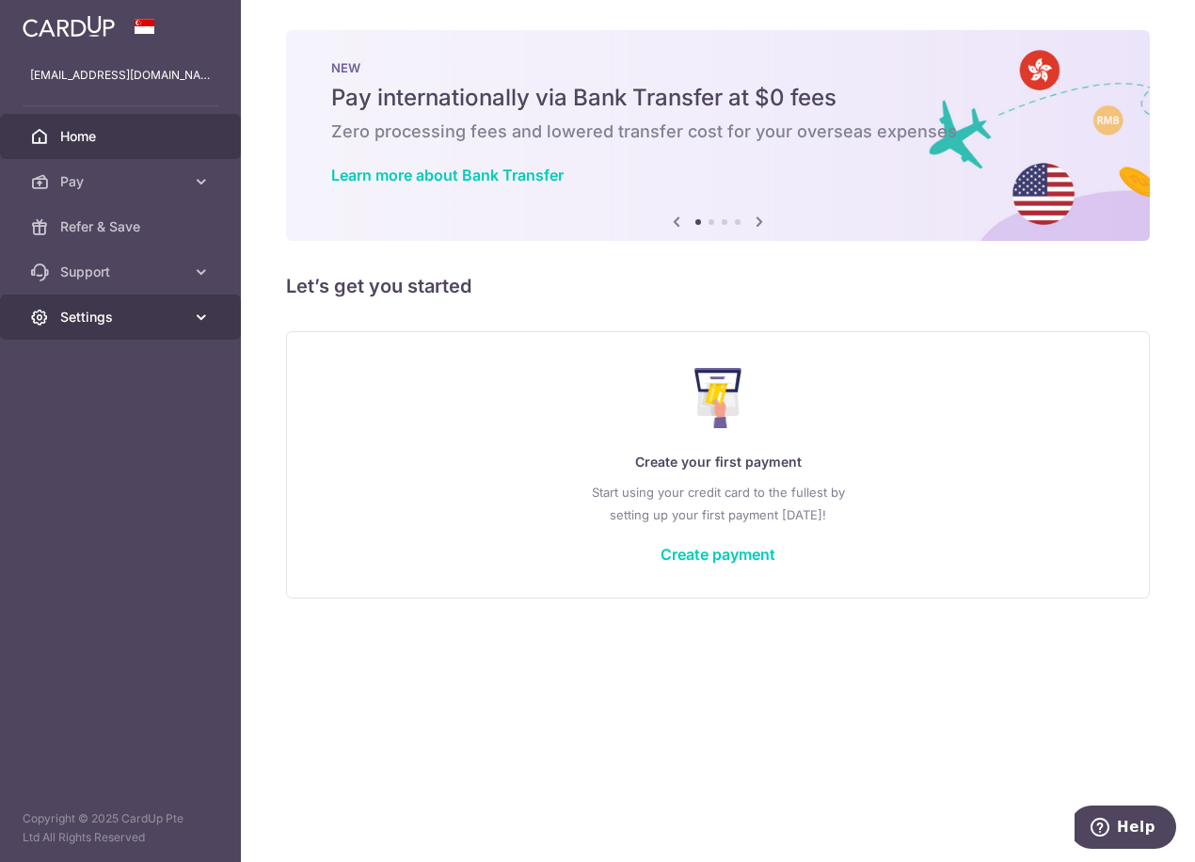
click at [168, 318] on span "Settings" at bounding box center [122, 317] width 124 height 19
